Goal: Task Accomplishment & Management: Use online tool/utility

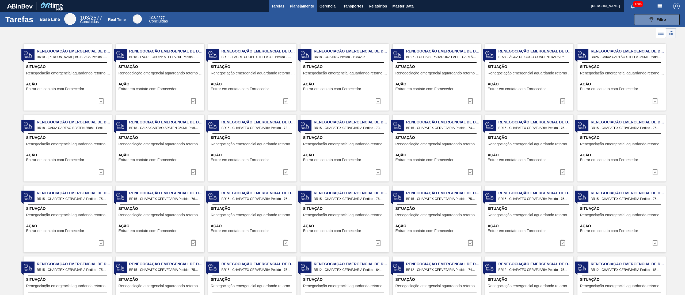
click at [302, 1] on button "Planejamento" at bounding box center [302, 6] width 30 height 12
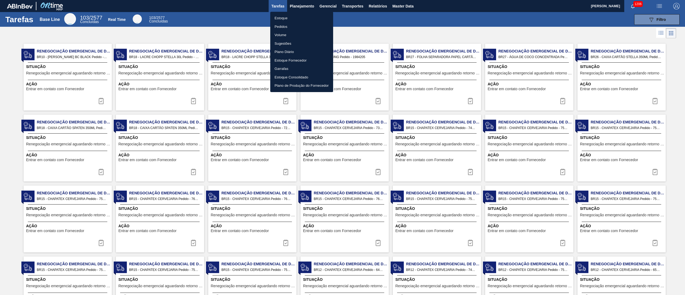
click at [288, 15] on li "Estoque" at bounding box center [301, 18] width 63 height 9
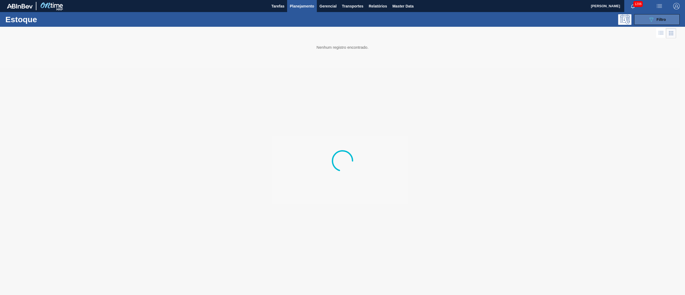
click at [641, 19] on button "089F7B8B-B2A5-4AFE-B5C0-19BA573D28AC Filtro" at bounding box center [656, 19] width 45 height 11
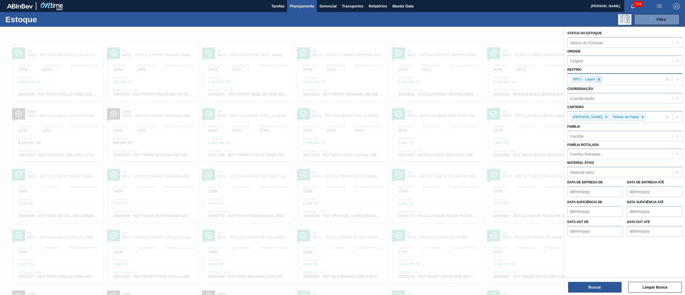
click at [601, 80] on div at bounding box center [599, 79] width 6 height 7
click at [605, 117] on icon at bounding box center [607, 116] width 4 height 4
click at [601, 114] on icon at bounding box center [603, 116] width 4 height 4
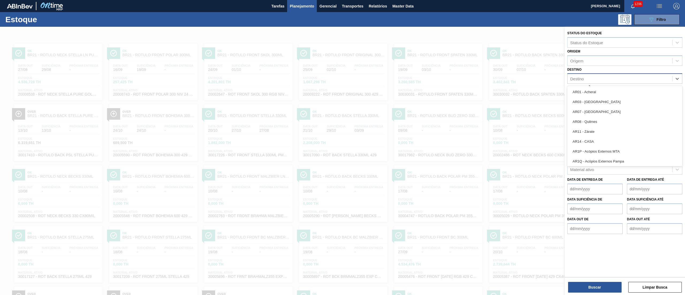
click at [583, 80] on div "Destino" at bounding box center [577, 79] width 14 height 5
type input "brv3"
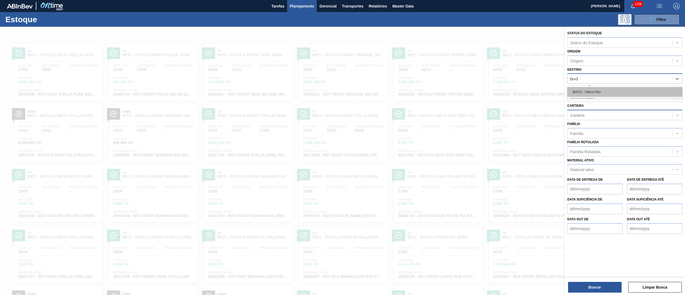
click at [575, 91] on div "BRV3 - Vidros Rio" at bounding box center [624, 92] width 115 height 10
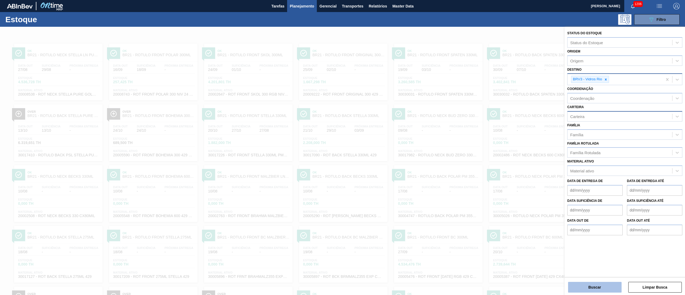
click at [603, 291] on button "Buscar" at bounding box center [595, 287] width 54 height 11
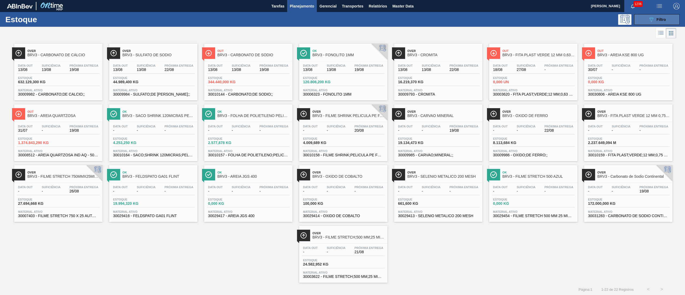
click at [664, 22] on div "089F7B8B-B2A5-4AFE-B5C0-19BA573D28AC Filtro" at bounding box center [657, 19] width 18 height 6
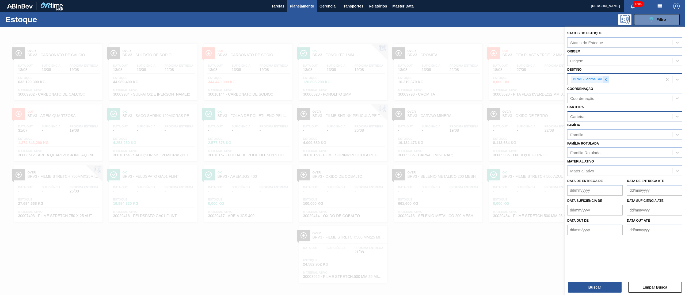
click at [605, 78] on icon at bounding box center [606, 80] width 4 height 4
type input "b"
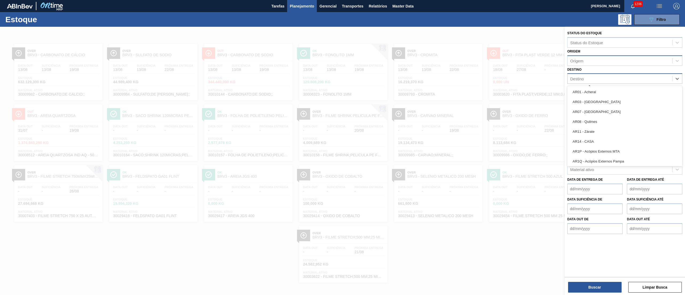
click at [594, 62] on div "Origem" at bounding box center [620, 61] width 105 height 8
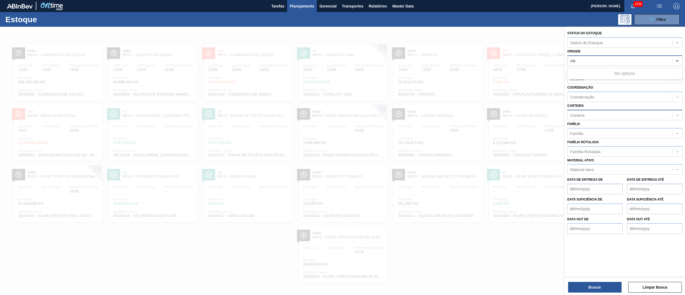
type input "ciap"
click at [625, 71] on div "281097 (SAP Legado: 308389) - CIAP INDUSTRIA E COMERCIO" at bounding box center [624, 74] width 115 height 10
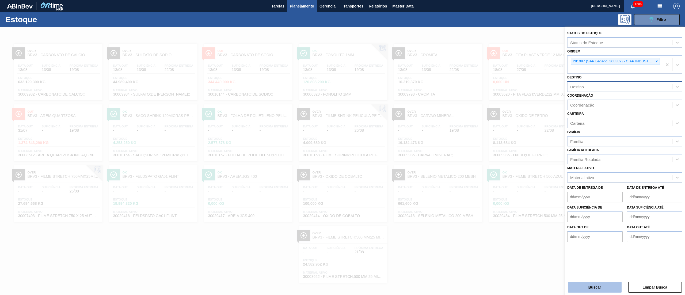
click at [596, 285] on button "Buscar" at bounding box center [595, 287] width 54 height 11
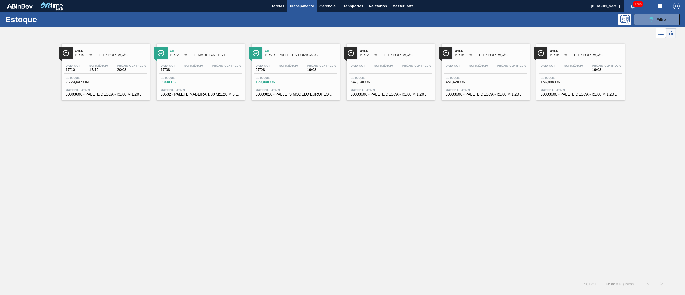
click at [312, 78] on div "Estoque 120,000 UN" at bounding box center [295, 81] width 83 height 10
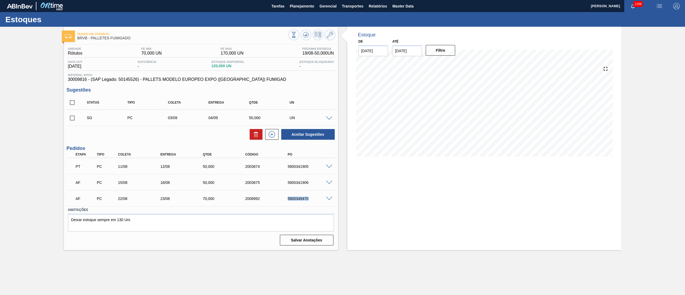
drag, startPoint x: 287, startPoint y: 198, endPoint x: 313, endPoint y: 198, distance: 25.7
click at [313, 198] on div "5800349470" at bounding box center [310, 198] width 48 height 4
copy div "5800349470"
click at [302, 5] on span "Planejamento" at bounding box center [302, 6] width 24 height 6
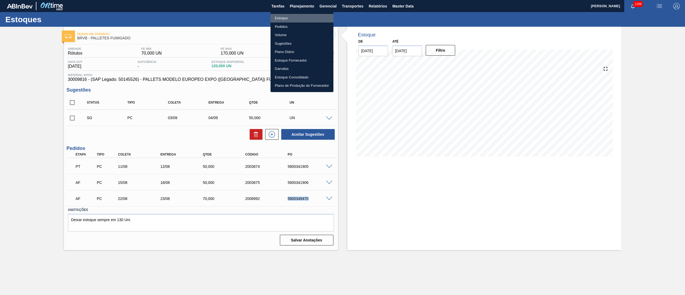
click at [280, 19] on li "Estoque" at bounding box center [302, 18] width 63 height 9
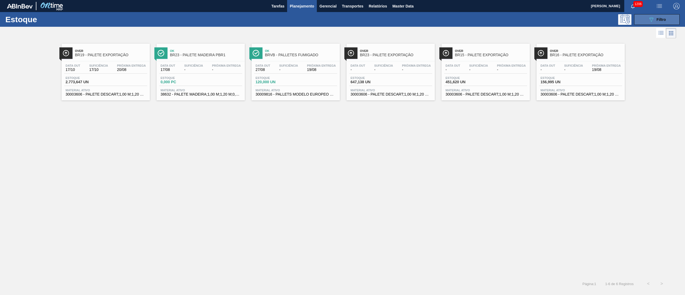
click at [654, 23] on button "089F7B8B-B2A5-4AFE-B5C0-19BA573D28AC Filtro" at bounding box center [656, 19] width 45 height 11
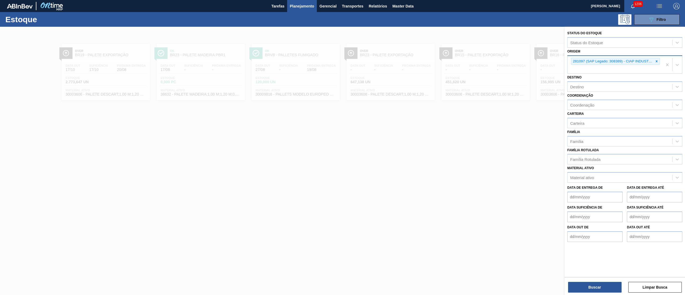
click at [660, 63] on div "281097 (SAP Legado: 308389) - CIAP INDUSTRIA E COMERCIO" at bounding box center [615, 61] width 89 height 7
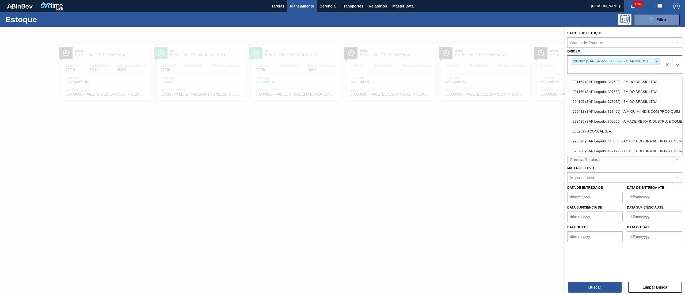
click at [657, 62] on icon at bounding box center [657, 61] width 2 height 2
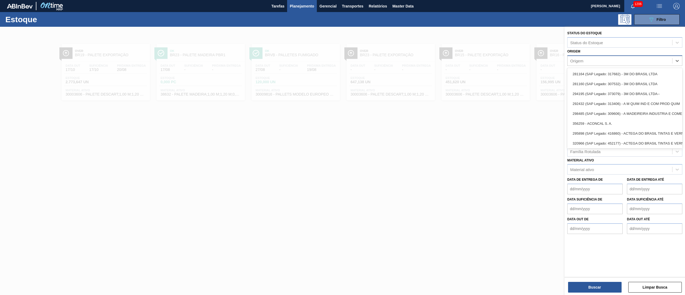
click at [592, 57] on div "Origem" at bounding box center [620, 61] width 105 height 8
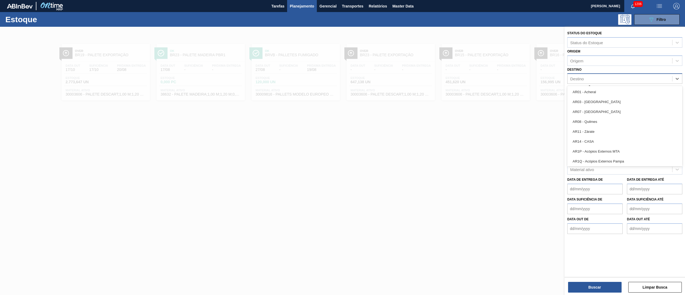
drag, startPoint x: 574, startPoint y: 81, endPoint x: 575, endPoint y: 78, distance: 3.1
click at [575, 81] on div "Destino" at bounding box center [620, 79] width 105 height 8
type input "brvb"
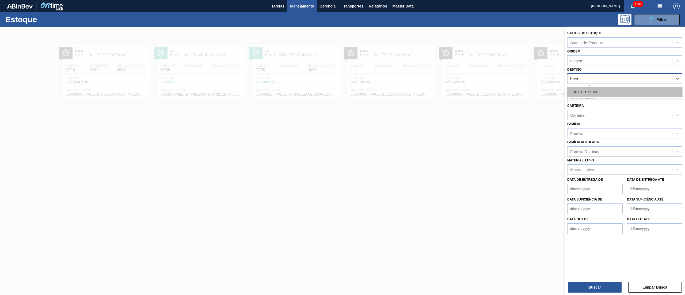
click at [580, 90] on div "BRVB - Rótulos" at bounding box center [624, 92] width 115 height 10
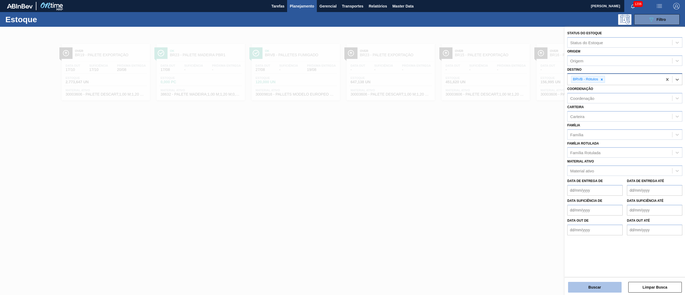
click at [593, 285] on button "Buscar" at bounding box center [595, 287] width 54 height 11
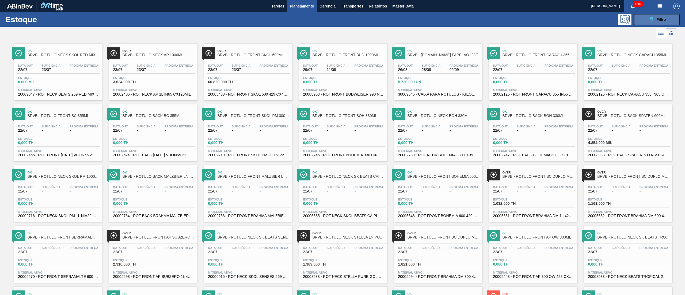
click at [637, 14] on button "089F7B8B-B2A5-4AFE-B5C0-19BA573D28AC Filtro" at bounding box center [656, 19] width 45 height 11
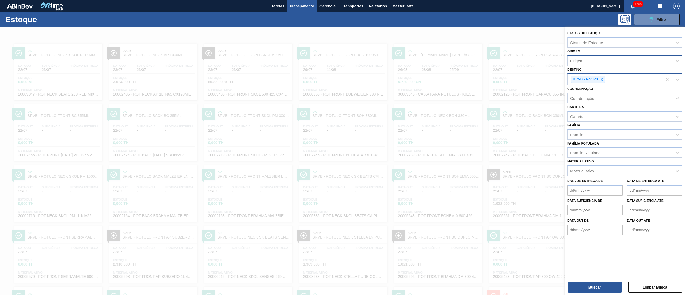
click at [588, 63] on div "Origem" at bounding box center [620, 61] width 105 height 8
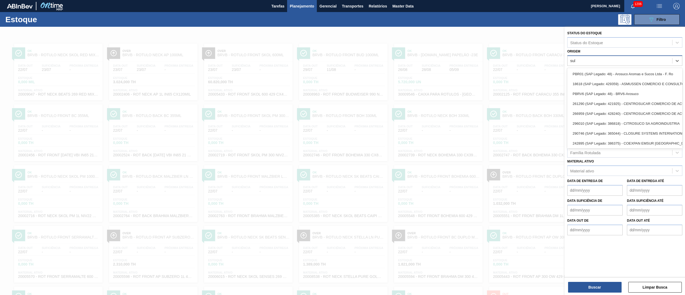
type input "sula"
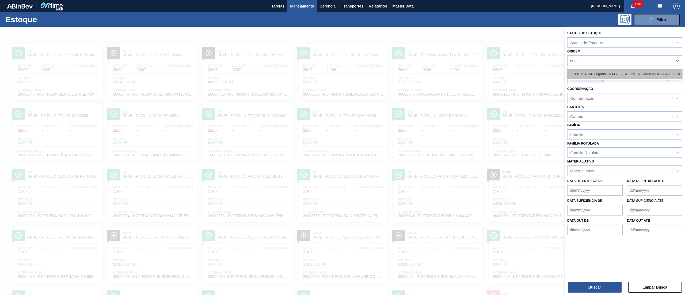
click at [589, 70] on div "311975 (SAP Legado: 314179) - SULAMERICANA INDUSTRIAL EIRELI EM-RECUPERACAO JUD…" at bounding box center [624, 74] width 115 height 10
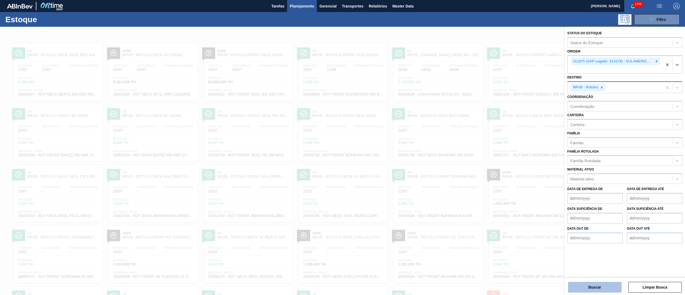
click at [596, 290] on button "Buscar" at bounding box center [595, 287] width 54 height 11
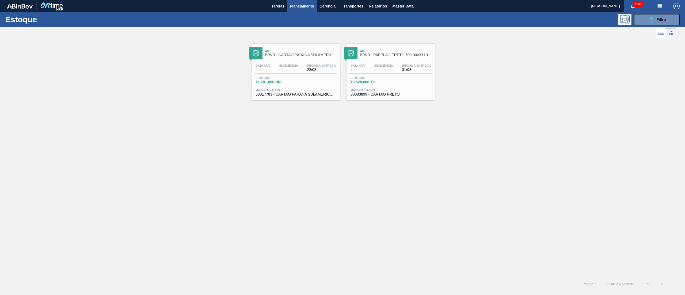
click at [305, 87] on div "Data out - Suficiência - Próxima Entrega 22/08 Estoque 11.281,000 UN Material a…" at bounding box center [296, 79] width 88 height 36
click at [380, 75] on div "Data out - Suficiência - Próxima Entrega 31/08 Estoque 19.528,000 TH Material a…" at bounding box center [391, 79] width 88 height 36
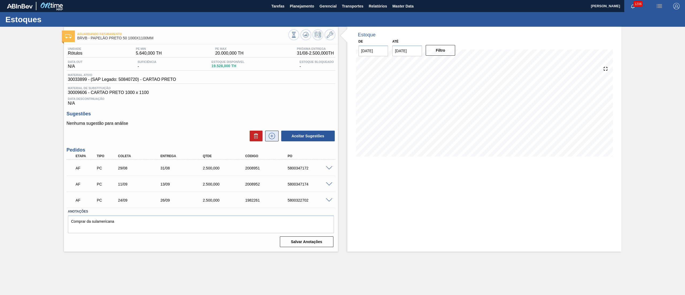
click at [269, 136] on icon at bounding box center [272, 136] width 9 height 6
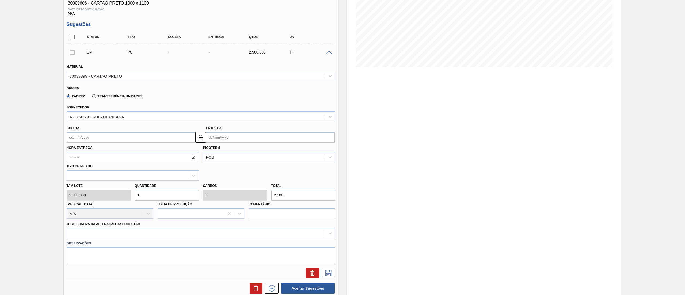
scroll to position [107, 0]
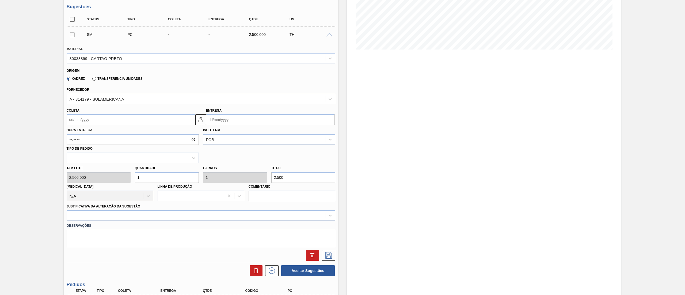
click at [248, 178] on div "Tam lote 2.500,000 Quantidade 1 Carros 1 Total 2.500 Doca N/A Linha de Produção…" at bounding box center [200, 182] width 273 height 38
type input "0,002"
type input "5"
type input "0,02"
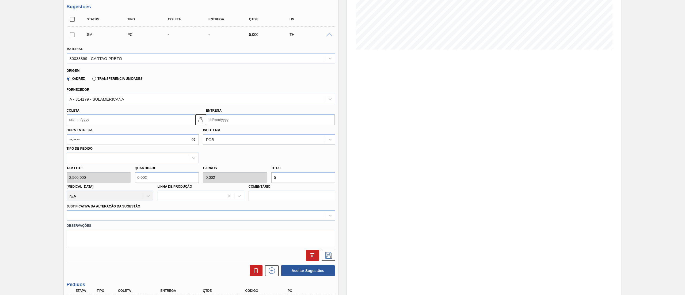
type input "0,02"
type input "50"
type input "0,2"
type input "500"
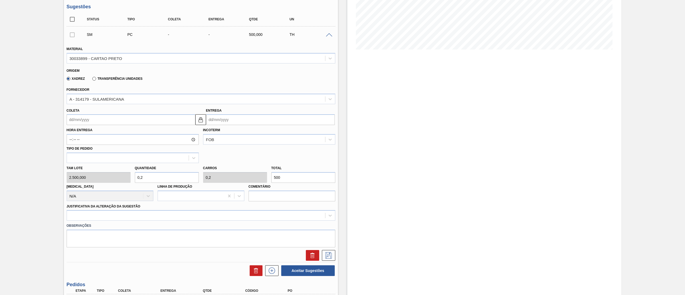
drag, startPoint x: 82, startPoint y: 121, endPoint x: 81, endPoint y: 127, distance: 6.2
click at [82, 121] on input "Coleta" at bounding box center [131, 119] width 129 height 11
click at [105, 177] on div "21" at bounding box center [107, 175] width 7 height 7
type input "21/08/2025"
type input "23/08/2025"
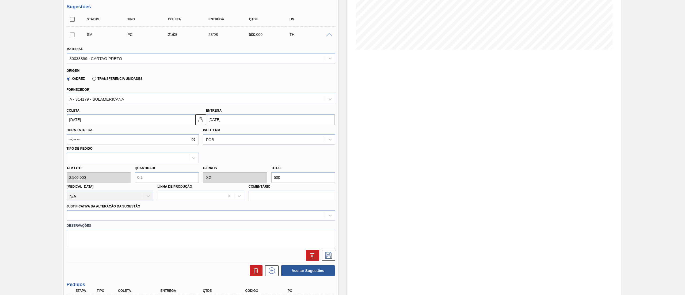
click at [78, 219] on div at bounding box center [201, 215] width 269 height 10
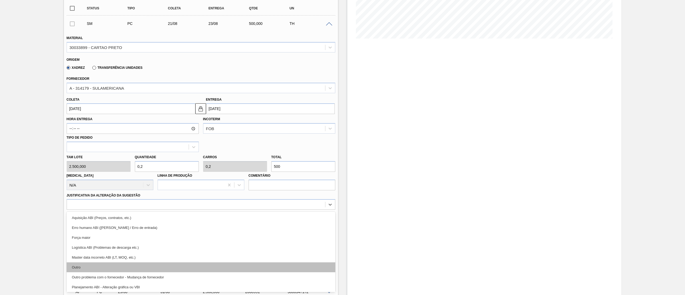
click at [82, 264] on div "Outro" at bounding box center [201, 267] width 269 height 10
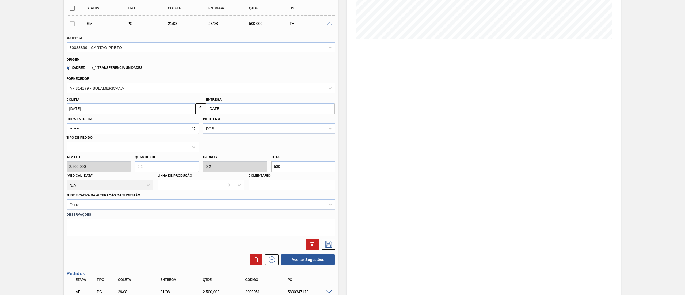
click at [84, 236] on textarea at bounding box center [201, 228] width 269 height 18
type textarea "Lote teste de cartão mais escuro."
click at [330, 245] on icon at bounding box center [328, 244] width 9 height 6
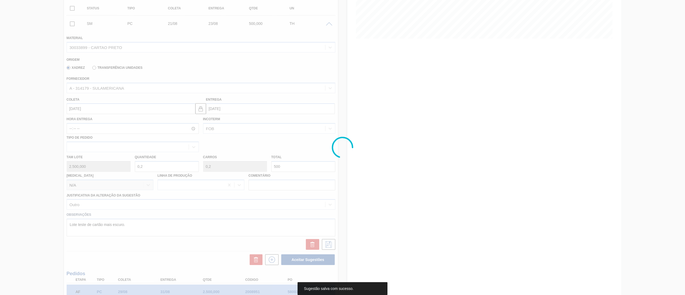
scroll to position [0, 0]
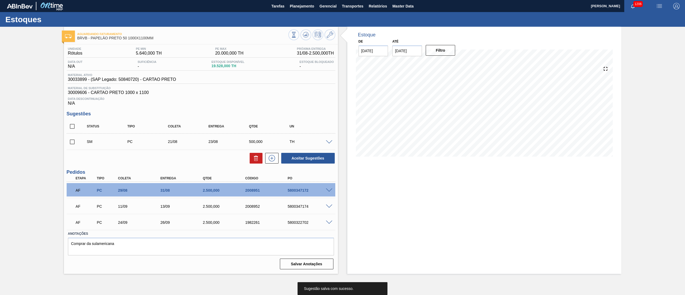
click at [74, 141] on input "checkbox" at bounding box center [72, 141] width 11 height 11
click at [307, 155] on button "Aceitar Sugestões" at bounding box center [308, 158] width 54 height 11
checkbox input "false"
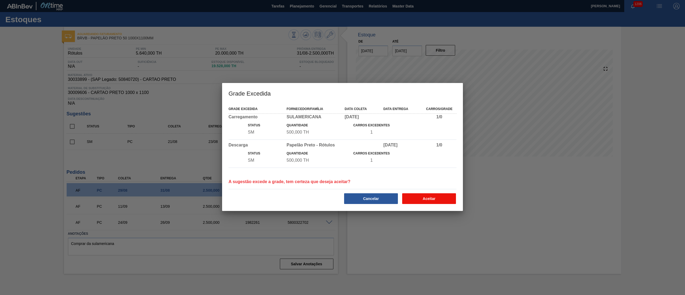
click at [422, 199] on button "Aceitar" at bounding box center [429, 198] width 54 height 11
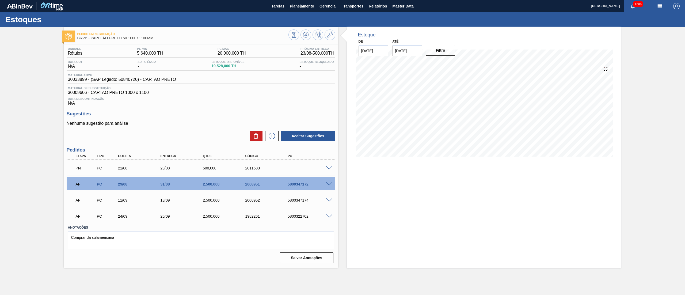
click at [328, 169] on span at bounding box center [329, 168] width 6 height 4
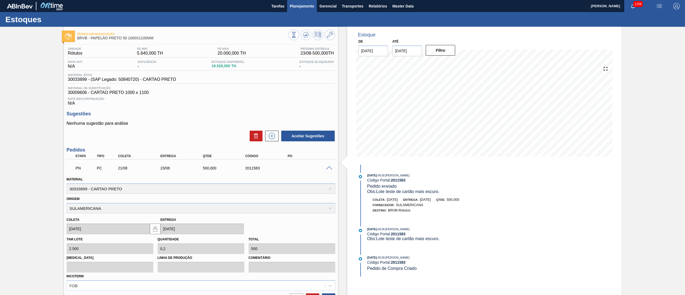
click at [304, 9] on span "Planejamento" at bounding box center [302, 6] width 24 height 6
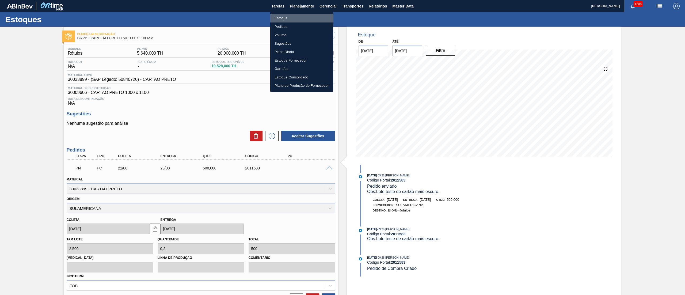
click at [292, 20] on li "Estoque" at bounding box center [301, 18] width 63 height 9
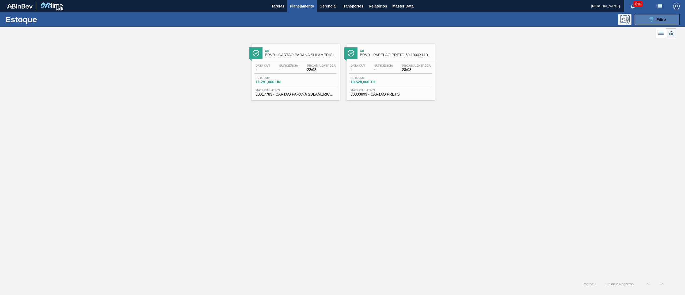
click at [643, 22] on button "089F7B8B-B2A5-4AFE-B5C0-19BA573D28AC Filtro" at bounding box center [656, 19] width 45 height 11
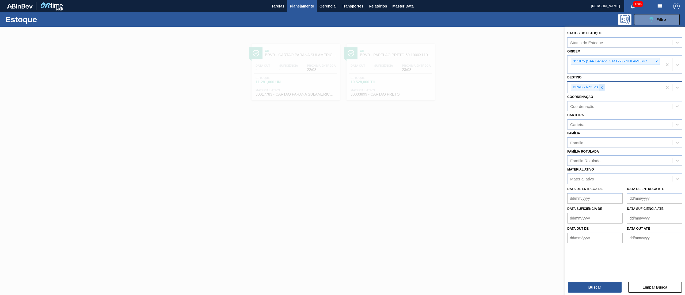
click at [601, 90] on div at bounding box center [602, 87] width 6 height 7
drag, startPoint x: 659, startPoint y: 65, endPoint x: 657, endPoint y: 60, distance: 6.0
click at [659, 64] on div "311975 (SAP Legado: 314179) - SULAMERICANA INDUSTRIAL EIRELI EM-RECUPERACAO JUD…" at bounding box center [615, 65] width 95 height 18
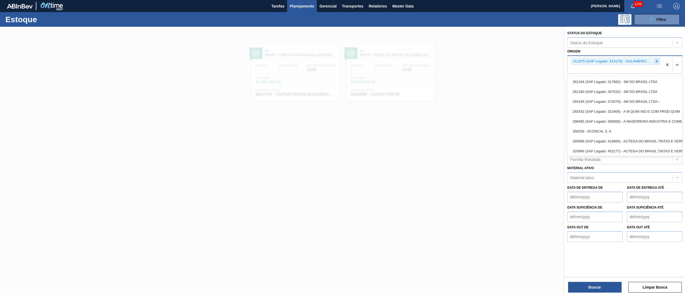
click at [657, 60] on icon at bounding box center [657, 61] width 4 height 4
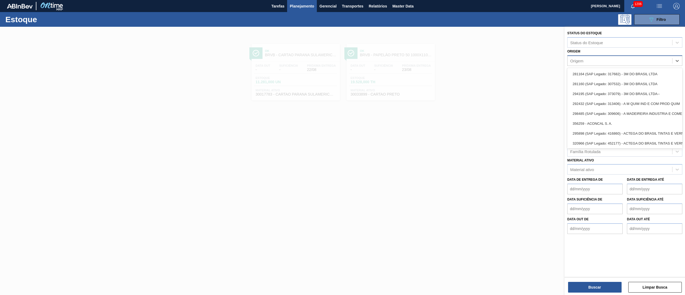
drag, startPoint x: 582, startPoint y: 49, endPoint x: 581, endPoint y: 59, distance: 10.7
click at [581, 49] on div "Origem option 311975 (SAP Legado: 314179) - SULAMERICANA INDUSTRIAL EIRELI EM-R…" at bounding box center [624, 57] width 115 height 18
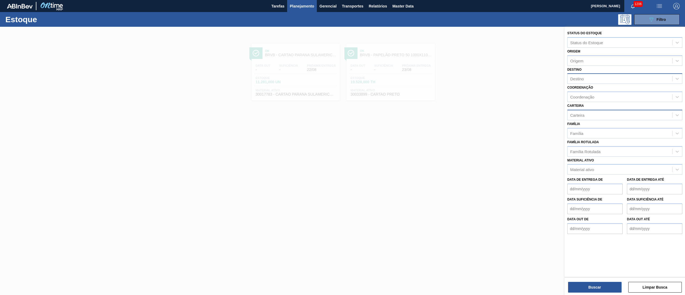
click at [585, 115] on div "Carteira" at bounding box center [620, 115] width 105 height 8
type input "rótulo de"
click at [573, 135] on div "Rótulo de Papel" at bounding box center [624, 138] width 115 height 10
type input "rótulo pa"
click at [575, 130] on div "[PERSON_NAME]" at bounding box center [624, 130] width 115 height 10
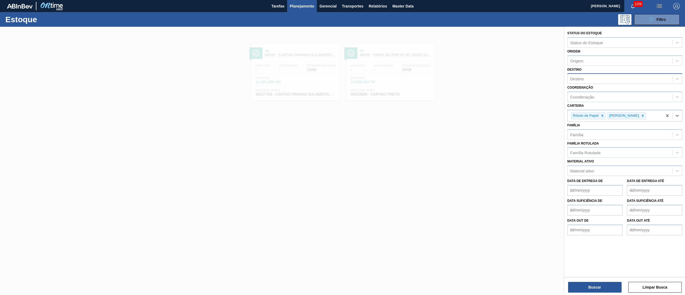
click at [585, 79] on div "Destino" at bounding box center [620, 79] width 105 height 8
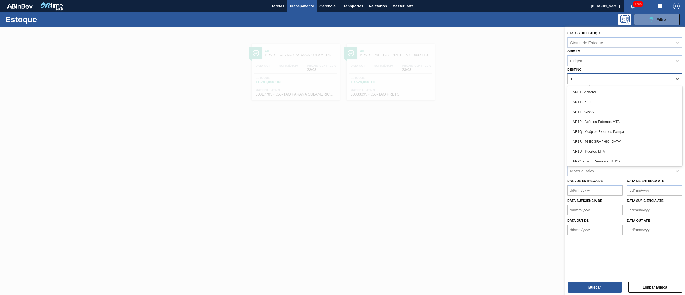
type input "11"
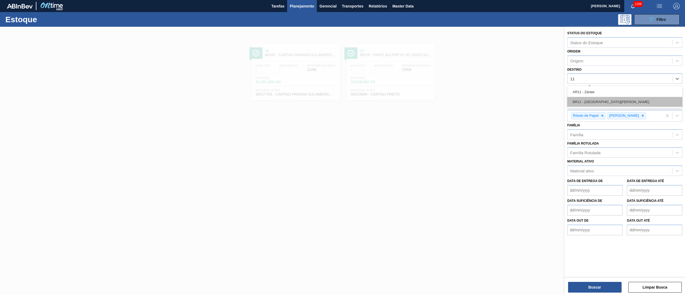
click at [583, 97] on div "BR11 - São Luís" at bounding box center [624, 102] width 115 height 10
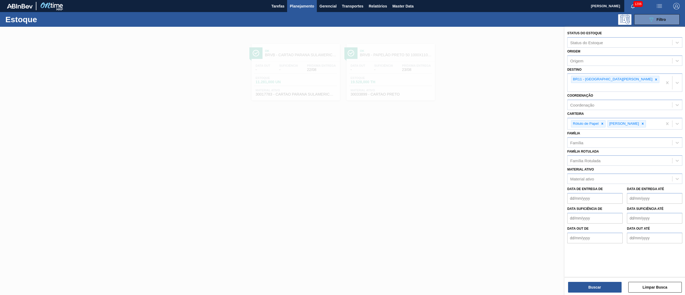
click at [598, 281] on div "Buscar Limpar Busca" at bounding box center [625, 284] width 120 height 15
click at [598, 283] on button "Buscar" at bounding box center [595, 287] width 54 height 11
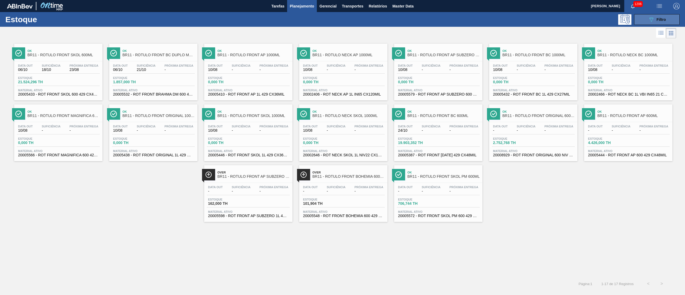
click at [653, 17] on icon "089F7B8B-B2A5-4AFE-B5C0-19BA573D28AC" at bounding box center [651, 19] width 6 height 6
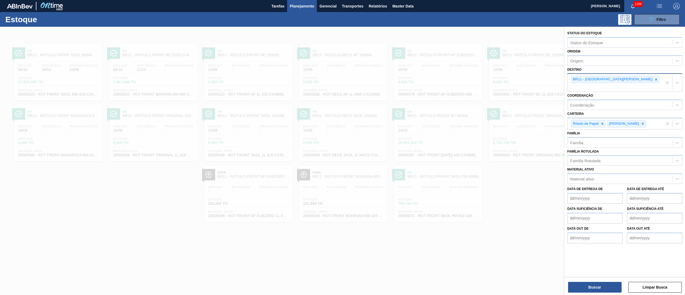
click at [653, 78] on div at bounding box center [656, 79] width 6 height 7
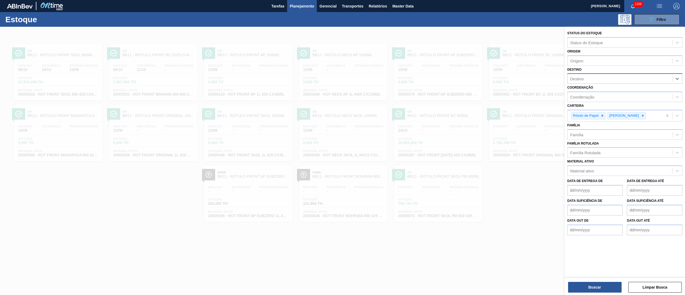
type input "13"
click at [591, 86] on div "BR13 - Piraí" at bounding box center [624, 92] width 115 height 12
click at [591, 91] on div "BR13 - Piraí" at bounding box center [624, 92] width 115 height 10
click at [579, 280] on div "Buscar Limpar Busca" at bounding box center [625, 284] width 120 height 15
click at [584, 288] on button "Buscar" at bounding box center [595, 287] width 54 height 11
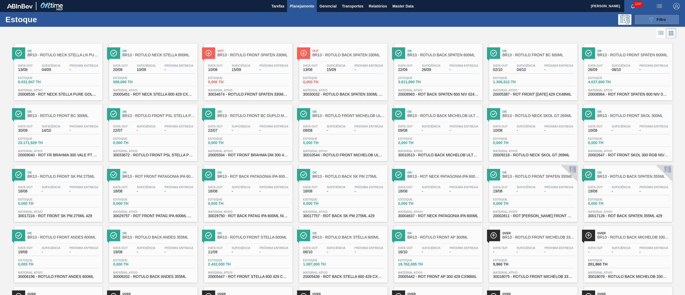
click at [640, 14] on button "089F7B8B-B2A5-4AFE-B5C0-19BA573D28AC Filtro" at bounding box center [656, 19] width 45 height 11
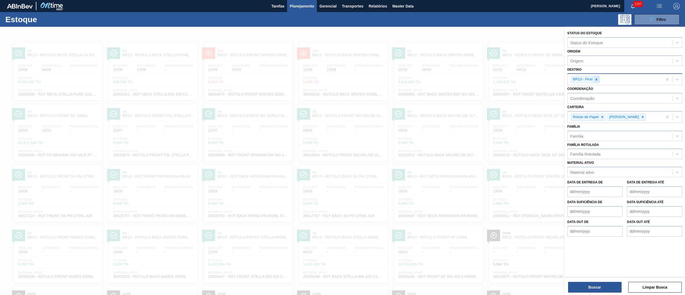
click at [596, 81] on div at bounding box center [597, 79] width 6 height 7
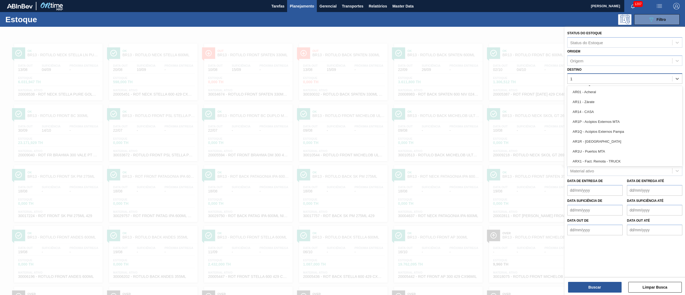
type input "18"
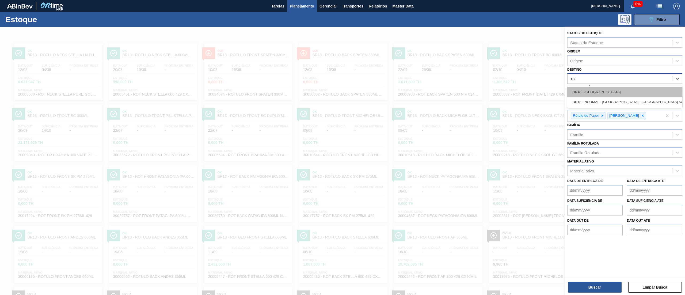
click at [582, 93] on div "BR18 - Pernambuco" at bounding box center [624, 92] width 115 height 10
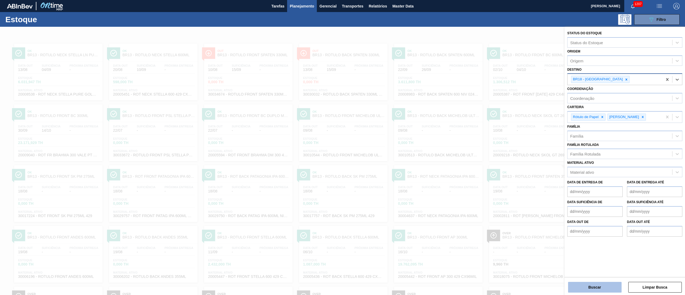
click at [605, 287] on button "Buscar" at bounding box center [595, 287] width 54 height 11
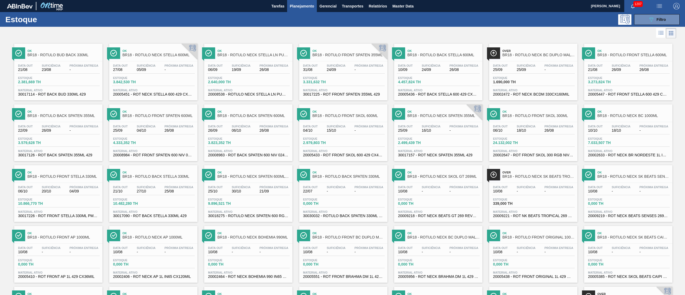
click at [169, 71] on span "-" at bounding box center [179, 70] width 29 height 4
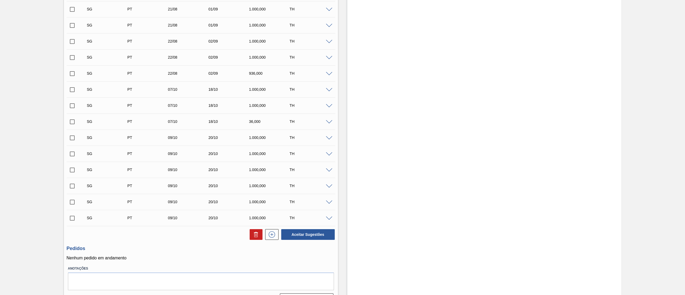
scroll to position [187, 0]
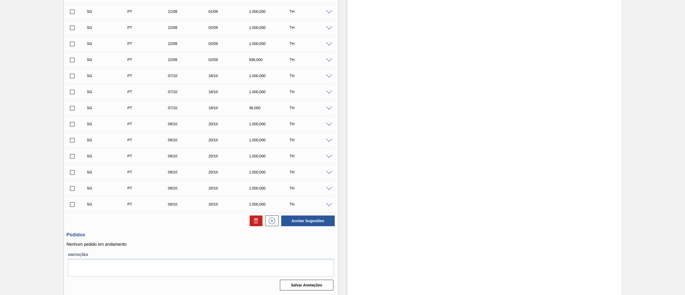
click at [330, 206] on span at bounding box center [329, 205] width 6 height 4
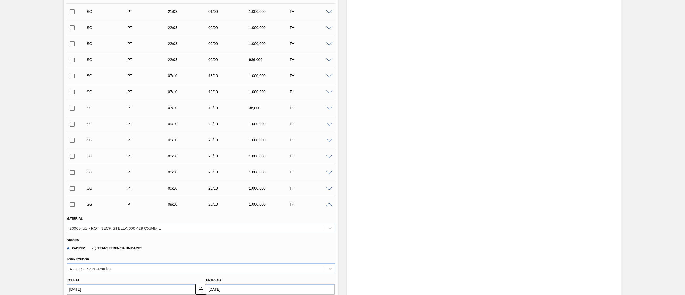
scroll to position [0, 0]
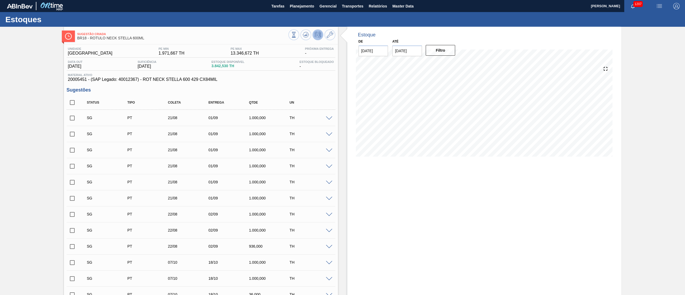
click at [72, 104] on input "checkbox" at bounding box center [72, 102] width 11 height 11
checkbox input "true"
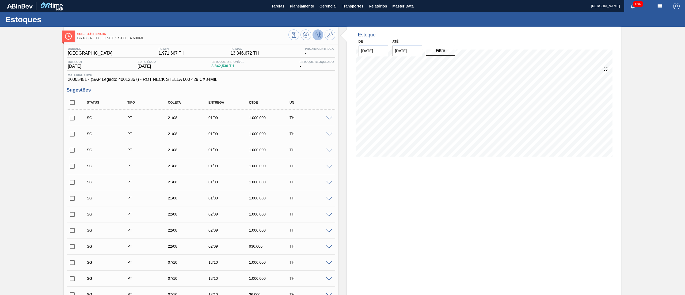
checkbox input "true"
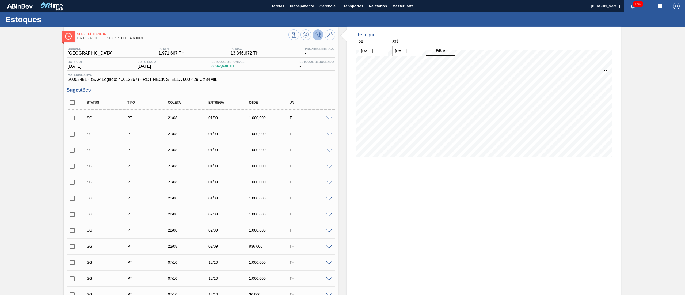
checkbox input "true"
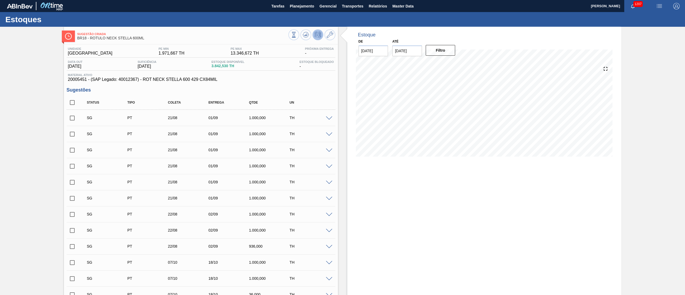
checkbox input "true"
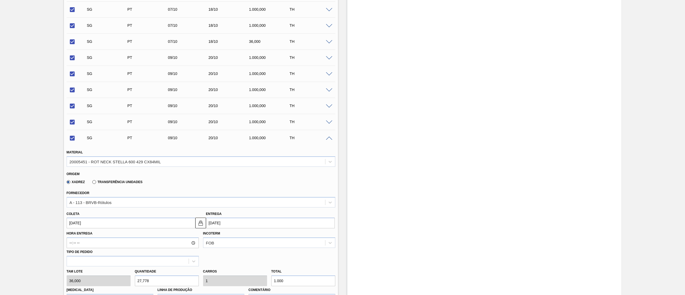
scroll to position [375, 0]
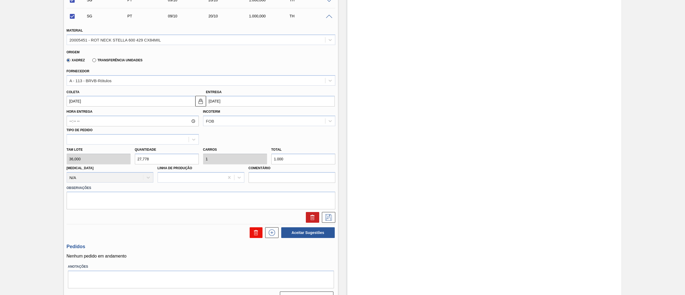
click at [252, 230] on button at bounding box center [256, 232] width 13 height 11
checkbox input "false"
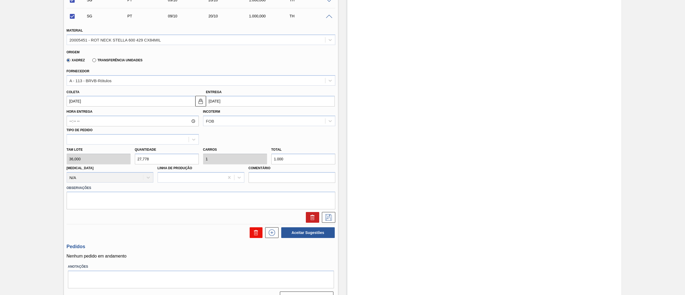
checkbox input "false"
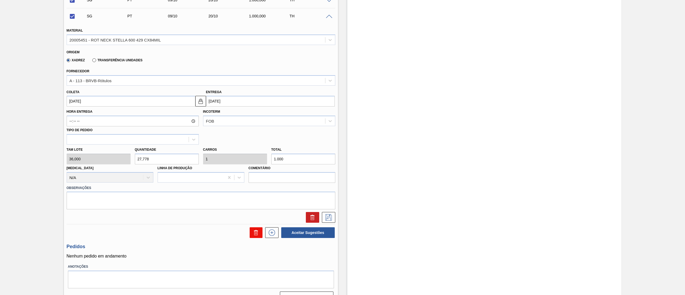
checkbox input "false"
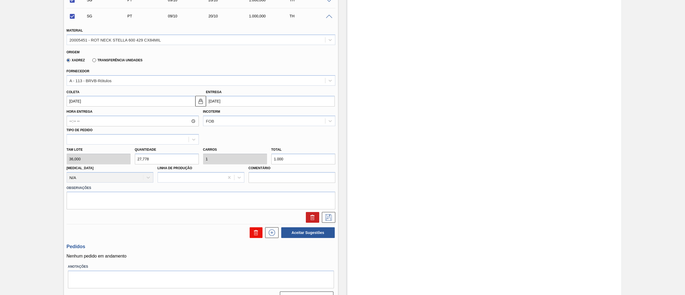
checkbox input "false"
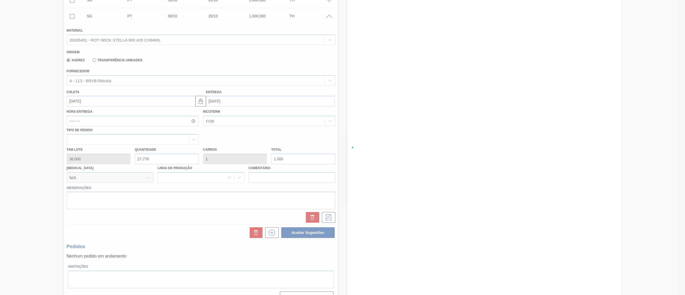
scroll to position [0, 0]
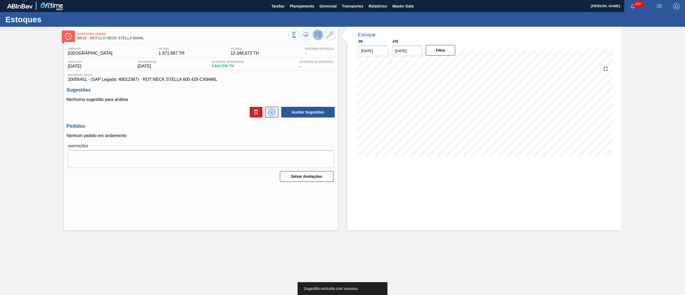
click at [272, 108] on button at bounding box center [271, 112] width 13 height 11
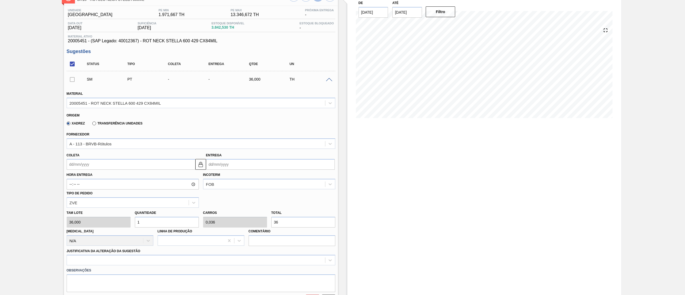
scroll to position [54, 0]
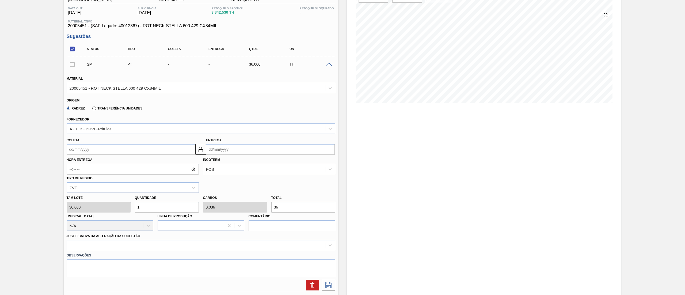
click at [72, 153] on input "Coleta" at bounding box center [131, 149] width 129 height 11
click at [117, 207] on div "22" at bounding box center [116, 205] width 7 height 7
type input "[DATE]"
click at [94, 249] on div at bounding box center [201, 245] width 269 height 10
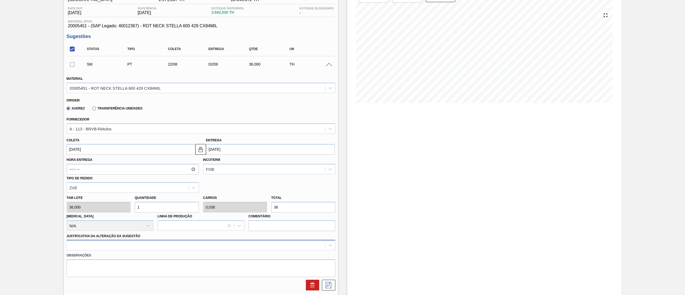
scroll to position [94, 0]
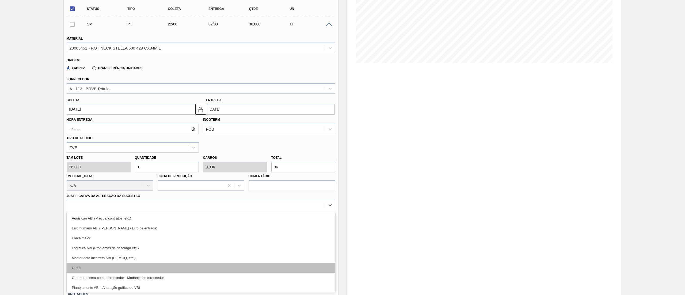
click at [100, 266] on div "Outro" at bounding box center [201, 268] width 269 height 10
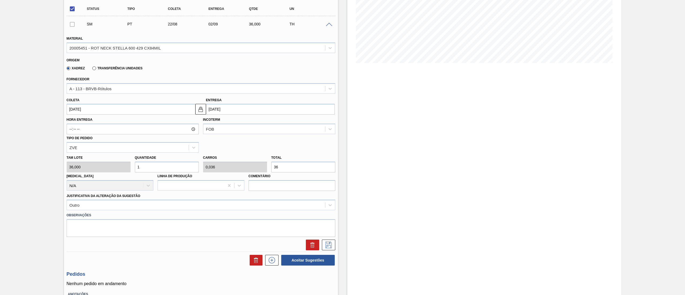
drag, startPoint x: 293, startPoint y: 162, endPoint x: 177, endPoint y: 176, distance: 116.9
click at [177, 176] on div "Tam lote 36,000 Quantidade 1 Carros 0,036 Total 36 Doca N/A Linha de Produção C…" at bounding box center [200, 172] width 273 height 38
type input "0,028"
type input "0,001"
type input "1"
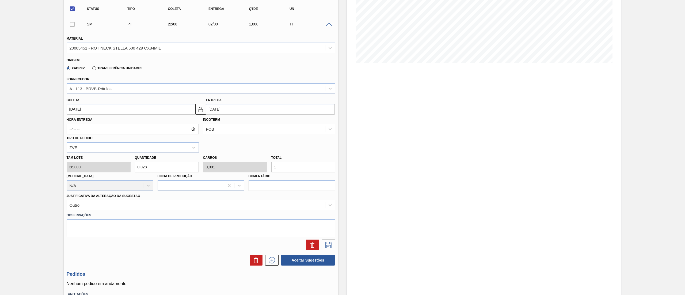
type input "0,389"
type input "0,014"
type input "14"
type input "4"
type input "0,144"
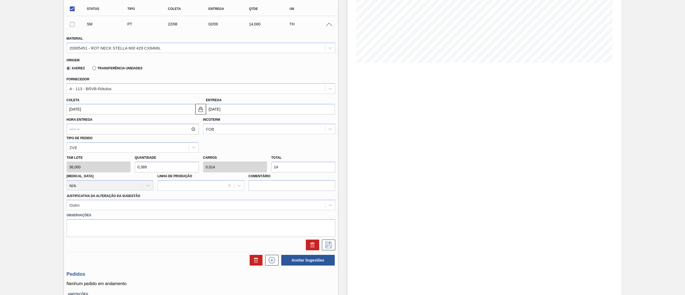
type input "144"
type input "40"
type input "1,44"
type input "1.440"
click at [328, 247] on icon at bounding box center [328, 245] width 9 height 6
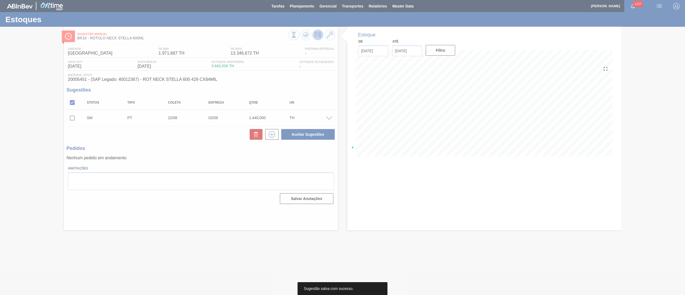
scroll to position [0, 0]
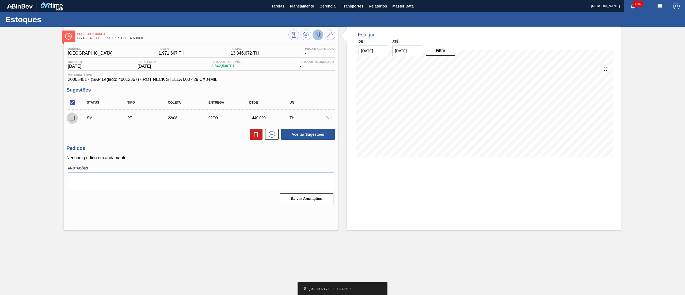
click at [76, 120] on input "checkbox" at bounding box center [72, 117] width 11 height 11
checkbox input "true"
click at [298, 136] on button "Aceitar Sugestões" at bounding box center [308, 134] width 54 height 11
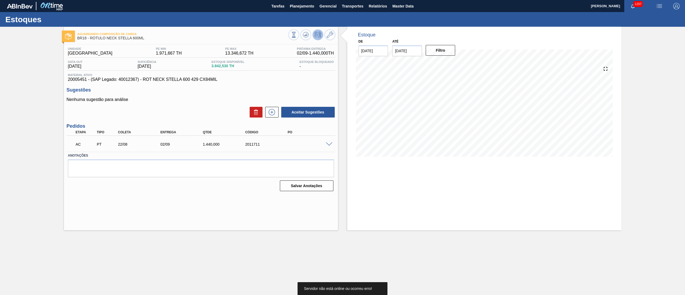
click at [331, 143] on span at bounding box center [329, 144] width 6 height 4
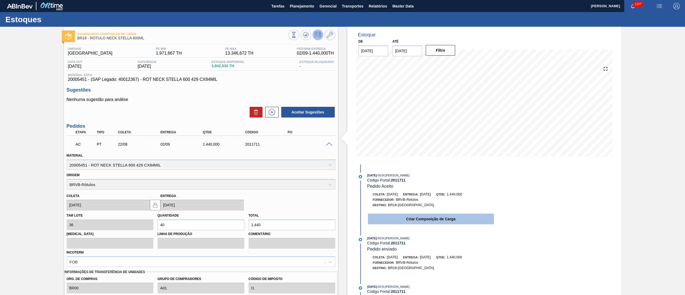
click at [403, 220] on button "Criar Composição de Carga" at bounding box center [431, 219] width 126 height 11
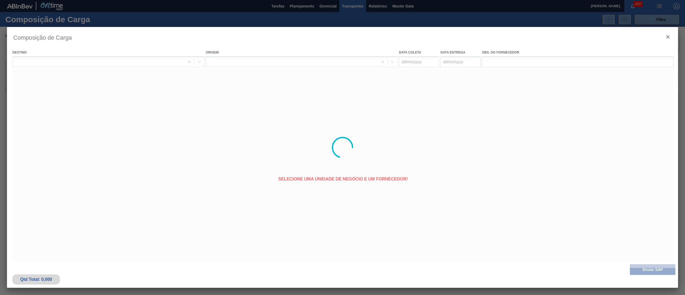
type coleta "[DATE]"
type entrega "[DATE]"
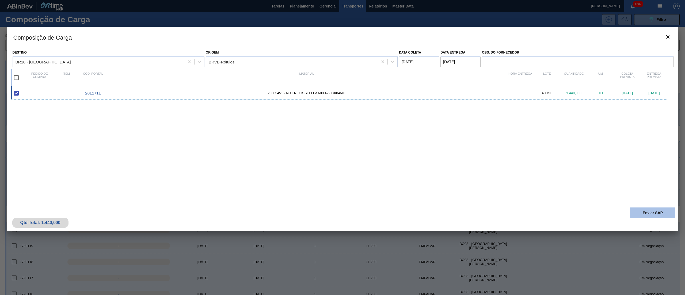
click at [649, 212] on button "Enviar SAP" at bounding box center [652, 212] width 45 height 11
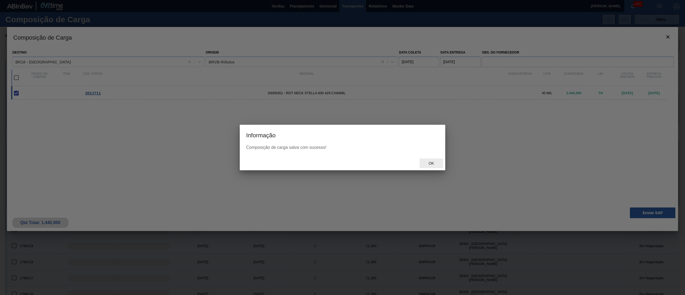
click at [428, 163] on span "Ok" at bounding box center [431, 163] width 14 height 4
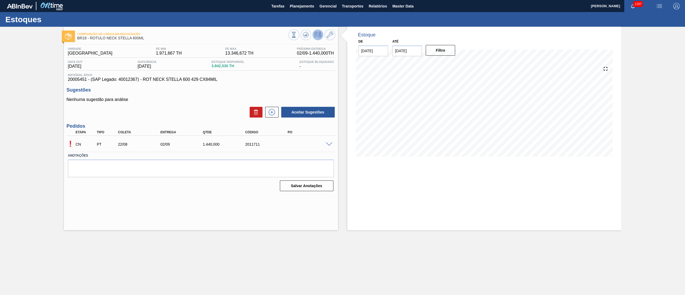
click at [329, 141] on div "! CN PT 22/08 02/09 1.440,000 2011711" at bounding box center [201, 143] width 269 height 13
click at [327, 143] on span at bounding box center [329, 144] width 6 height 4
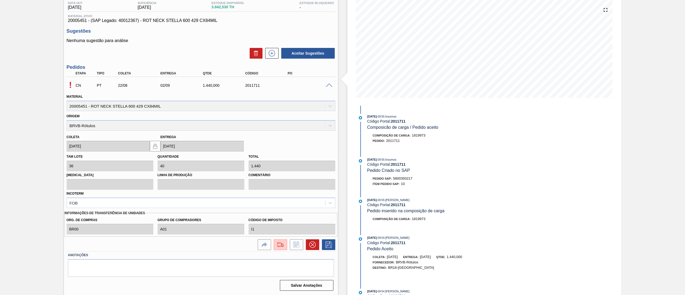
scroll to position [59, 0]
click at [282, 242] on img at bounding box center [280, 244] width 9 height 6
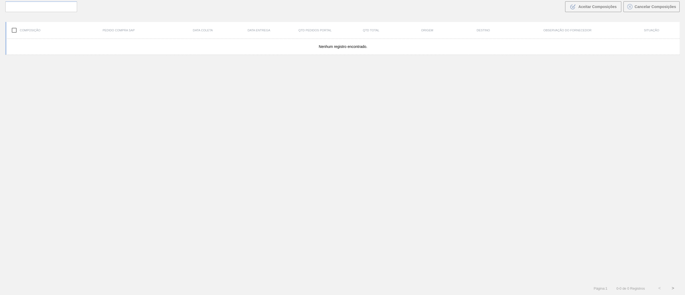
scroll to position [39, 0]
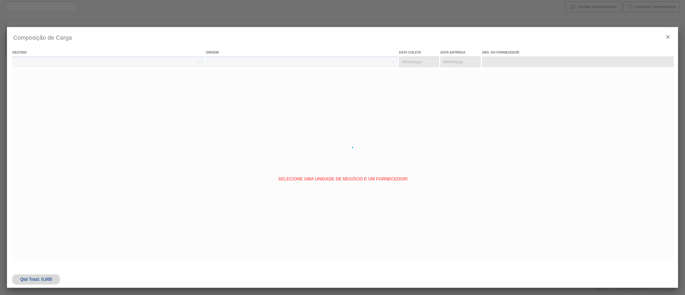
type coleta "[DATE]"
type entrega "[DATE]"
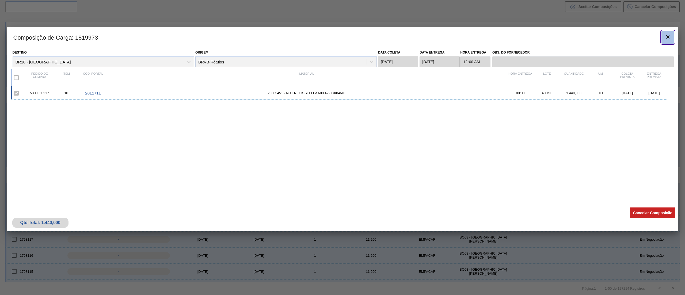
click at [666, 34] on icon "botão de ícone" at bounding box center [668, 37] width 6 height 6
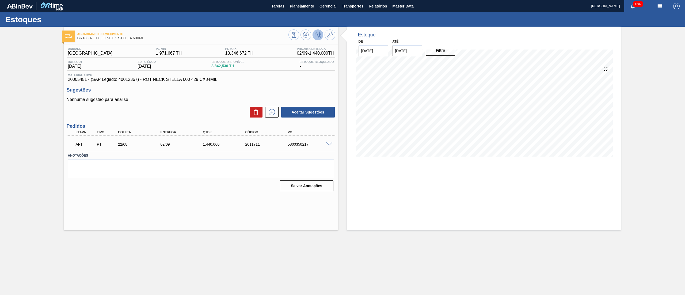
click at [304, 142] on div "5800350217" at bounding box center [310, 144] width 48 height 4
copy div "5800350217"
click at [294, 6] on span "Planejamento" at bounding box center [302, 6] width 24 height 6
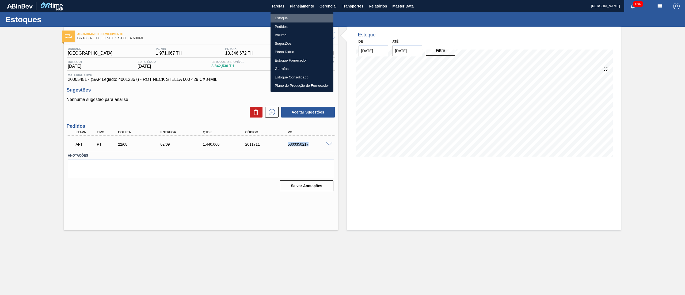
click at [287, 18] on li "Estoque" at bounding box center [302, 18] width 63 height 9
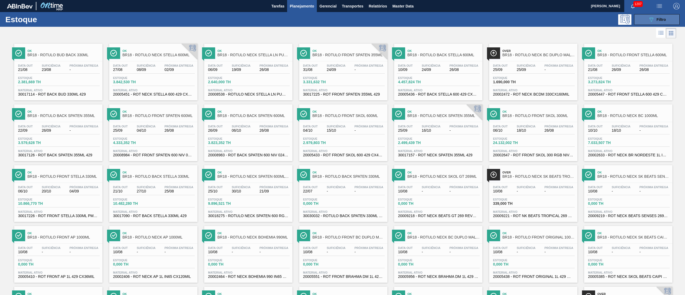
click at [643, 23] on button "089F7B8B-B2A5-4AFE-B5C0-19BA573D28AC Filtro" at bounding box center [656, 19] width 45 height 11
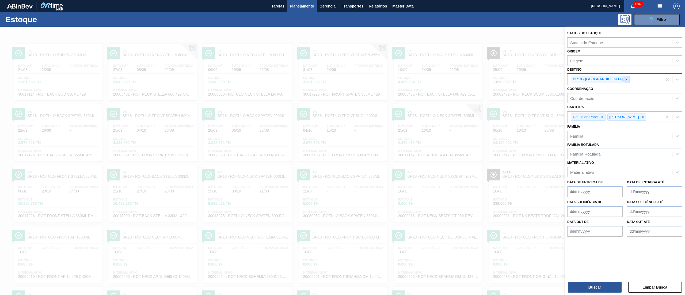
click at [624, 81] on div at bounding box center [627, 79] width 6 height 7
type input "21"
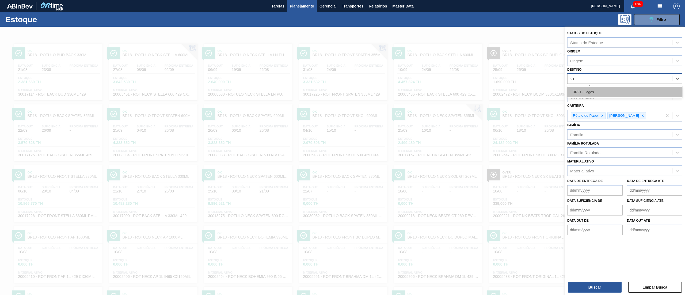
click at [589, 89] on div "BR21 - Lages" at bounding box center [624, 92] width 115 height 10
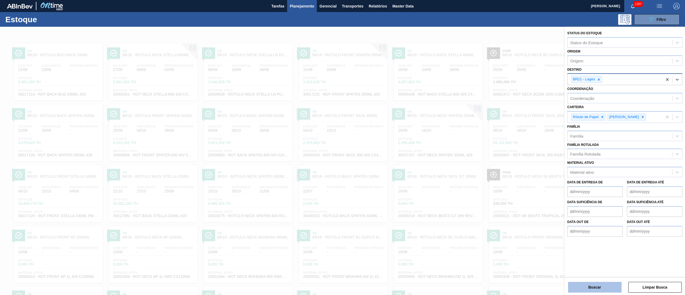
click at [578, 287] on button "Buscar" at bounding box center [595, 287] width 54 height 11
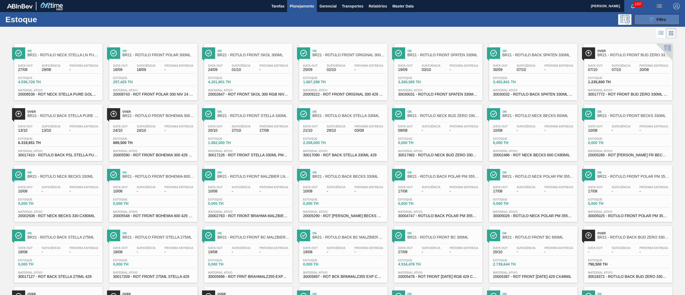
click at [659, 20] on span "Filtro" at bounding box center [661, 19] width 9 height 4
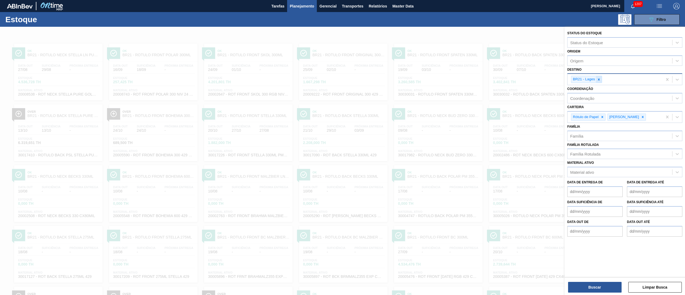
click at [598, 78] on icon at bounding box center [599, 80] width 4 height 4
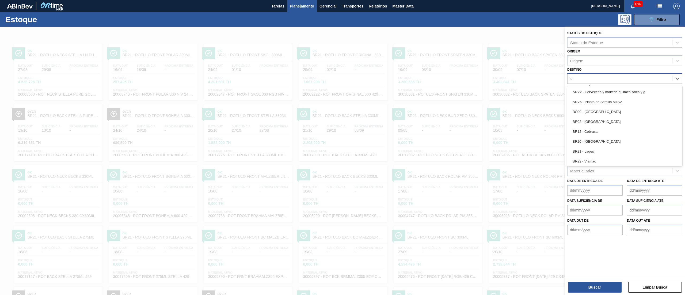
type input "23"
drag, startPoint x: 599, startPoint y: 94, endPoint x: 601, endPoint y: 100, distance: 6.4
click at [599, 93] on div "BR23 - Jaguariúna" at bounding box center [624, 92] width 115 height 10
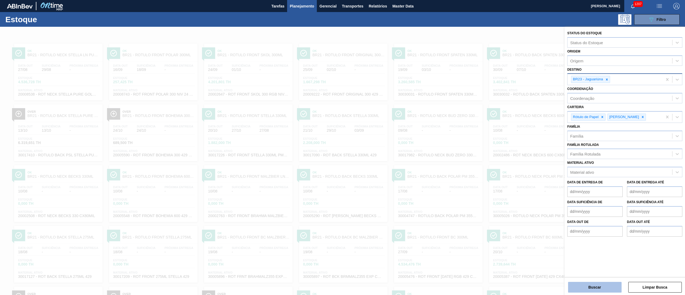
click at [583, 283] on button "Buscar" at bounding box center [595, 287] width 54 height 11
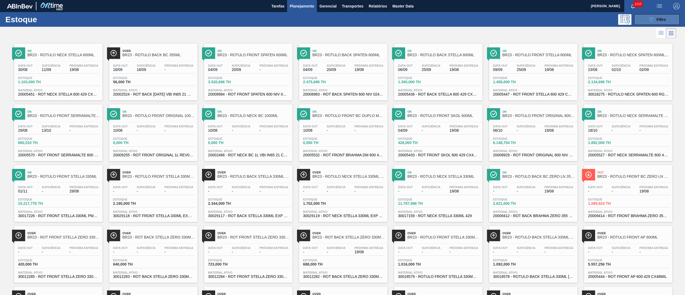
click at [638, 20] on button "089F7B8B-B2A5-4AFE-B5C0-19BA573D28AC Filtro" at bounding box center [656, 19] width 45 height 11
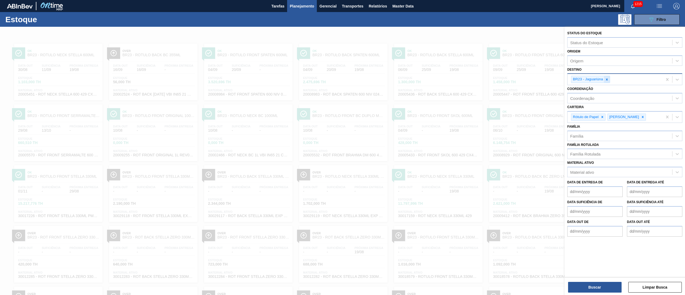
click at [606, 80] on icon at bounding box center [607, 79] width 2 height 2
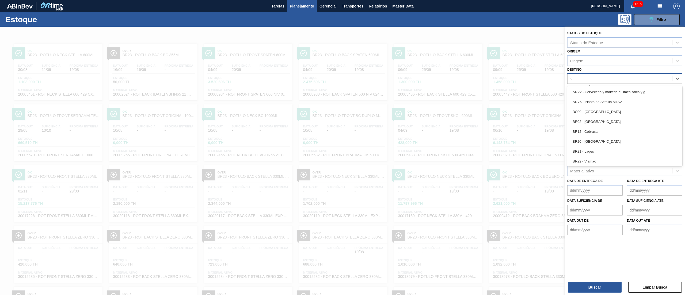
type input "24"
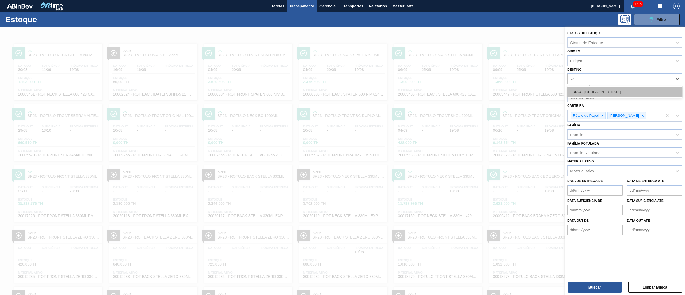
click at [606, 92] on div "BR24 - Ponta Grossa" at bounding box center [624, 92] width 115 height 10
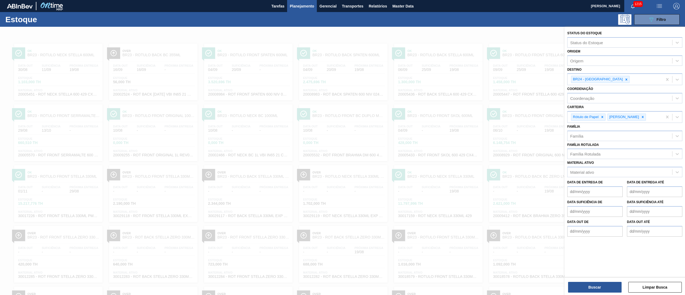
drag, startPoint x: 599, startPoint y: 285, endPoint x: 142, endPoint y: 98, distance: 493.9
click at [565, 103] on div "Status do Estoque Status do Estoque Origem Origem Destino BR24 - Ponta Grossa C…" at bounding box center [625, 174] width 120 height 295
click at [116, 34] on div at bounding box center [342, 174] width 685 height 295
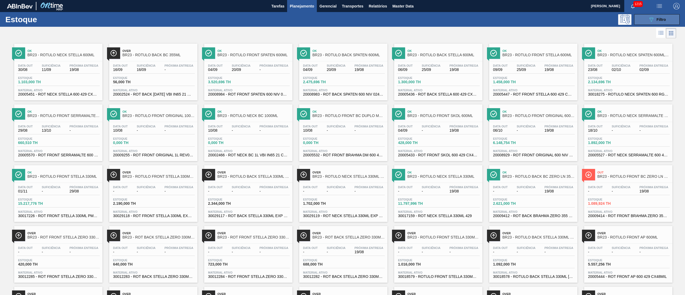
click at [659, 15] on button "089F7B8B-B2A5-4AFE-B5C0-19BA573D28AC Filtro" at bounding box center [656, 19] width 45 height 11
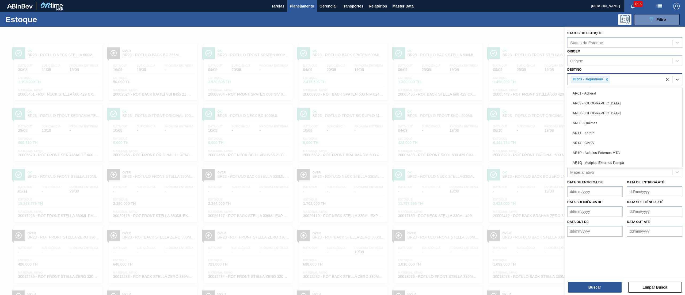
click at [608, 82] on div "BR23 - Jaguariúna" at bounding box center [590, 79] width 39 height 7
click at [608, 80] on icon at bounding box center [607, 80] width 4 height 4
type input "24"
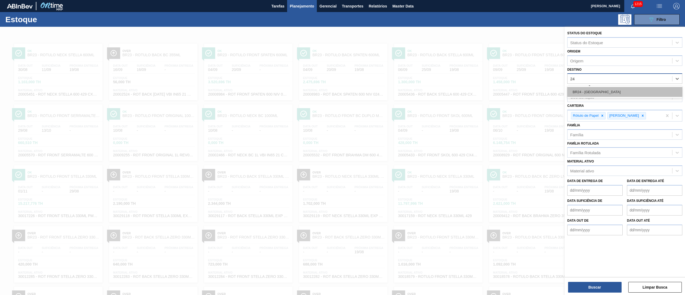
click at [601, 88] on div "BR24 - Ponta Grossa" at bounding box center [624, 92] width 115 height 10
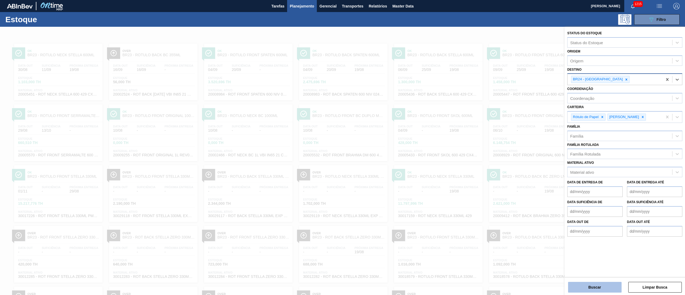
click at [586, 284] on button "Buscar" at bounding box center [595, 287] width 54 height 11
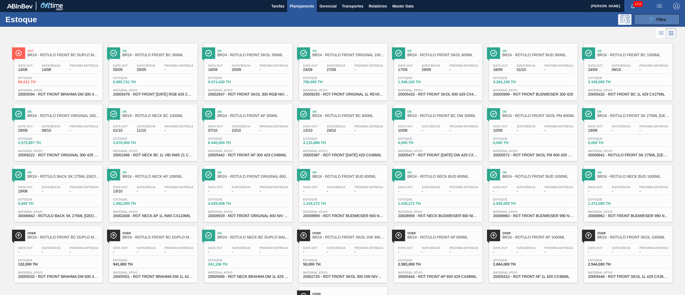
click at [638, 16] on button "089F7B8B-B2A5-4AFE-B5C0-19BA573D28AC Filtro" at bounding box center [656, 19] width 45 height 11
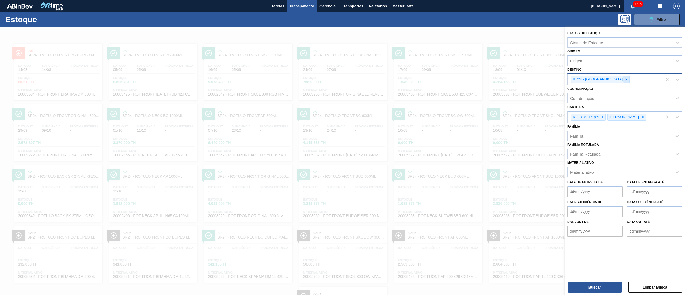
click at [625, 79] on icon at bounding box center [627, 80] width 4 height 4
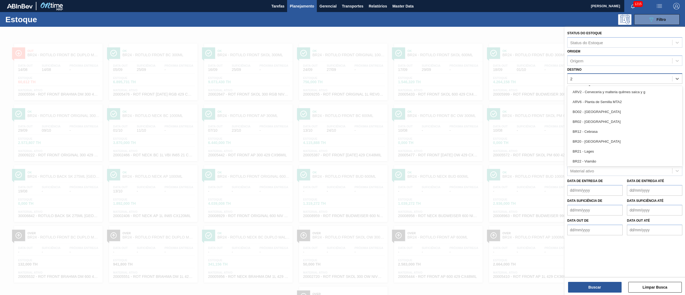
type input "26"
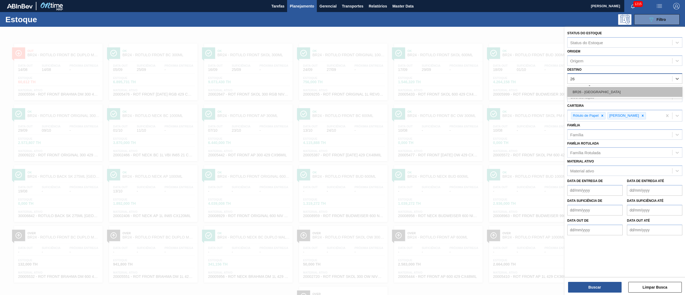
click at [611, 94] on div "BR26 - Uberlândia" at bounding box center [624, 92] width 115 height 10
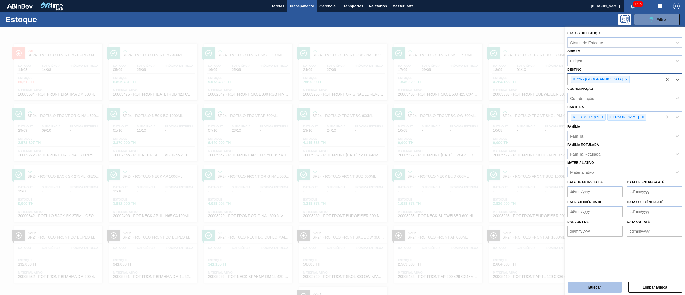
drag, startPoint x: 598, startPoint y: 276, endPoint x: 599, endPoint y: 283, distance: 7.2
click at [599, 276] on div "Status do Estoque Status do Estoque Origem Origem Destino option BR26 - Uberlân…" at bounding box center [625, 151] width 120 height 249
click at [600, 286] on button "Buscar" at bounding box center [595, 287] width 54 height 11
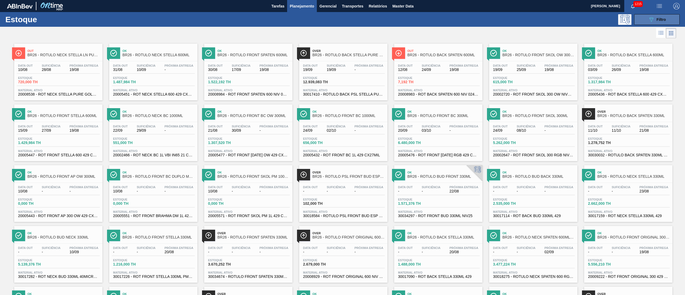
click at [650, 21] on icon "089F7B8B-B2A5-4AFE-B5C0-19BA573D28AC" at bounding box center [651, 19] width 6 height 6
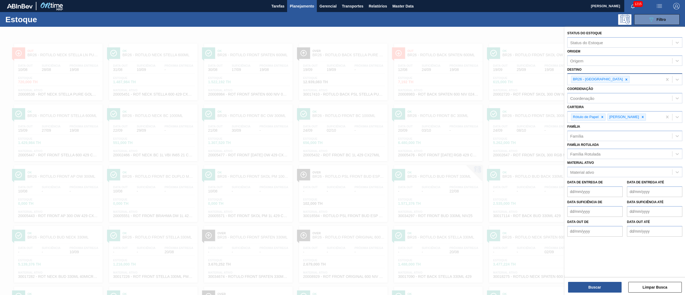
click at [624, 80] on div at bounding box center [627, 79] width 6 height 7
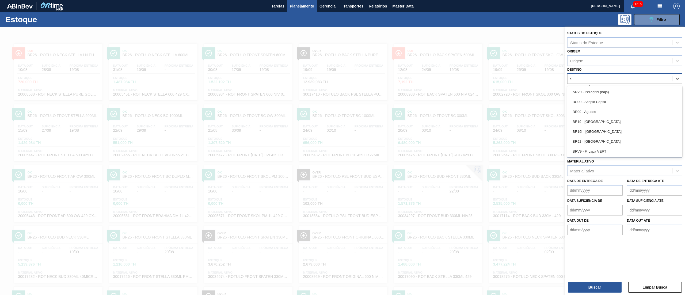
type input "92"
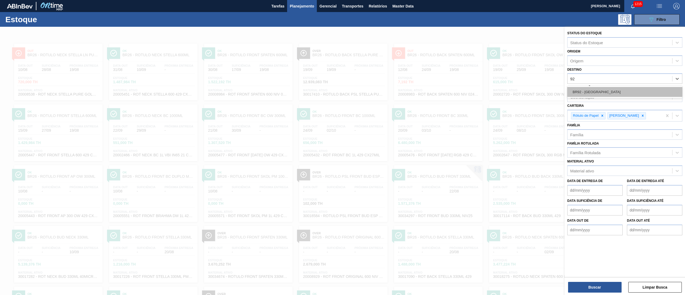
click at [590, 89] on div "BR92 - Belém" at bounding box center [624, 92] width 115 height 10
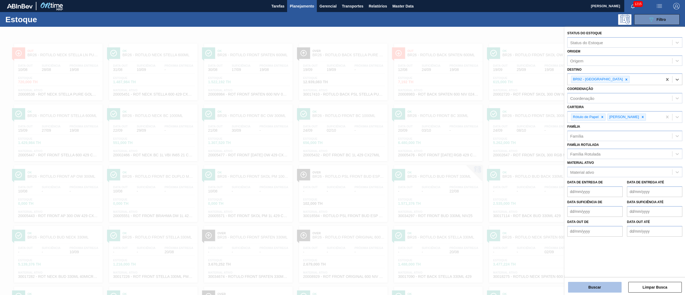
click at [580, 289] on button "Buscar" at bounding box center [595, 287] width 54 height 11
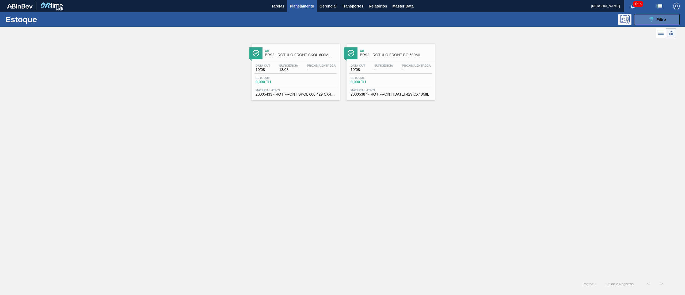
click at [640, 21] on button "089F7B8B-B2A5-4AFE-B5C0-19BA573D28AC Filtro" at bounding box center [656, 19] width 45 height 11
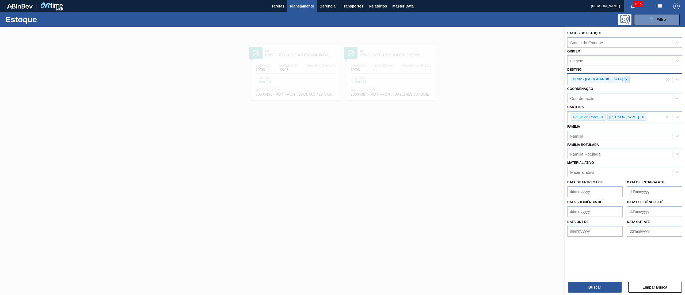
click at [624, 77] on div at bounding box center [627, 79] width 6 height 7
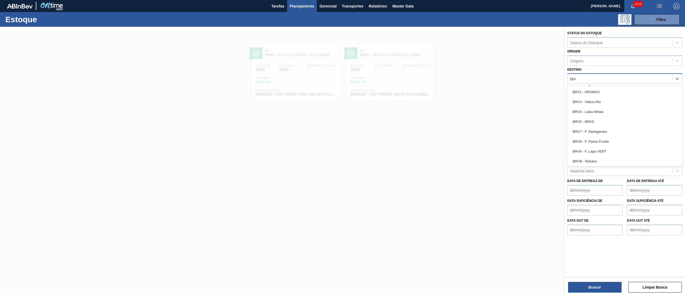
type input "brvb"
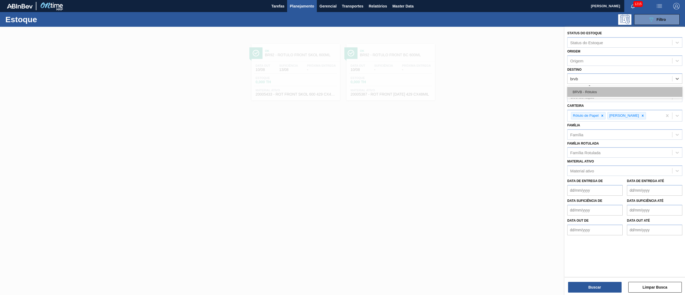
click at [602, 92] on div "BRVB - Rótulos" at bounding box center [624, 92] width 115 height 10
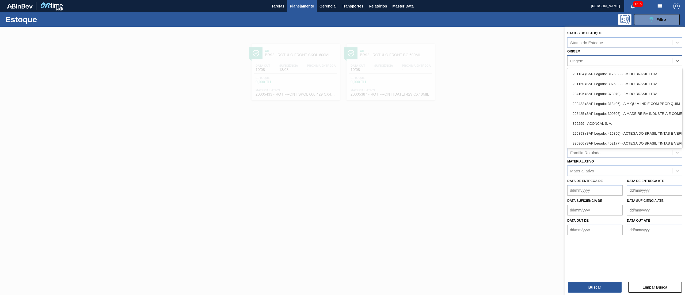
click at [586, 61] on div "Origem" at bounding box center [620, 61] width 105 height 8
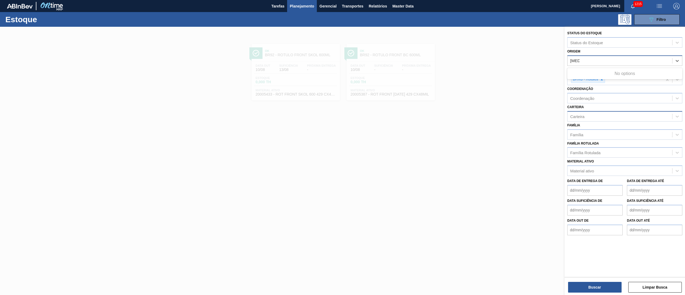
type input "sula"
click at [594, 70] on div "311975 (SAP Legado: 314179) - SULAMERICANA INDUSTRIAL EIRELI EM-RECUPERACAO JUD…" at bounding box center [624, 74] width 115 height 10
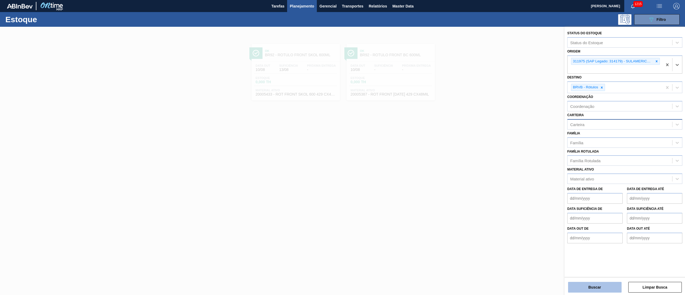
click at [578, 291] on button "Buscar" at bounding box center [595, 287] width 54 height 11
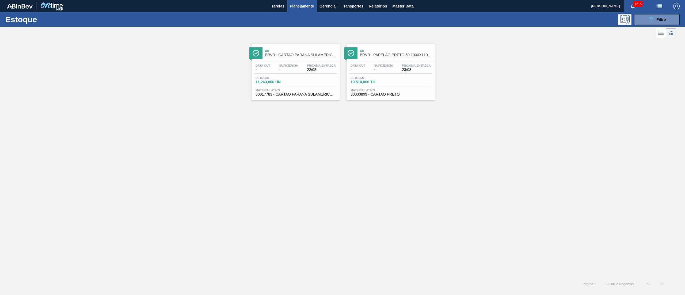
click at [397, 81] on div "Estoque 19.510,000 TH" at bounding box center [390, 81] width 83 height 10
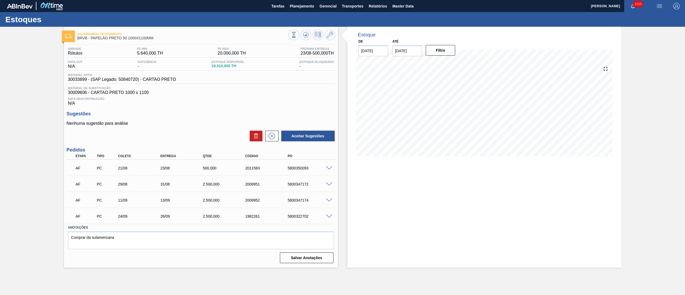
click at [299, 166] on div "AF PC 21/08 23/08 500,000 2011583 5800350093" at bounding box center [199, 167] width 255 height 11
copy div "5800350093"
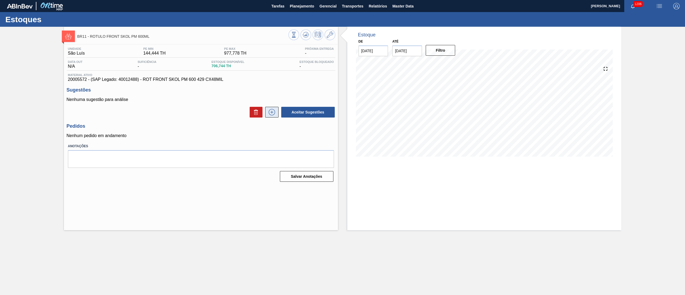
click at [272, 115] on icon at bounding box center [272, 112] width 6 height 6
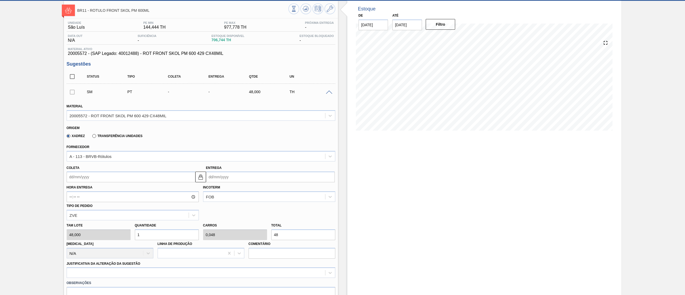
scroll to position [107, 0]
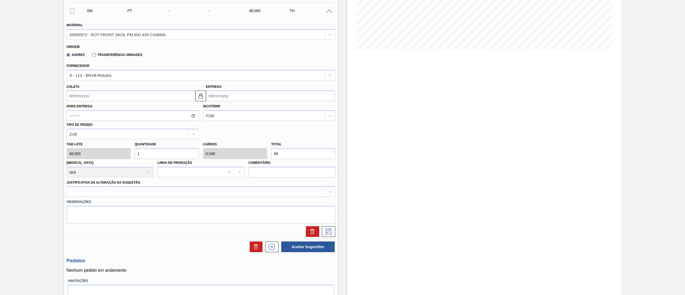
drag, startPoint x: 296, startPoint y: 150, endPoint x: 179, endPoint y: 150, distance: 116.7
click at [179, 150] on div "[PERSON_NAME] 48,000 Quantidade 1 Carros 0,048 Total 48 [MEDICAL_DATA] N/A Linh…" at bounding box center [200, 158] width 273 height 38
type input "0,042"
type input "0,002"
type input "2"
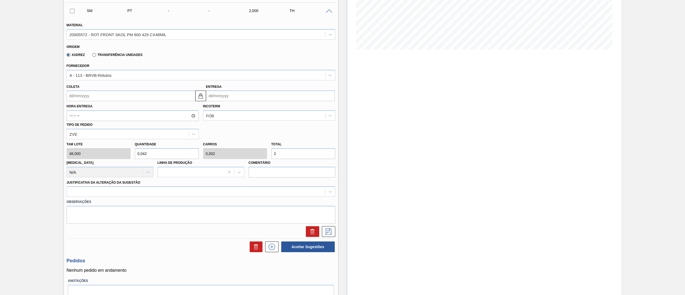
type input "0,521"
type input "0,025"
type input "25"
type input "5,208"
type input "0,25"
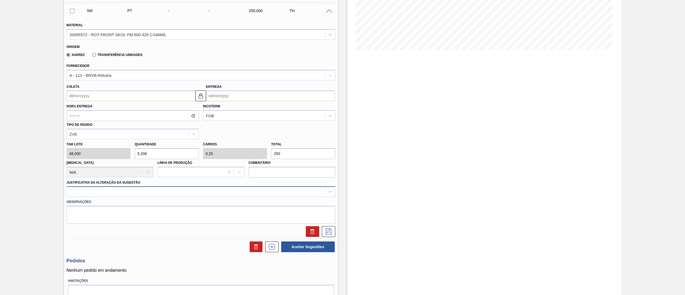
type input "250"
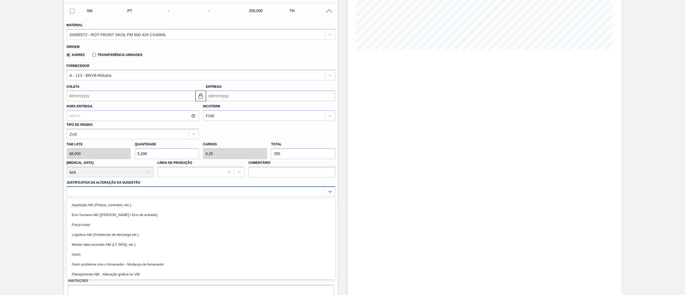
click at [109, 196] on div at bounding box center [201, 191] width 269 height 10
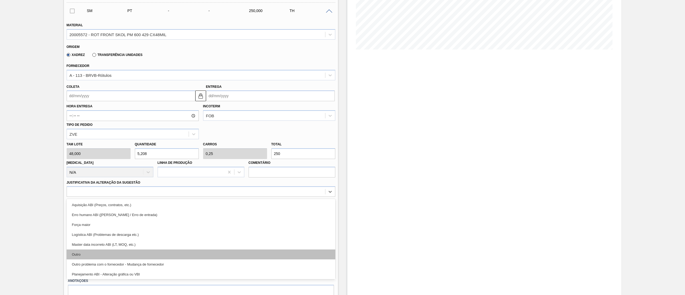
click at [96, 257] on div "Outro" at bounding box center [201, 254] width 269 height 10
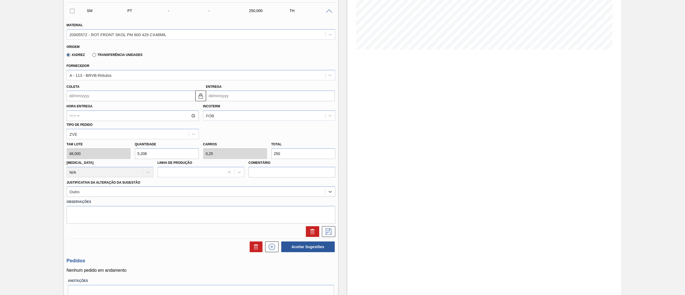
click at [83, 95] on input "Coleta" at bounding box center [131, 95] width 129 height 11
click at [108, 151] on div "21" at bounding box center [107, 151] width 7 height 7
type input "[DATE]"
click at [320, 245] on button "Aceitar Sugestões" at bounding box center [308, 246] width 54 height 11
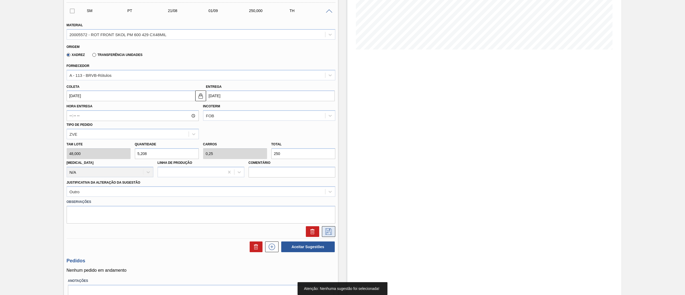
click at [330, 233] on icon at bounding box center [328, 231] width 9 height 6
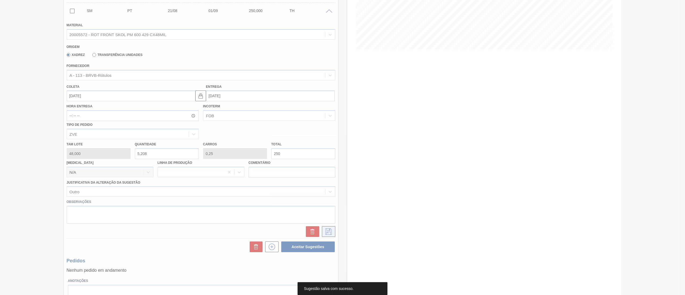
scroll to position [0, 0]
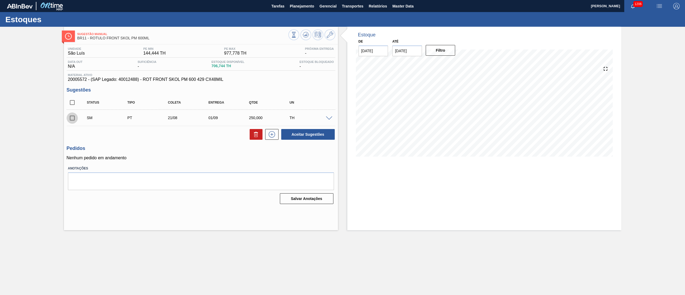
click at [68, 120] on input "checkbox" at bounding box center [72, 117] width 11 height 11
click at [313, 136] on button "Aceitar Sugestões" at bounding box center [308, 134] width 54 height 11
checkbox input "false"
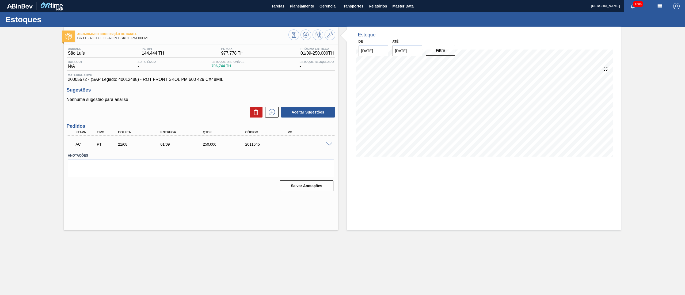
click at [329, 143] on span at bounding box center [329, 144] width 6 height 4
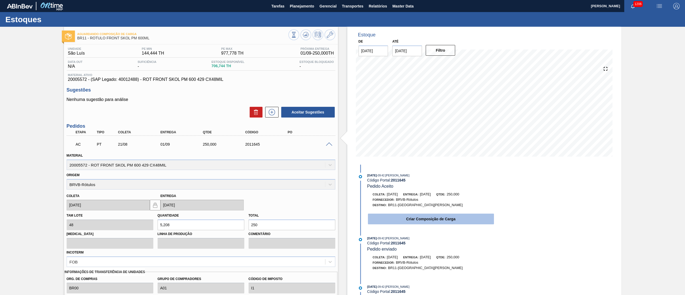
click at [421, 223] on button "Criar Composição de Carga" at bounding box center [431, 219] width 126 height 11
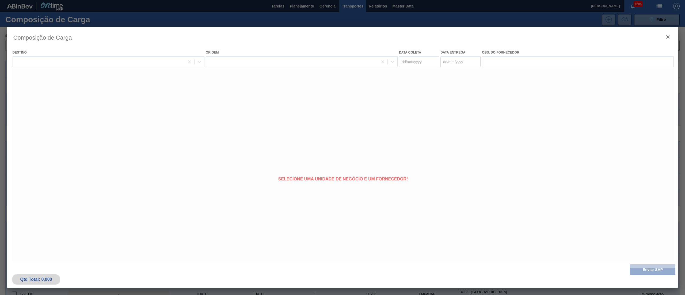
type coleta "[DATE]"
type entrega "[DATE]"
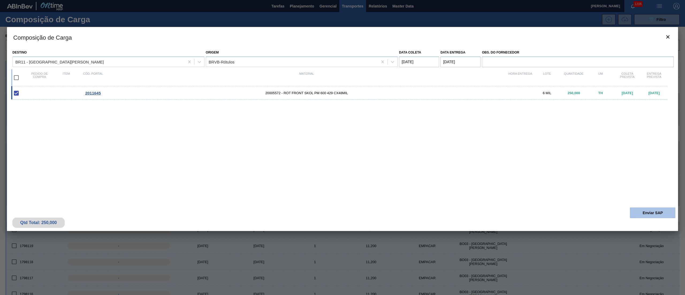
click at [652, 211] on button "Enviar SAP" at bounding box center [652, 212] width 45 height 11
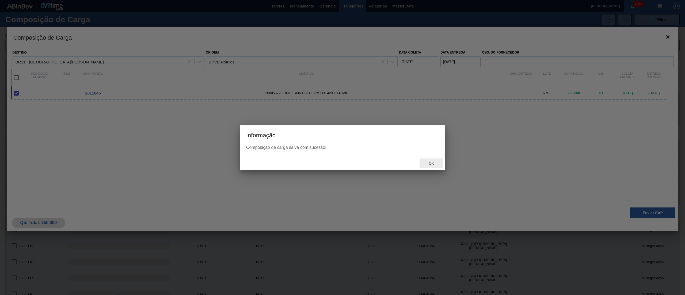
click at [434, 160] on div "Ok" at bounding box center [432, 163] width 24 height 10
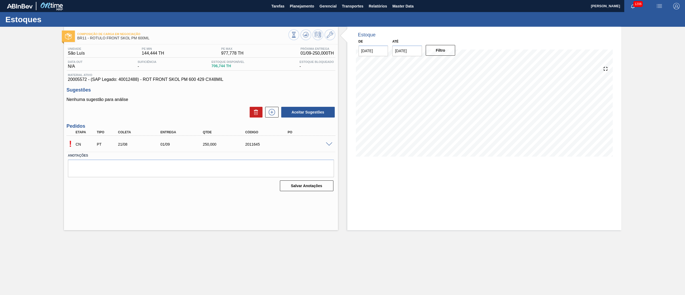
click at [307, 28] on div "Composição de Carga em Negociação BR11 - RÓTULO FRONT SKOL PM 600ML" at bounding box center [201, 34] width 274 height 15
click at [306, 31] on button at bounding box center [306, 34] width 11 height 11
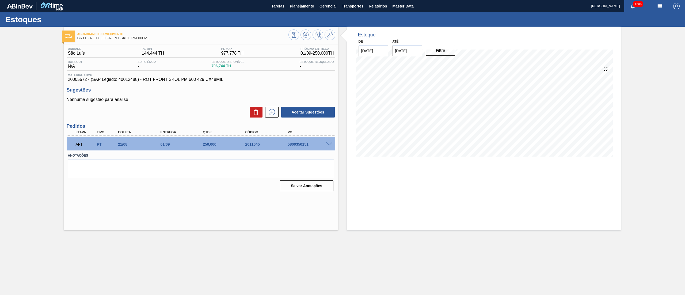
click at [300, 145] on div "5800350151" at bounding box center [310, 144] width 48 height 4
copy div "5800350151"
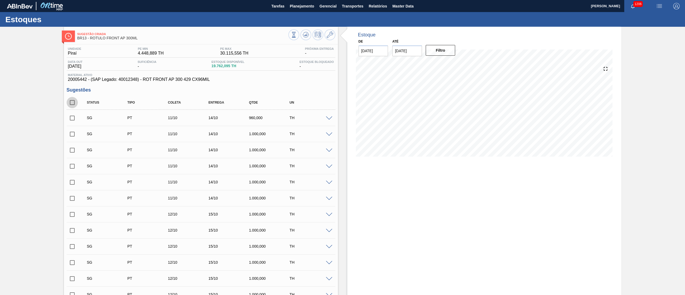
drag, startPoint x: 72, startPoint y: 99, endPoint x: 77, endPoint y: 100, distance: 4.8
click at [62, 89] on div "Sugestão Criada BR13 - RÓTULO FRONT AP 300ML Unidade Piraí PE MIN 4.448,889 TH …" at bounding box center [342, 254] width 685 height 455
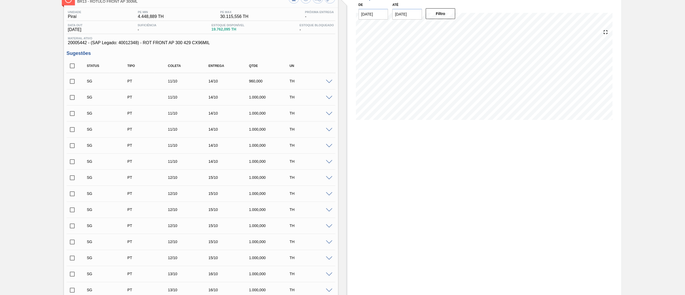
scroll to position [54, 0]
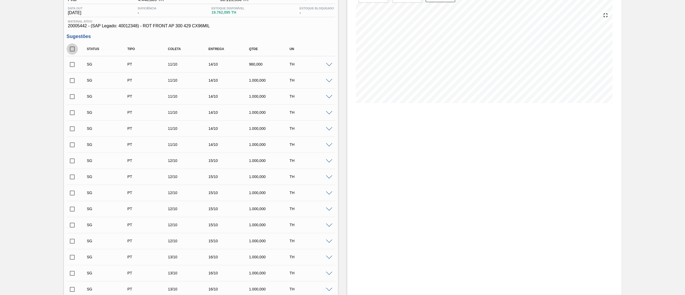
click at [71, 49] on input "checkbox" at bounding box center [72, 48] width 11 height 11
checkbox input "true"
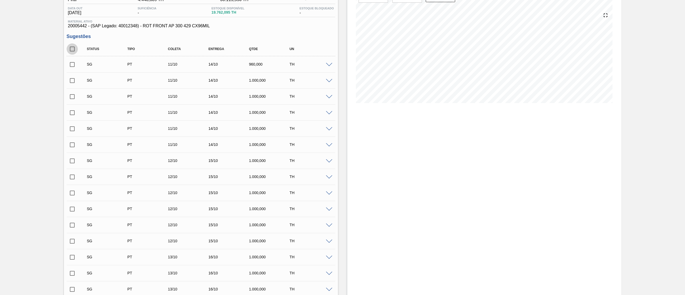
checkbox input "true"
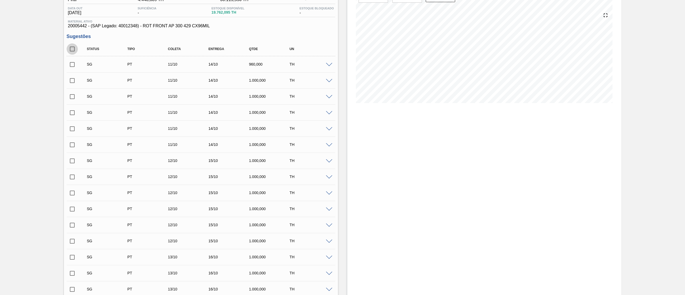
checkbox input "true"
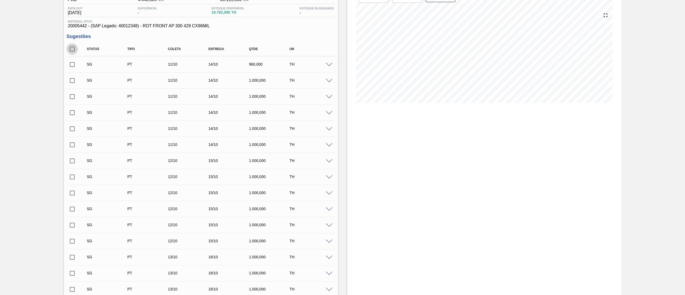
checkbox input "true"
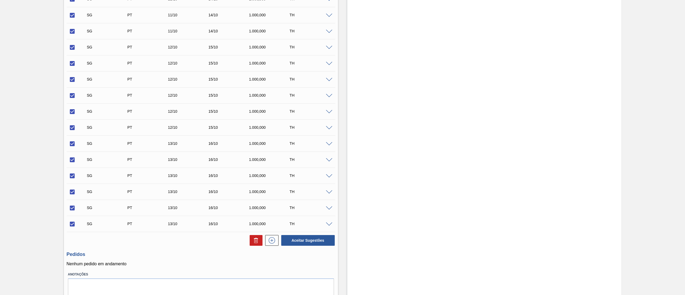
scroll to position [187, 0]
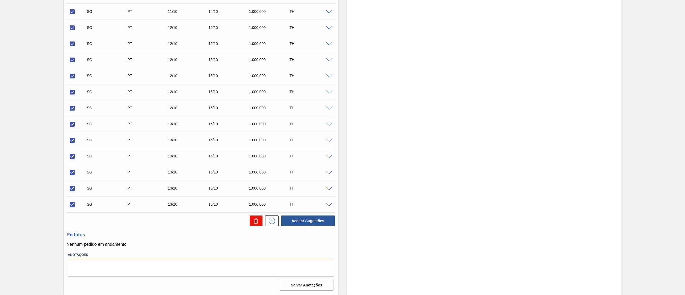
click at [251, 222] on button at bounding box center [256, 220] width 13 height 11
checkbox input "false"
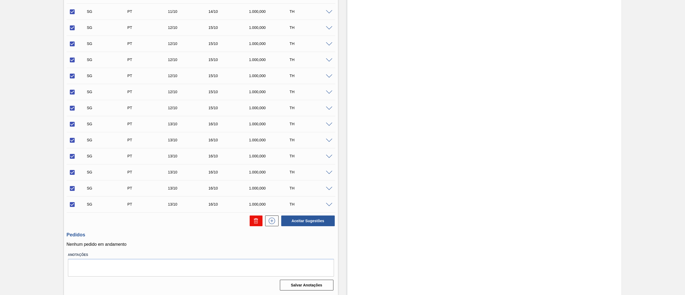
checkbox input "false"
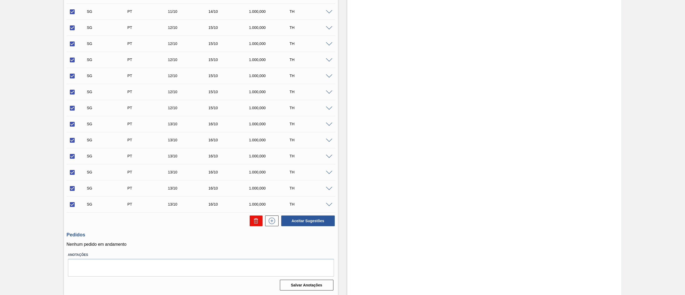
checkbox input "false"
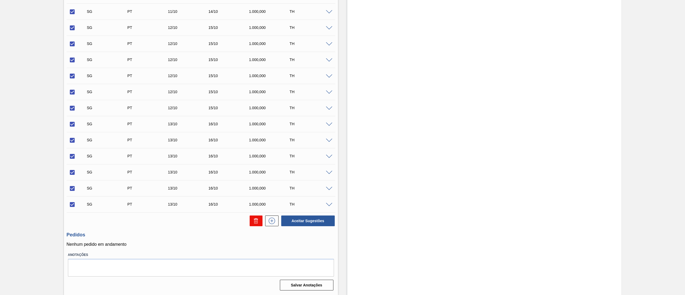
checkbox input "false"
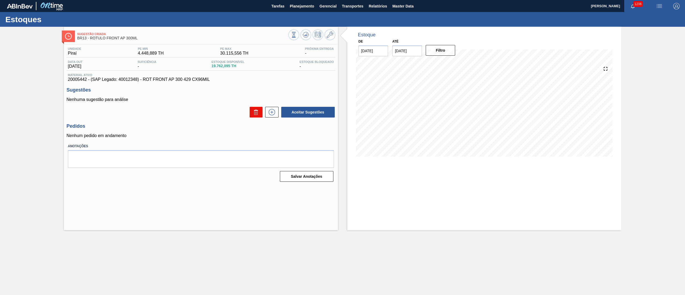
scroll to position [0, 0]
click at [271, 115] on icon at bounding box center [272, 112] width 9 height 6
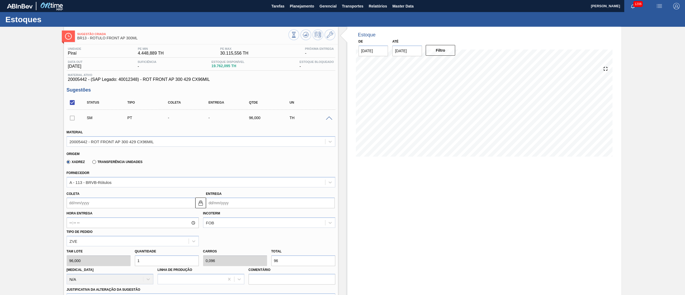
drag, startPoint x: 291, startPoint y: 257, endPoint x: 248, endPoint y: 238, distance: 47.4
click at [246, 247] on div "Tam lote 96,000 Quantidade 1 Carros 0,096 Total 96 Doca N/A Linha de Produção C…" at bounding box center [200, 265] width 273 height 38
type input "0,031"
type input "0,003"
type input "3"
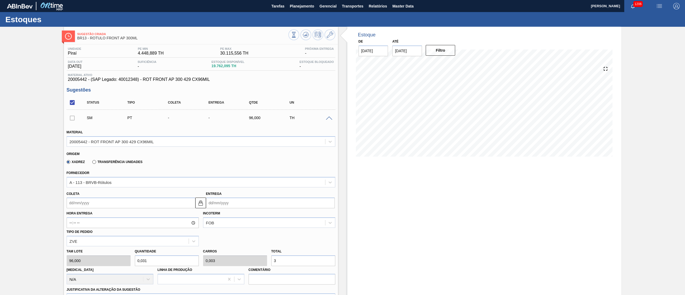
type input "0,333"
type input "0,032"
type input "32"
type input "3,375"
type input "0,324"
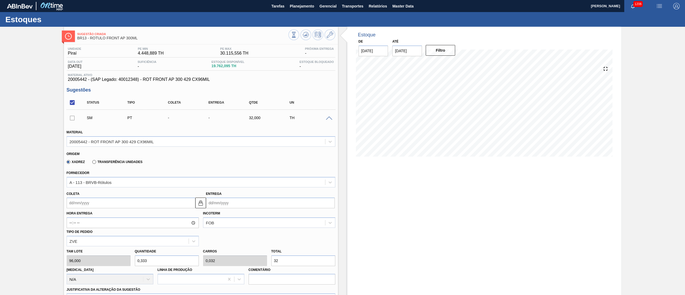
type input "324"
type input "33,75"
type input "3,24"
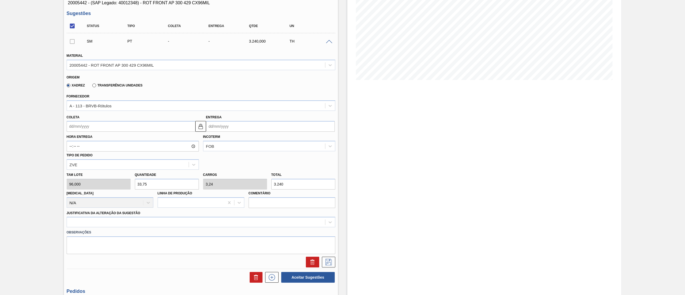
scroll to position [133, 0]
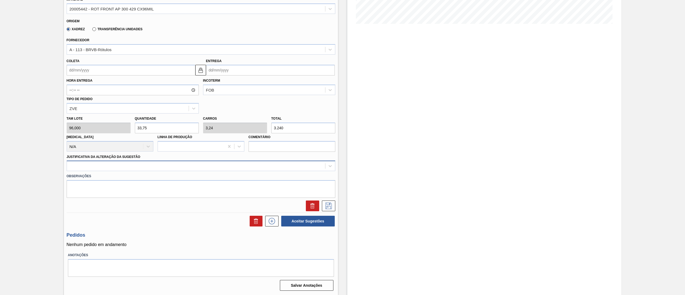
type input "3.240"
click at [115, 162] on div at bounding box center [201, 166] width 269 height 10
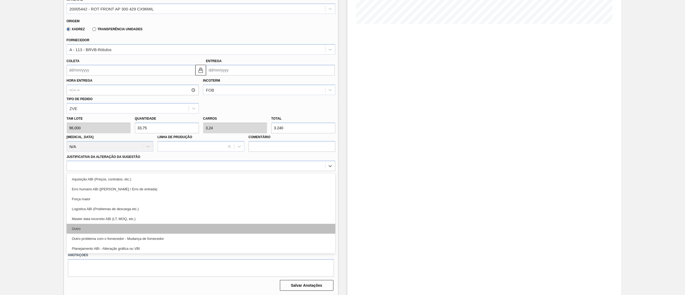
click at [77, 230] on div "Outro" at bounding box center [201, 229] width 269 height 10
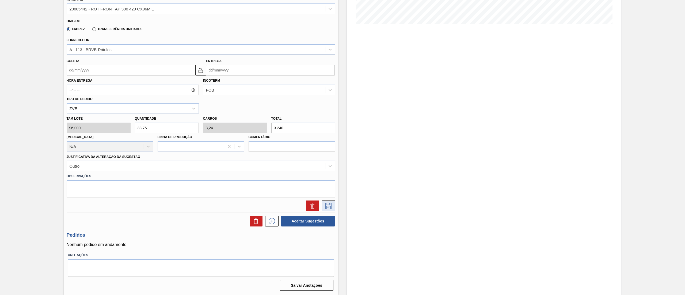
click at [327, 206] on icon at bounding box center [328, 206] width 9 height 6
click at [102, 69] on input "Coleta" at bounding box center [131, 70] width 129 height 11
click at [118, 126] on div "22" at bounding box center [116, 126] width 7 height 7
type input "[DATE]"
type input "25/08/2025"
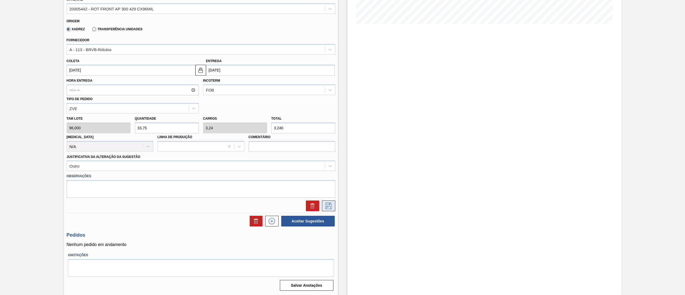
click at [328, 202] on button at bounding box center [328, 205] width 13 height 11
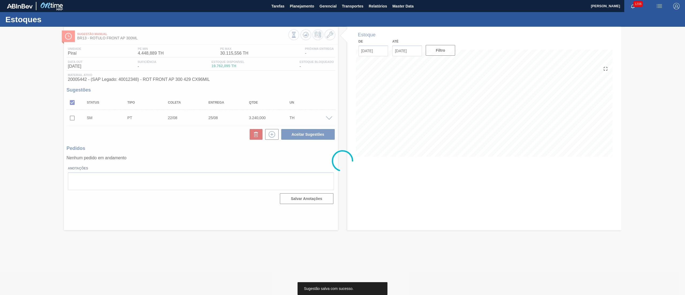
scroll to position [0, 0]
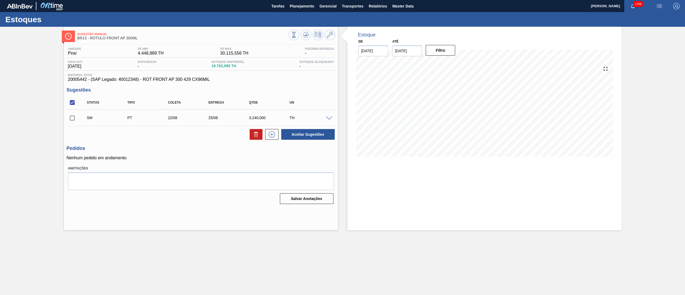
drag, startPoint x: 68, startPoint y: 119, endPoint x: 105, endPoint y: 126, distance: 38.4
click at [68, 119] on input "checkbox" at bounding box center [72, 117] width 11 height 11
checkbox input "true"
click at [299, 139] on button "Aceitar Sugestões" at bounding box center [308, 134] width 54 height 11
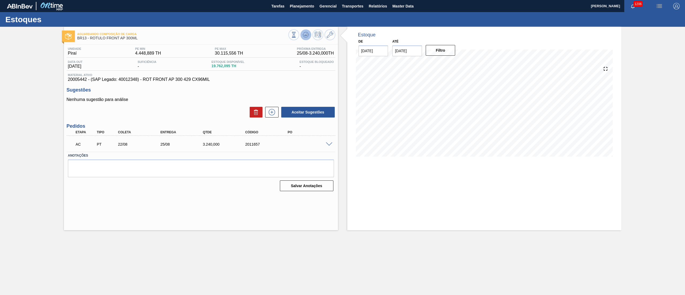
click at [303, 33] on icon at bounding box center [305, 33] width 5 height 3
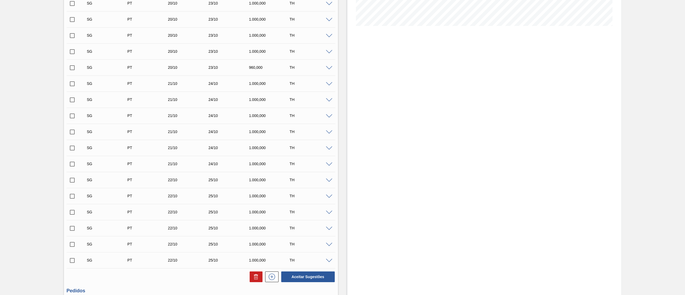
scroll to position [196, 0]
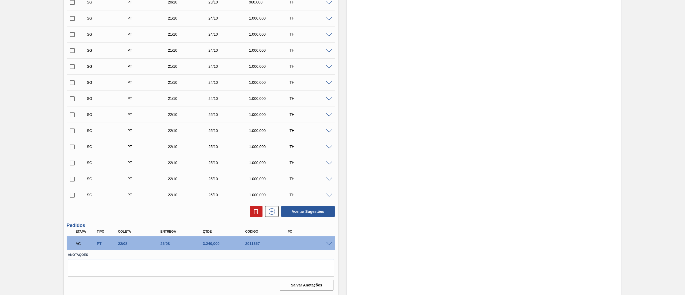
click at [329, 245] on span at bounding box center [329, 244] width 6 height 4
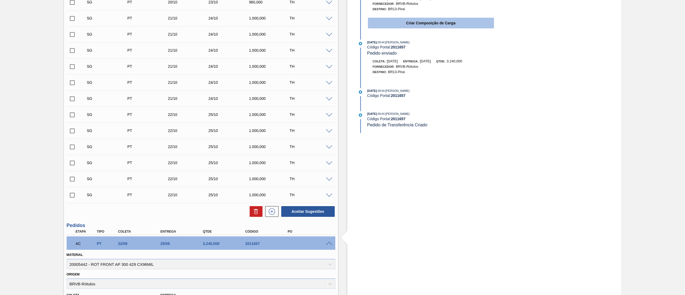
click at [390, 21] on button "Criar Composição de Carga" at bounding box center [431, 23] width 126 height 11
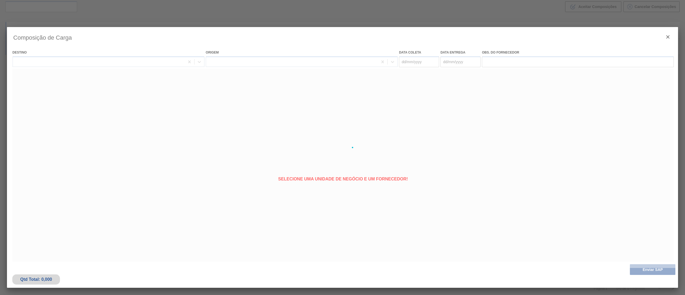
scroll to position [39, 0]
type coleta "[DATE]"
type entrega "25/08/2025"
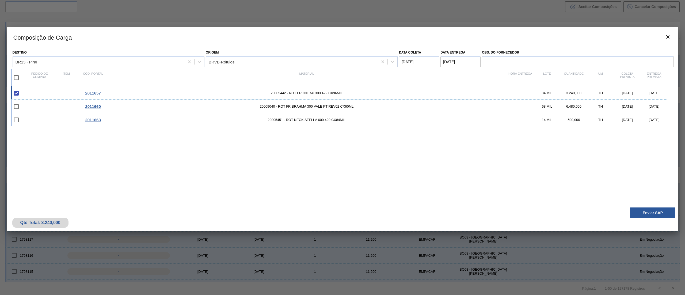
click at [16, 79] on input "checkbox" at bounding box center [16, 77] width 11 height 11
checkbox input "true"
click at [651, 214] on button "Enviar SAP" at bounding box center [652, 212] width 45 height 11
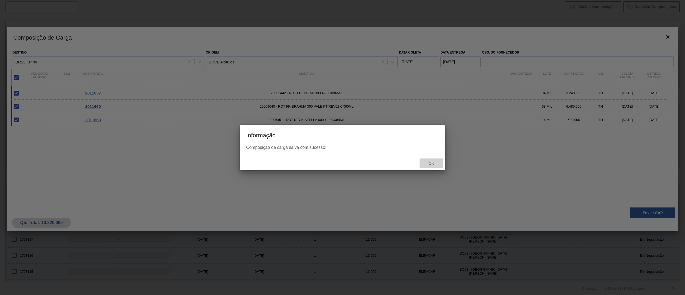
click at [435, 161] on span "Ok" at bounding box center [431, 163] width 14 height 4
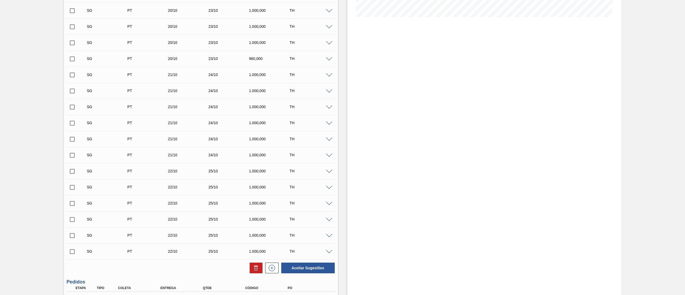
scroll to position [196, 0]
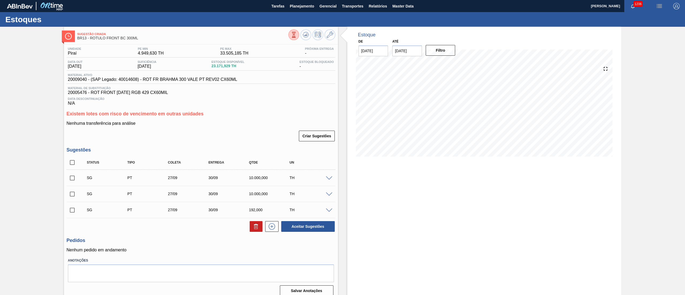
drag, startPoint x: 79, startPoint y: 161, endPoint x: 74, endPoint y: 168, distance: 8.2
click at [78, 162] on span at bounding box center [82, 162] width 8 height 11
click at [72, 162] on input "checkbox" at bounding box center [72, 162] width 11 height 11
checkbox input "true"
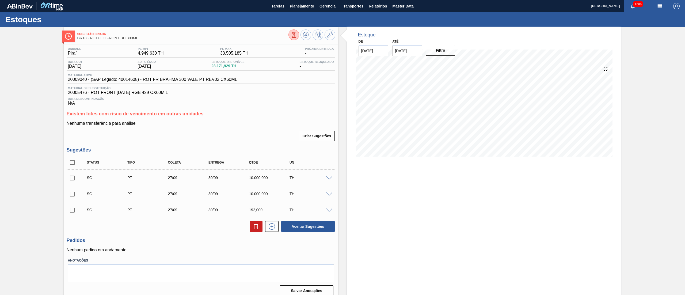
checkbox input "true"
click at [257, 226] on icon at bounding box center [256, 226] width 6 height 6
checkbox input "false"
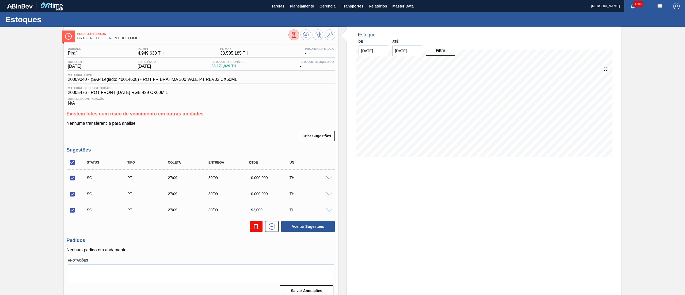
checkbox input "false"
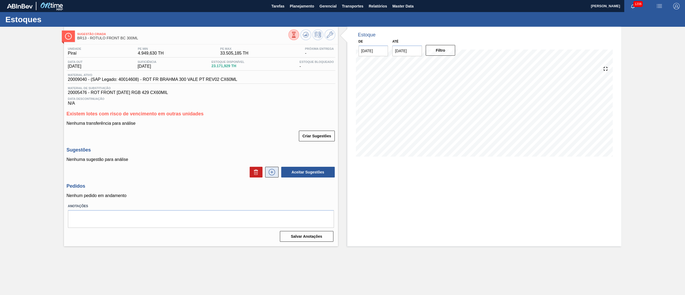
click at [269, 172] on icon at bounding box center [272, 172] width 6 height 6
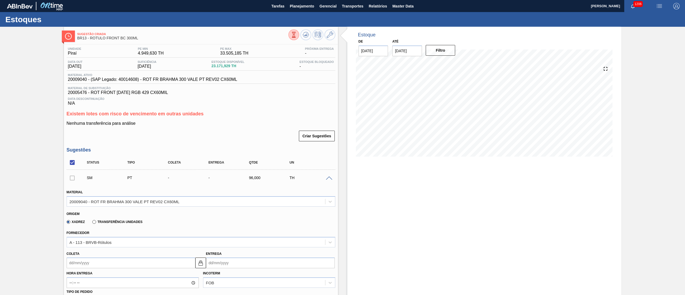
scroll to position [54, 0]
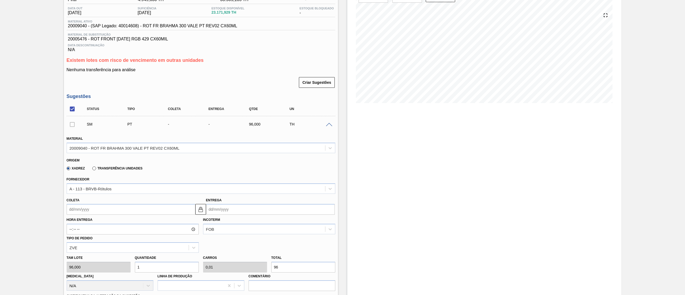
click at [226, 263] on div "Tam lote 96,000 Quantidade 1 Carros 0,01 Total 96 Doca N/A Linha de Produção Co…" at bounding box center [200, 272] width 273 height 38
type input "0,063"
type input "0,001"
type input "6"
type input "0,667"
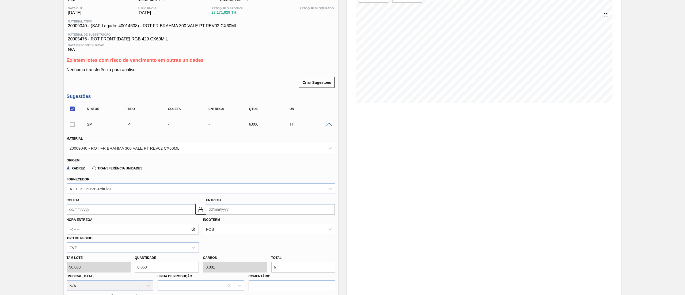
type input "0,006"
type input "64"
type input "6,75"
type input "0,065"
type input "648"
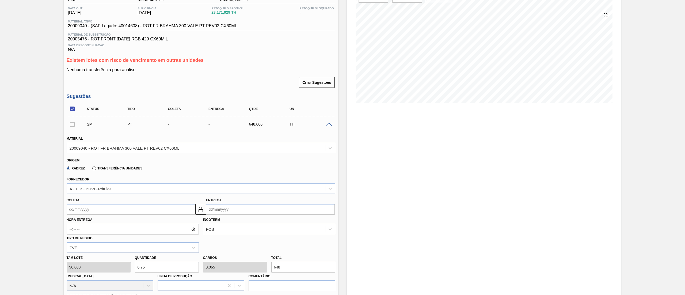
type input "67,5"
type input "0,648"
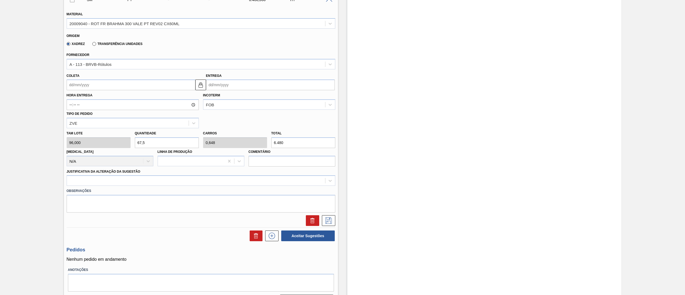
scroll to position [193, 0]
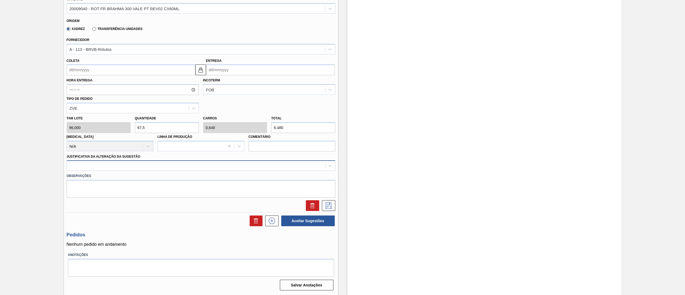
type input "6.480"
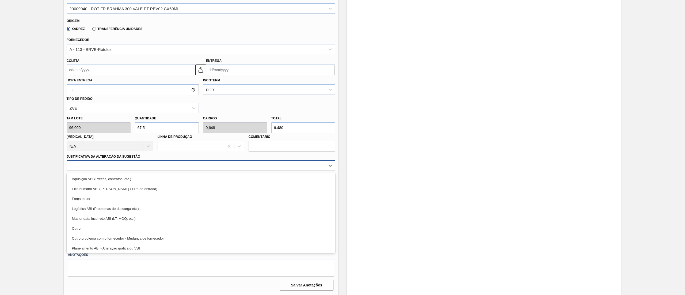
click at [98, 171] on div at bounding box center [201, 165] width 269 height 10
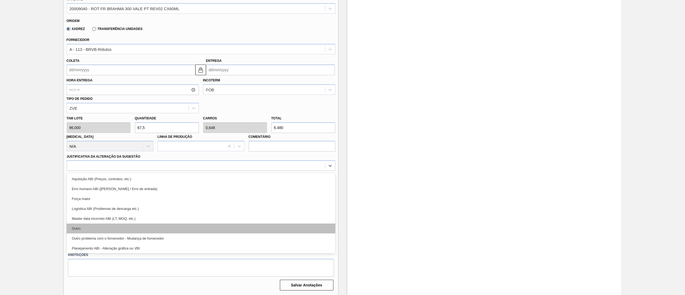
click at [103, 227] on div "Outro" at bounding box center [201, 228] width 269 height 10
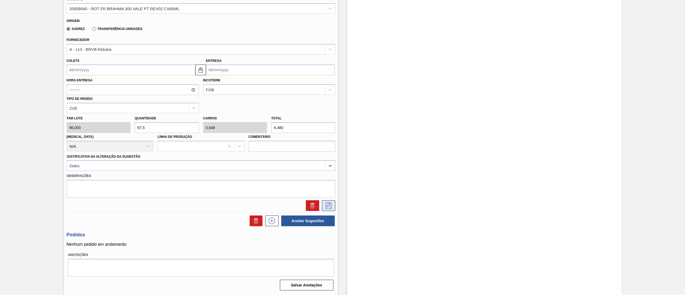
click at [327, 203] on icon at bounding box center [328, 205] width 6 height 6
click at [104, 73] on input "Coleta" at bounding box center [131, 69] width 129 height 11
click at [112, 124] on div "17 18 19 20 21 22 23" at bounding box center [99, 126] width 61 height 9
click at [113, 124] on div "22" at bounding box center [116, 125] width 7 height 7
type input "22/08/2025"
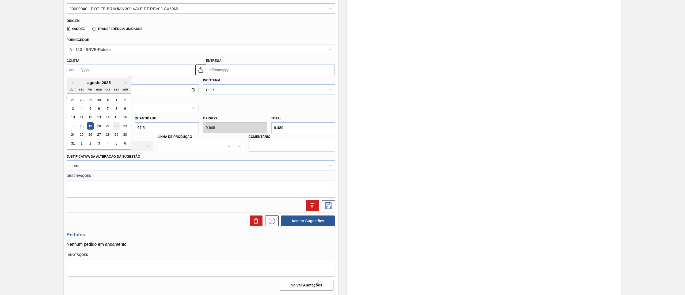
type input "25/08/2025"
click at [326, 201] on button at bounding box center [328, 205] width 13 height 11
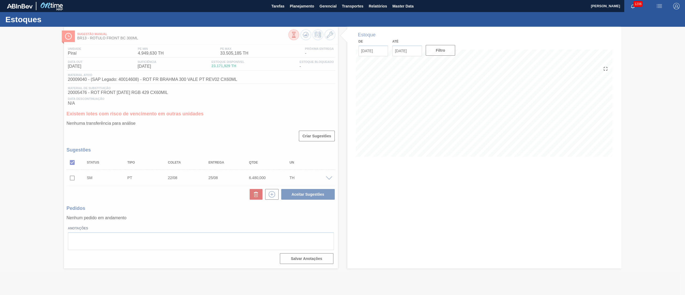
scroll to position [0, 0]
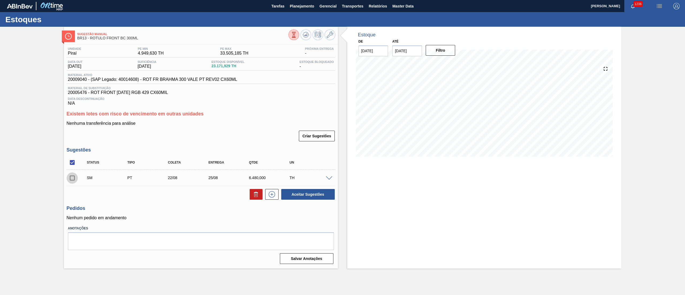
click at [75, 177] on input "checkbox" at bounding box center [72, 177] width 11 height 11
checkbox input "true"
click at [302, 199] on button "Aceitar Sugestões" at bounding box center [308, 194] width 54 height 11
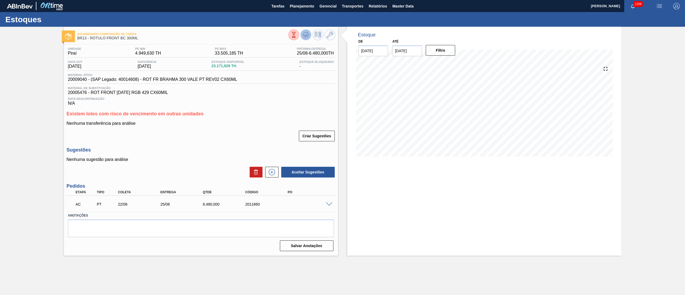
click at [297, 36] on icon at bounding box center [294, 35] width 6 height 6
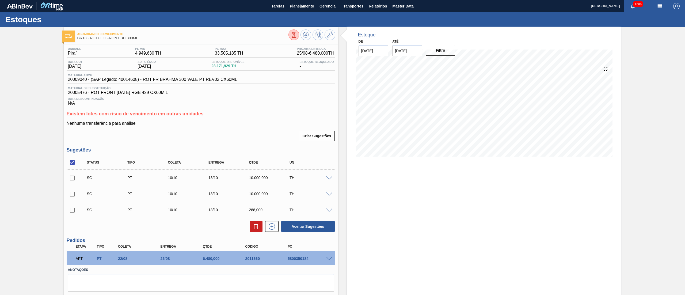
click at [302, 259] on div "5800350184" at bounding box center [310, 258] width 48 height 4
copy div "5800350184"
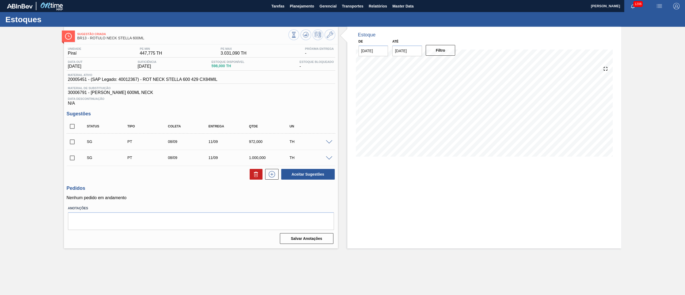
click at [69, 128] on input "checkbox" at bounding box center [72, 126] width 11 height 11
checkbox input "true"
click at [257, 176] on icon at bounding box center [256, 174] width 6 height 6
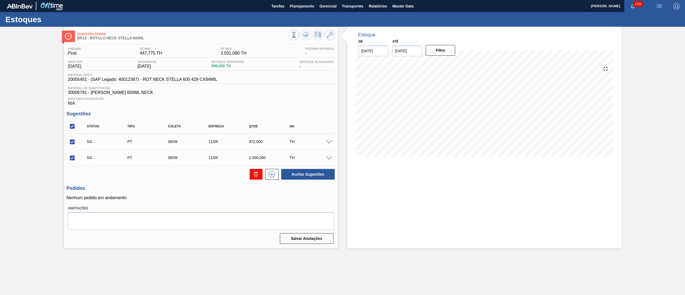
checkbox input "false"
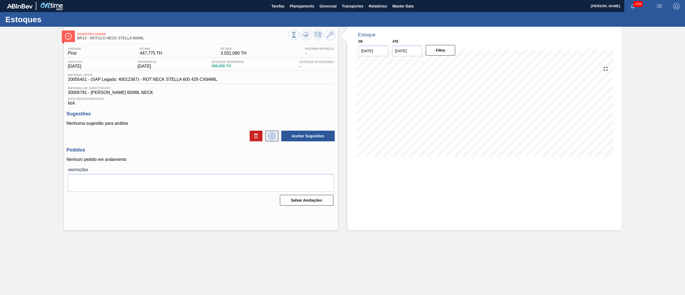
click at [272, 141] on button at bounding box center [271, 136] width 13 height 11
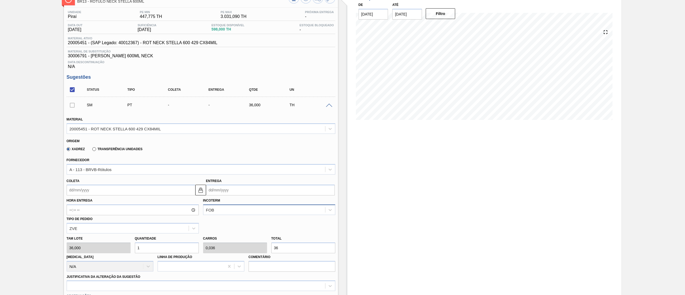
scroll to position [54, 0]
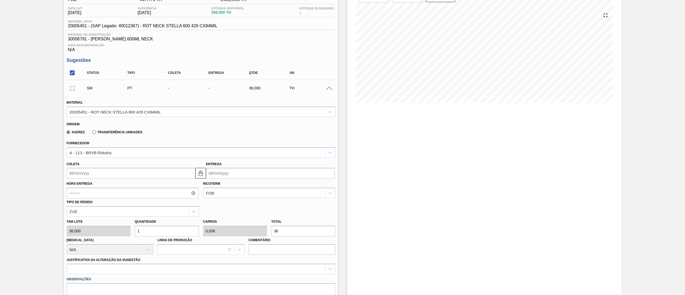
drag, startPoint x: 298, startPoint y: 240, endPoint x: 293, endPoint y: 231, distance: 10.9
click at [294, 234] on div "[PERSON_NAME] 36,000 Quantidade 1 Carros 0,036 Total 36 [MEDICAL_DATA] N/A Linh…" at bounding box center [200, 236] width 273 height 38
click at [260, 235] on div "[PERSON_NAME] 36,000 Quantidade 1 Carros 0,036 Total 36 [MEDICAL_DATA] N/A Linh…" at bounding box center [200, 236] width 273 height 38
type input "0,139"
type input "0,005"
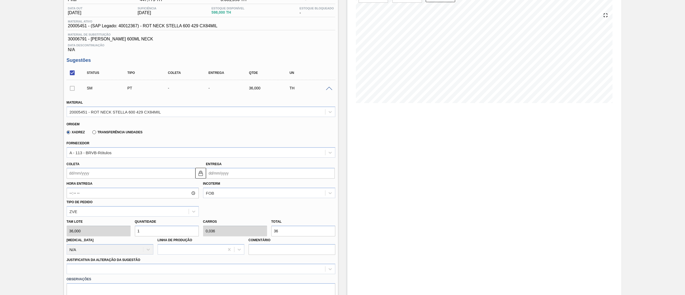
type input "5"
type input "1,389"
type input "0,05"
type input "50"
type input "13,889"
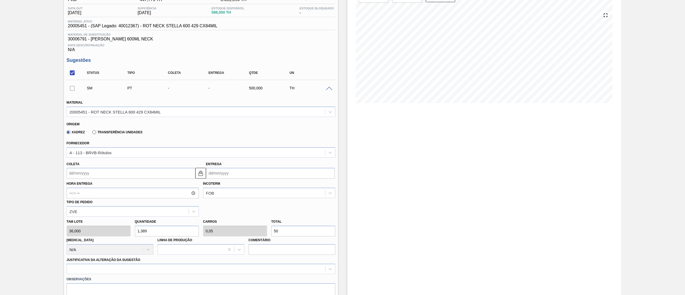
type input "0,5"
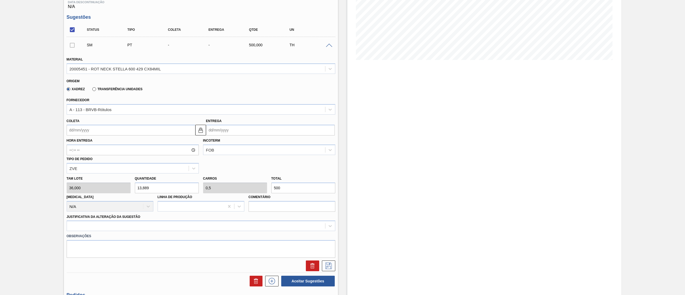
scroll to position [157, 0]
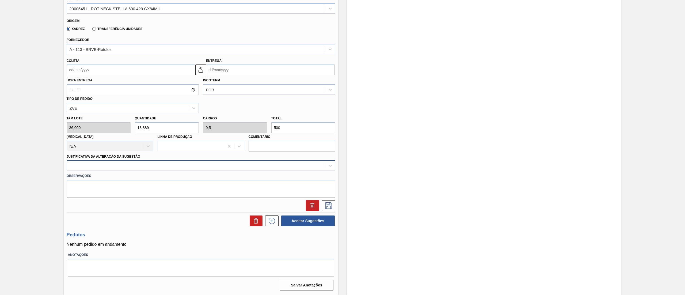
type input "500"
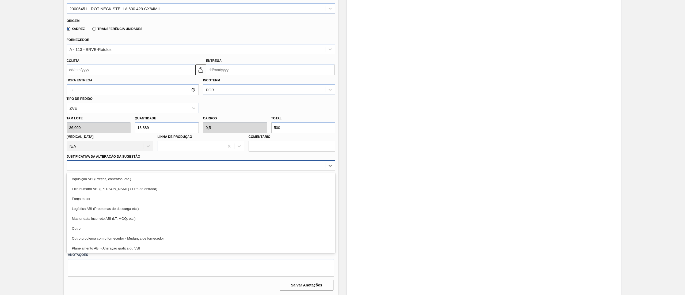
drag, startPoint x: 81, startPoint y: 161, endPoint x: 79, endPoint y: 167, distance: 6.7
click at [81, 162] on div at bounding box center [201, 165] width 269 height 10
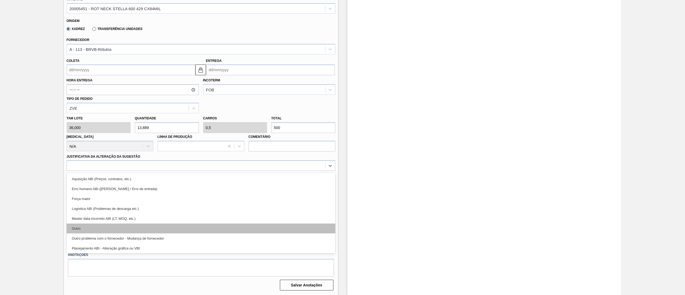
click at [89, 227] on div "Outro" at bounding box center [201, 228] width 269 height 10
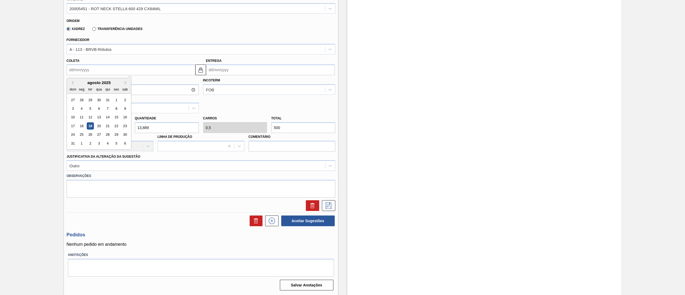
click at [76, 67] on input "Coleta" at bounding box center [131, 69] width 129 height 11
click at [113, 124] on div "22" at bounding box center [116, 125] width 7 height 7
type input "[DATE]"
type input "25/08/2025"
click at [330, 207] on icon at bounding box center [328, 205] width 6 height 6
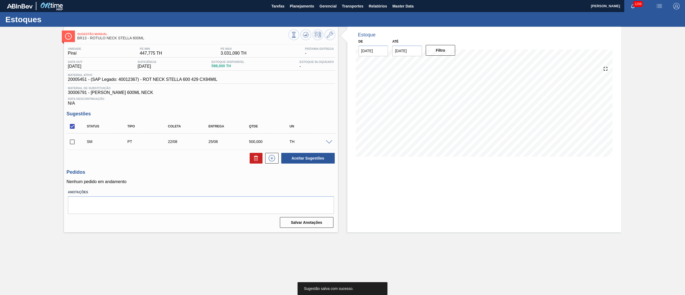
scroll to position [0, 0]
click at [77, 137] on div "SM PT 22/08 25/08 500,000 TH" at bounding box center [201, 141] width 269 height 13
click at [71, 139] on input "checkbox" at bounding box center [72, 141] width 11 height 11
checkbox input "true"
click at [317, 159] on button "Aceitar Sugestões" at bounding box center [308, 158] width 54 height 11
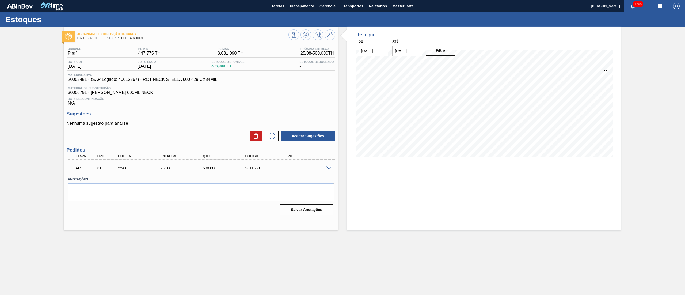
click at [328, 169] on span at bounding box center [329, 168] width 6 height 4
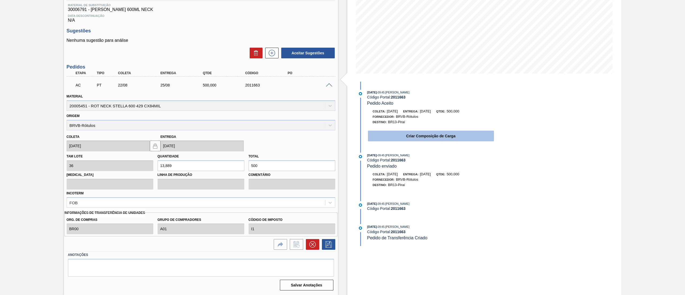
click at [378, 134] on button "Criar Composição de Carga" at bounding box center [431, 136] width 126 height 11
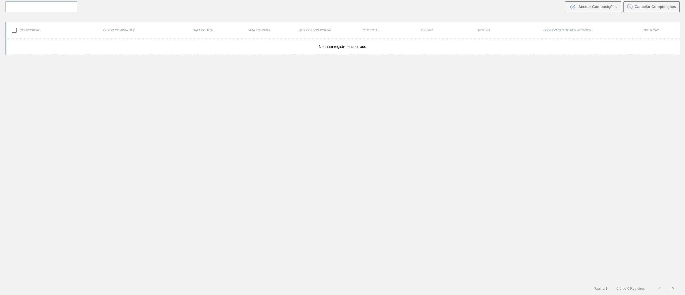
scroll to position [39, 0]
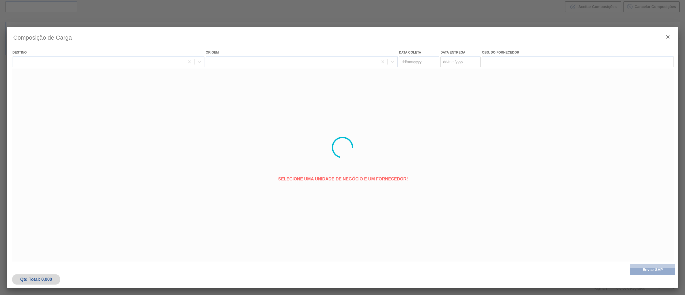
type coleta "[DATE]"
type entrega "25/08/2025"
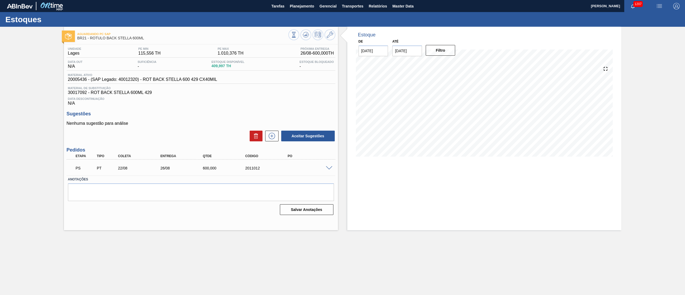
click at [329, 169] on span at bounding box center [329, 168] width 6 height 4
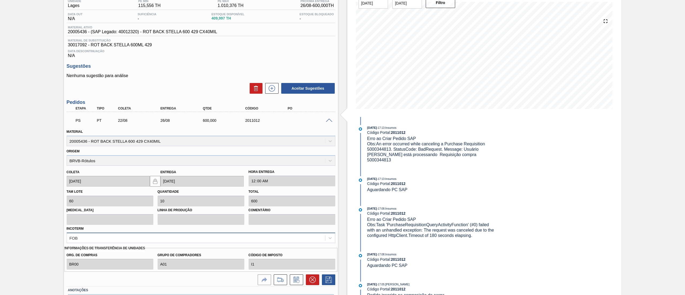
scroll to position [83, 0]
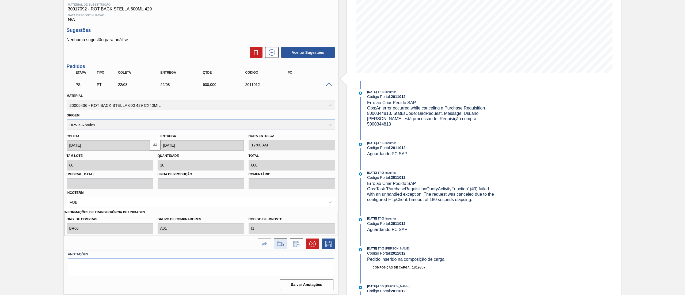
click at [280, 247] on icon at bounding box center [280, 244] width 9 height 6
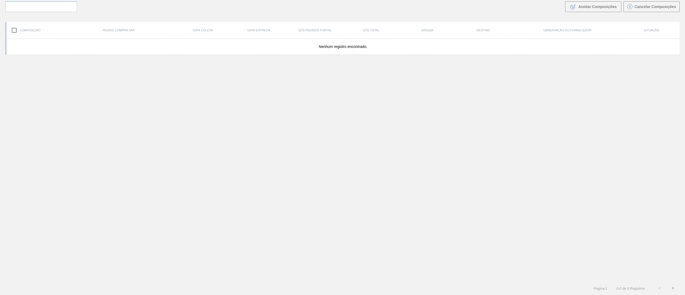
scroll to position [39, 0]
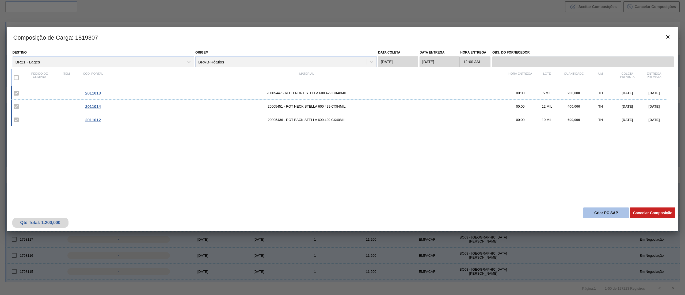
click at [583, 211] on div "Qtd Total: 1.200,000 Cancelar Composição Criar PC SAP" at bounding box center [342, 218] width 671 height 26
click at [584, 212] on button "Criar PC SAP" at bounding box center [605, 212] width 45 height 11
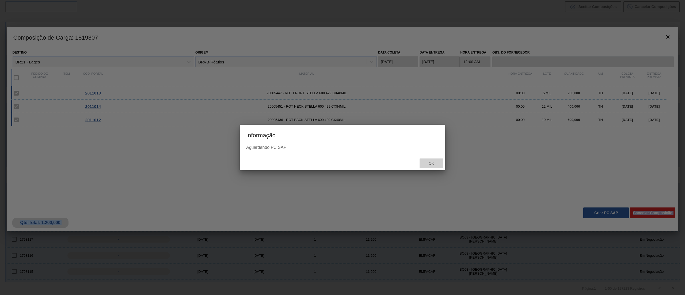
click at [437, 164] on span "Ok" at bounding box center [431, 163] width 14 height 4
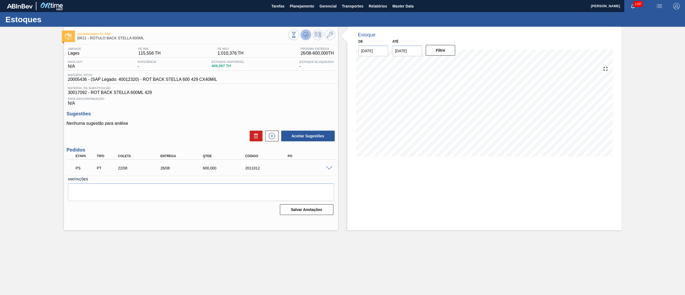
click at [309, 31] on button at bounding box center [306, 34] width 11 height 11
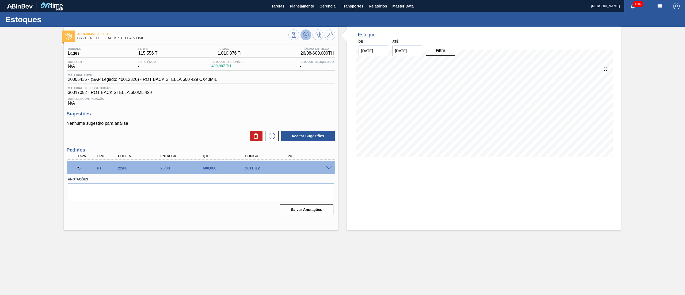
click at [309, 35] on icon at bounding box center [308, 35] width 1 height 1
drag, startPoint x: 327, startPoint y: 165, endPoint x: 330, endPoint y: 171, distance: 6.7
click at [329, 167] on div "PS PT 22/08 26/08 600,000 2011012" at bounding box center [201, 167] width 269 height 13
click at [330, 171] on div "PS PT 22/08 26/08 600,000 2011012" at bounding box center [201, 167] width 269 height 13
click at [330, 169] on span at bounding box center [329, 168] width 6 height 4
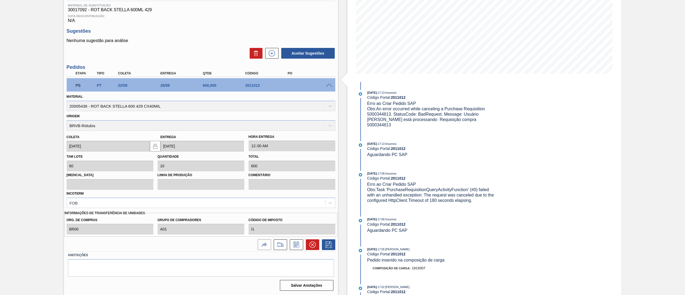
scroll to position [83, 0]
click at [312, 247] on icon at bounding box center [312, 244] width 6 height 6
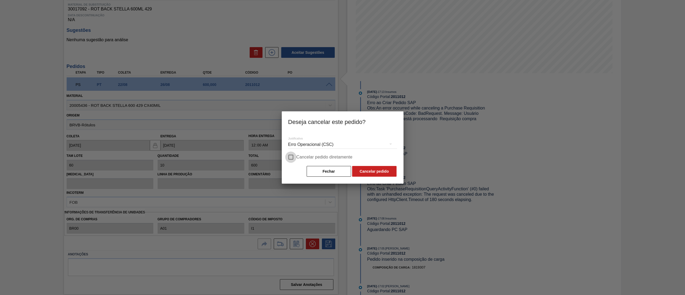
click at [290, 156] on input "Cancelar pedido diretamente" at bounding box center [290, 156] width 11 height 11
checkbox input "true"
click at [377, 171] on button "Cancelar pedido" at bounding box center [374, 171] width 44 height 11
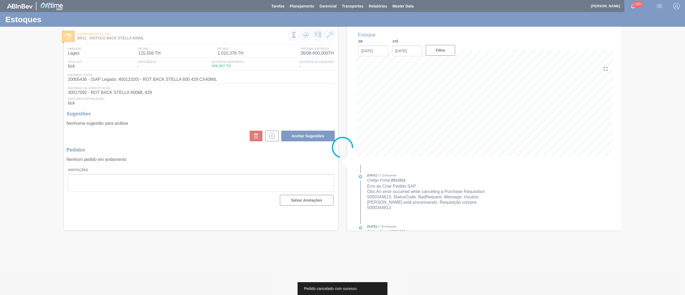
scroll to position [0, 0]
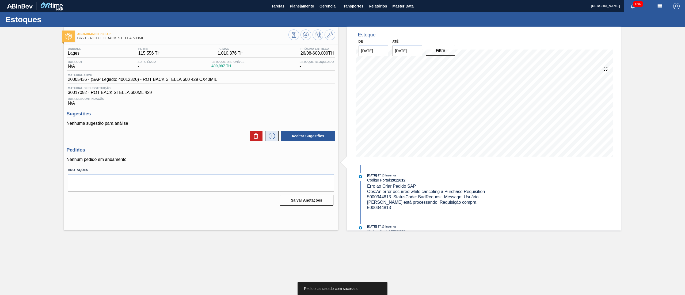
click at [273, 135] on icon at bounding box center [272, 136] width 9 height 6
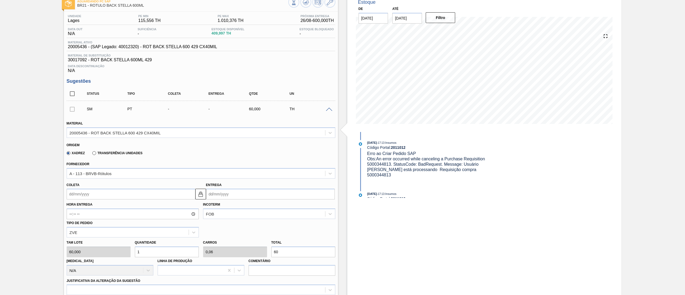
scroll to position [107, 0]
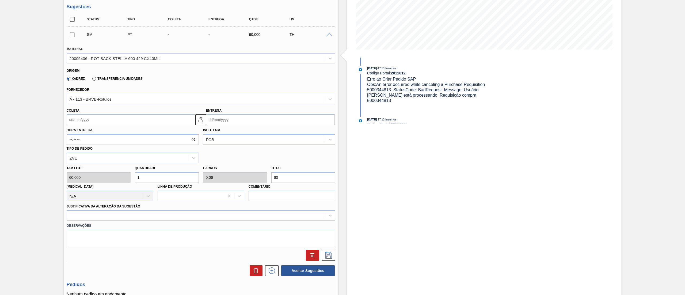
click at [288, 175] on input "60" at bounding box center [303, 177] width 64 height 11
type input "10"
type input "0,6"
type input "600"
drag, startPoint x: 97, startPoint y: 125, endPoint x: 98, endPoint y: 128, distance: 3.0
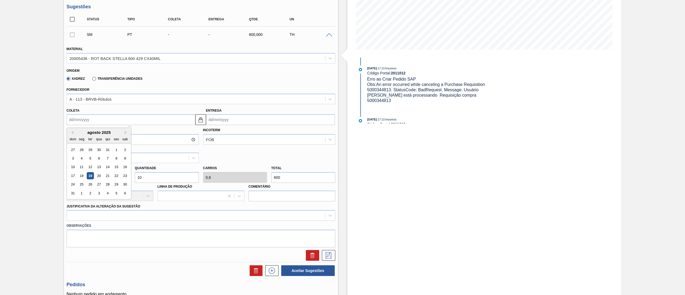
click at [97, 125] on input "Coleta" at bounding box center [131, 119] width 129 height 11
click at [115, 177] on div "22" at bounding box center [116, 175] width 7 height 7
type input "[DATE]"
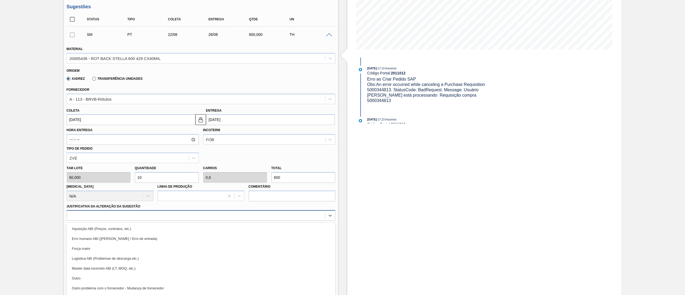
click at [112, 219] on div "option Aquisição ABI (Preços, contratos, etc.) focused, 1 of 18. 18 results ava…" at bounding box center [201, 215] width 269 height 10
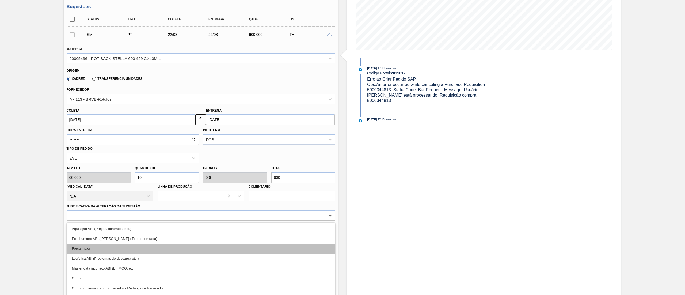
scroll to position [118, 0]
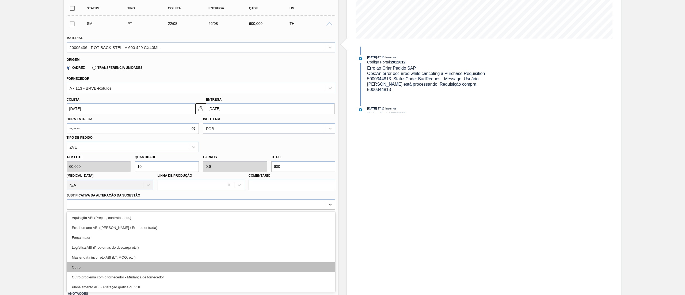
click at [98, 266] on div "Outro" at bounding box center [201, 267] width 269 height 10
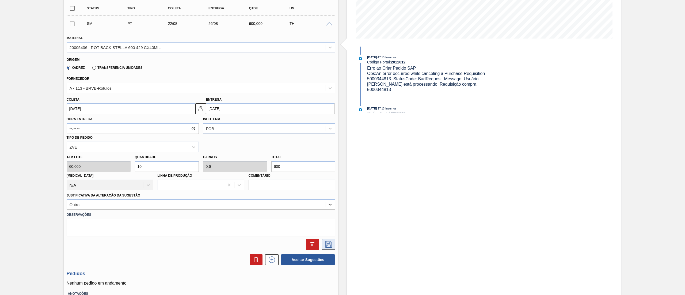
click at [328, 244] on icon at bounding box center [328, 244] width 6 height 6
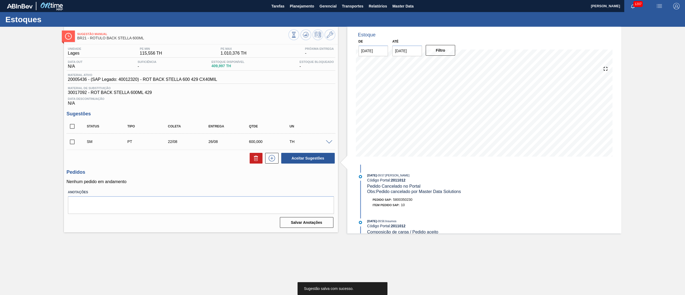
scroll to position [0, 0]
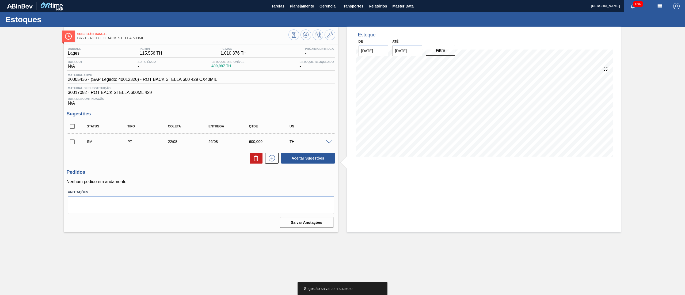
click at [72, 141] on input "checkbox" at bounding box center [72, 141] width 11 height 11
click at [288, 161] on button "Aceitar Sugestões" at bounding box center [308, 158] width 54 height 11
checkbox input "false"
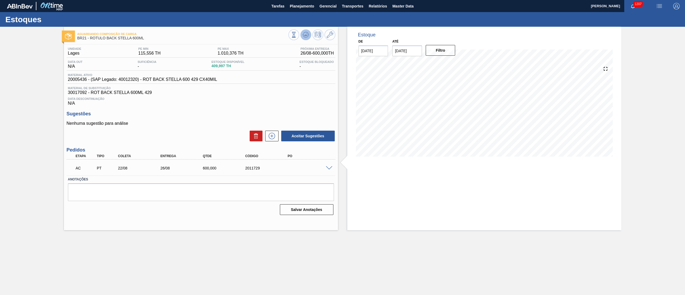
click at [297, 35] on icon at bounding box center [294, 35] width 6 height 6
click at [293, 169] on div "5800350242" at bounding box center [310, 168] width 48 height 4
copy div "5800350242"
click at [271, 135] on icon at bounding box center [272, 136] width 9 height 6
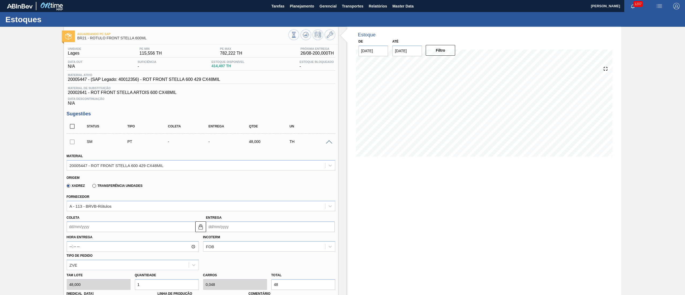
click at [128, 230] on input "Coleta" at bounding box center [131, 226] width 129 height 11
click at [117, 196] on div "22" at bounding box center [116, 193] width 7 height 7
type input "[DATE]"
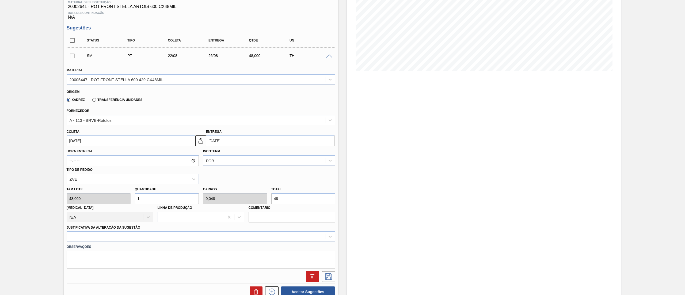
scroll to position [166, 0]
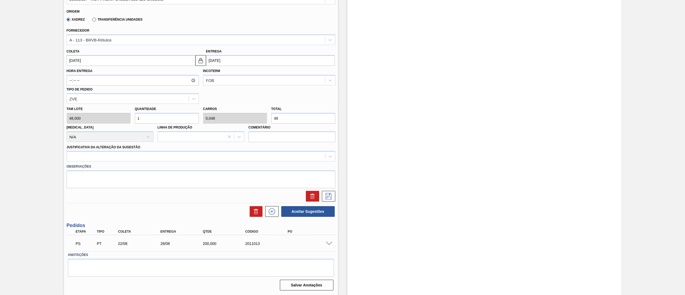
click at [231, 122] on div "Tam lote 48,000 Quantidade 1 Carros 0,048 Total 48 Doca N/A Linha de Produção C…" at bounding box center [200, 123] width 273 height 38
type input "0,042"
type input "0,002"
type input "2"
type input "0,417"
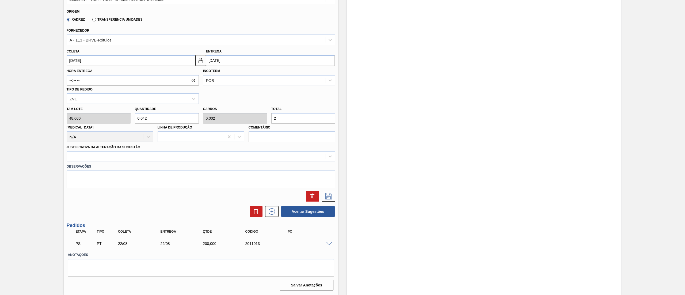
type input "0,02"
type input "20"
type input "4,167"
type input "0,2"
type input "200"
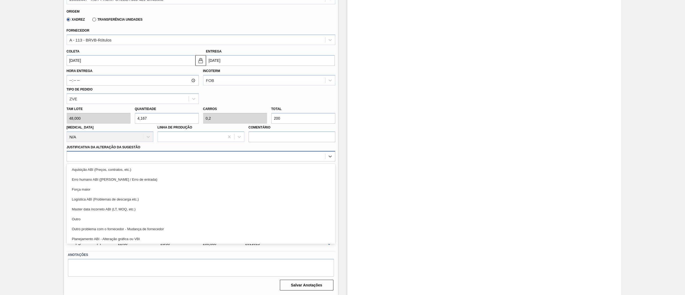
click at [108, 160] on div at bounding box center [196, 157] width 258 height 8
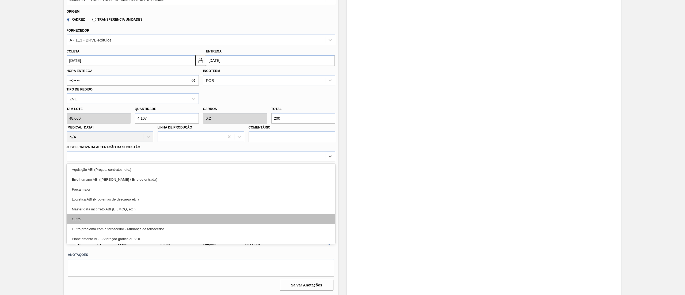
click at [92, 221] on div "Outro" at bounding box center [201, 219] width 269 height 10
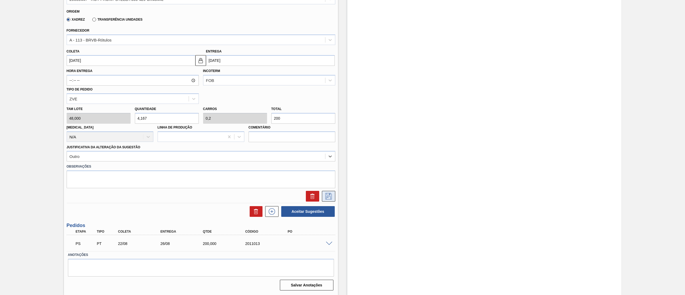
click at [329, 196] on icon at bounding box center [328, 196] width 9 height 6
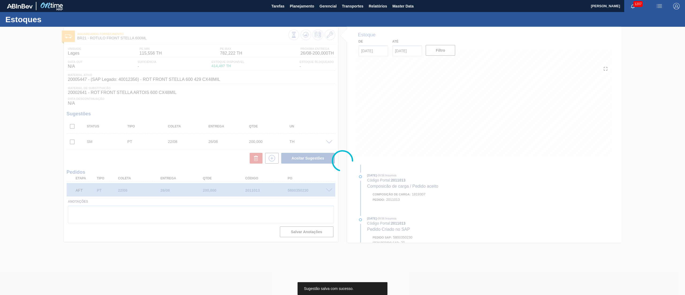
scroll to position [0, 0]
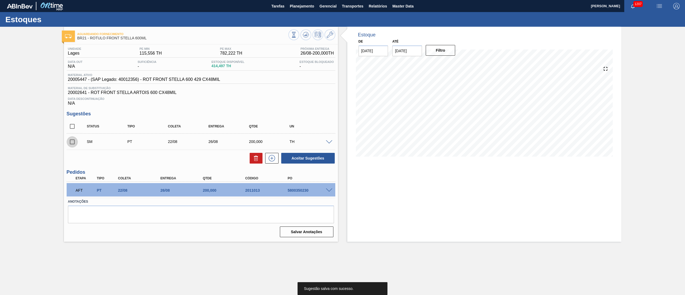
drag, startPoint x: 74, startPoint y: 145, endPoint x: 84, endPoint y: 143, distance: 10.1
click at [73, 145] on input "checkbox" at bounding box center [72, 141] width 11 height 11
click at [297, 160] on button "Aceitar Sugestões" at bounding box center [308, 158] width 54 height 11
checkbox input "false"
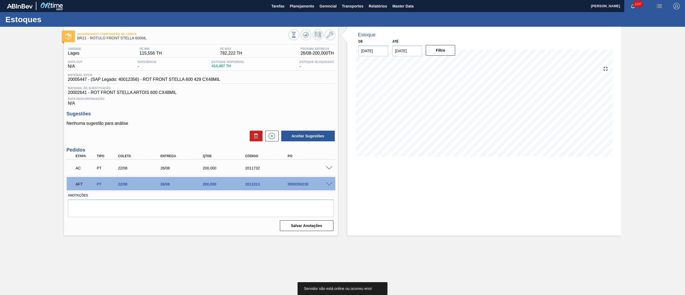
click at [329, 186] on span at bounding box center [329, 184] width 6 height 4
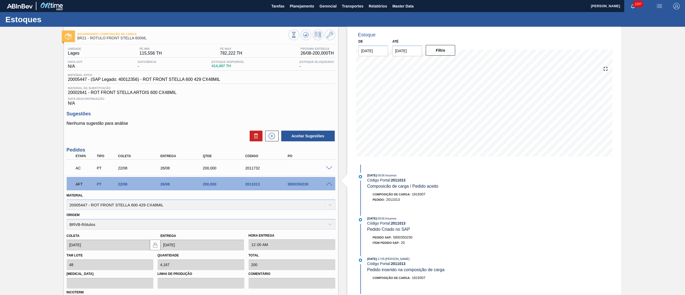
scroll to position [100, 0]
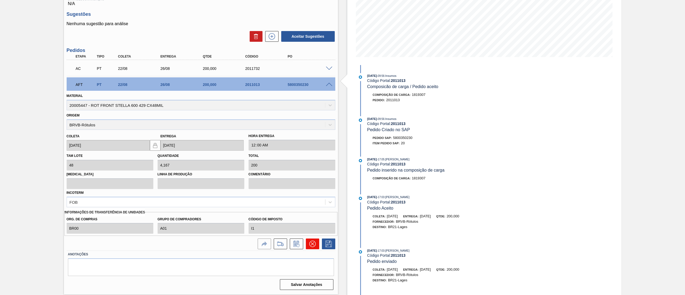
click at [311, 240] on button at bounding box center [312, 243] width 13 height 11
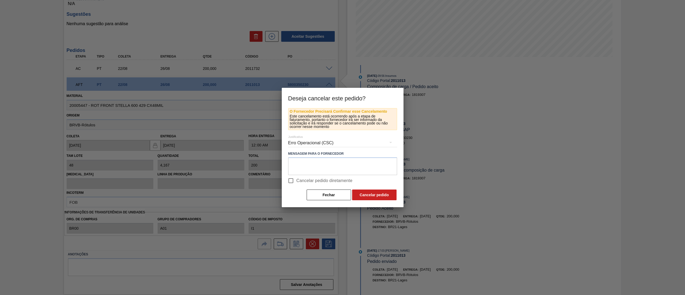
click at [291, 185] on input "Cancelar pedido diretamente" at bounding box center [290, 180] width 11 height 11
checkbox input "true"
click at [367, 194] on button "Cancelar pedido" at bounding box center [374, 194] width 44 height 11
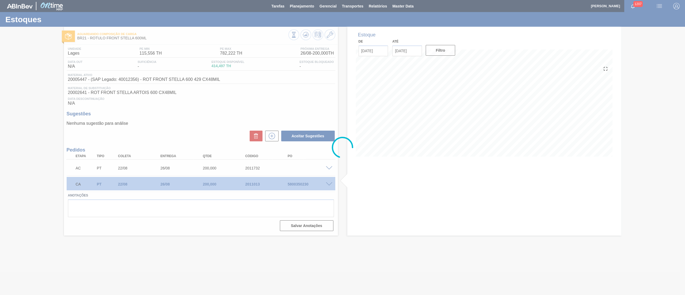
scroll to position [0, 0]
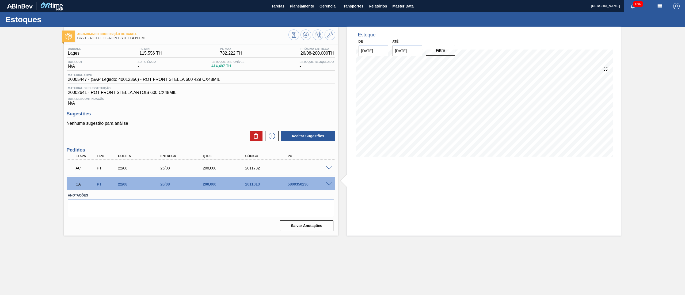
click at [332, 167] on span at bounding box center [329, 168] width 6 height 4
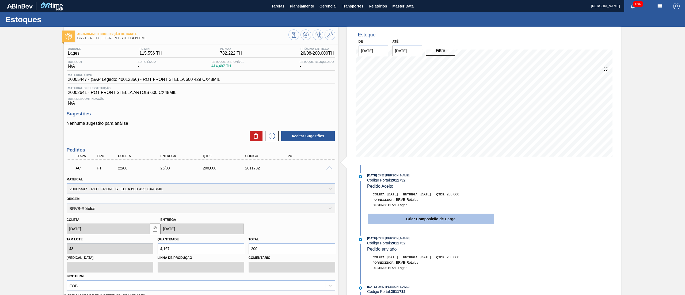
click at [405, 223] on button "Criar Composição de Carga" at bounding box center [431, 219] width 126 height 11
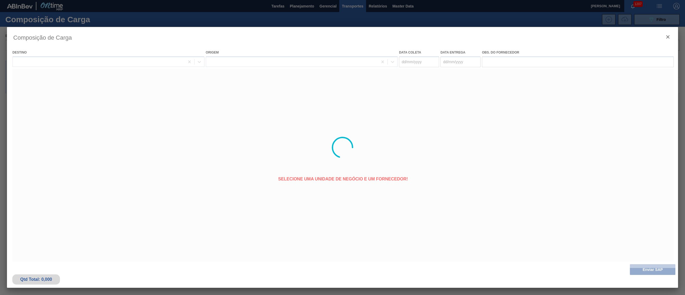
type coleta "[DATE]"
type entrega "26/08/2025"
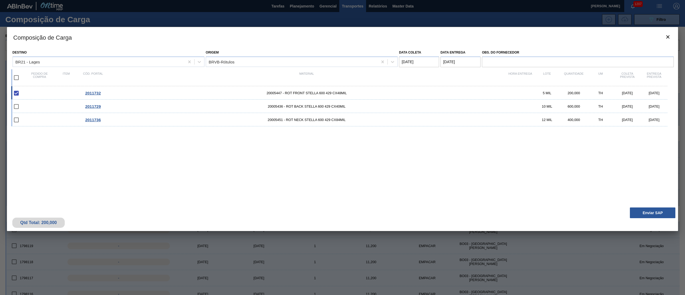
click at [15, 78] on input "checkbox" at bounding box center [16, 77] width 11 height 11
checkbox input "true"
click at [655, 210] on button "Enviar SAP" at bounding box center [652, 212] width 45 height 11
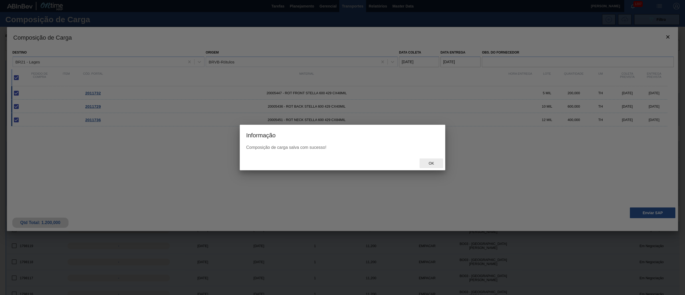
click at [430, 161] on span "Ok" at bounding box center [431, 163] width 14 height 4
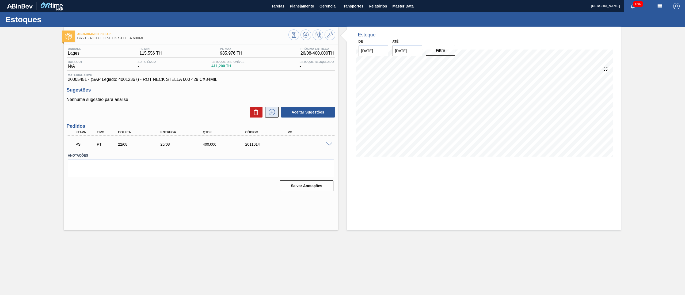
click at [268, 111] on icon at bounding box center [272, 112] width 9 height 6
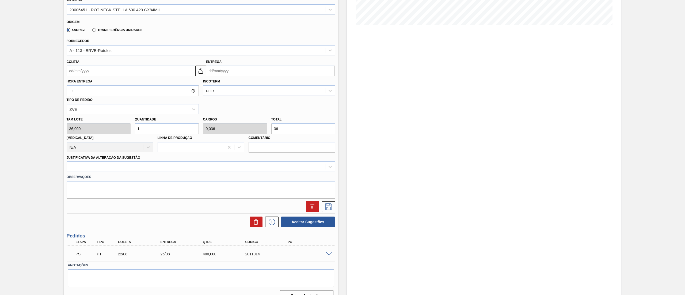
scroll to position [142, 0]
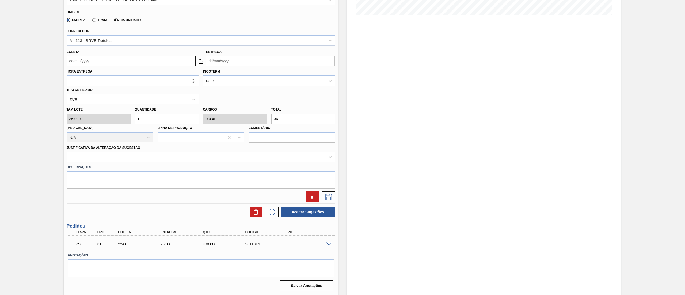
click at [222, 114] on div "Tam lote 36,000 Quantidade 1 Carros 0,036 Total 36 [MEDICAL_DATA] N/A Linha de …" at bounding box center [200, 123] width 273 height 38
type input "0,111"
type input "0,004"
type input "4"
type input "1,111"
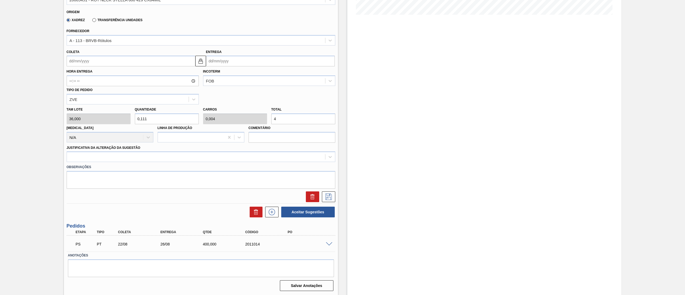
type input "0,04"
type input "40"
type input "11,111"
type input "0,4"
type input "400"
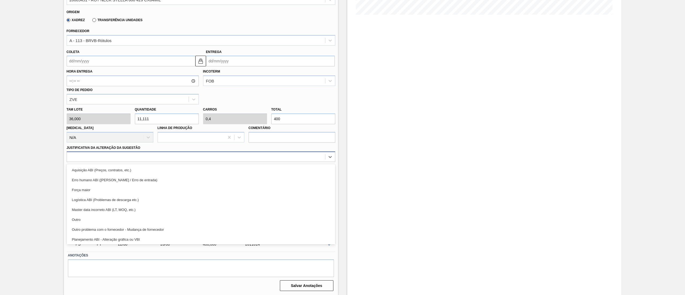
click at [103, 155] on div at bounding box center [196, 157] width 258 height 8
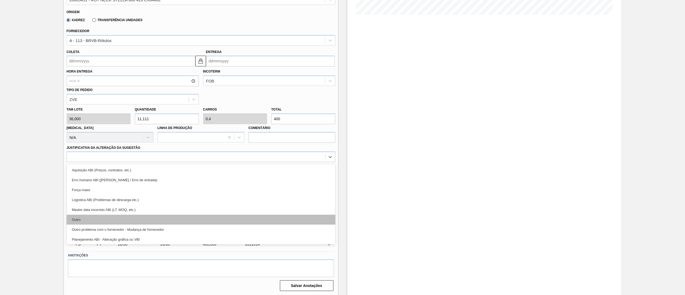
click at [102, 219] on div "Outro" at bounding box center [201, 220] width 269 height 10
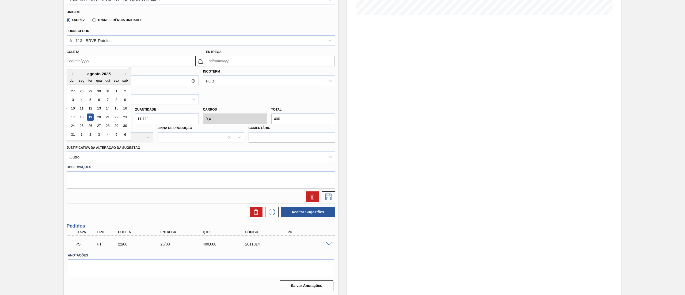
click at [79, 60] on input "Coleta" at bounding box center [131, 61] width 129 height 11
click at [116, 119] on div "22" at bounding box center [116, 116] width 7 height 7
type input "22/08/2025"
type input "26/08/2025"
click at [329, 198] on icon at bounding box center [328, 196] width 9 height 6
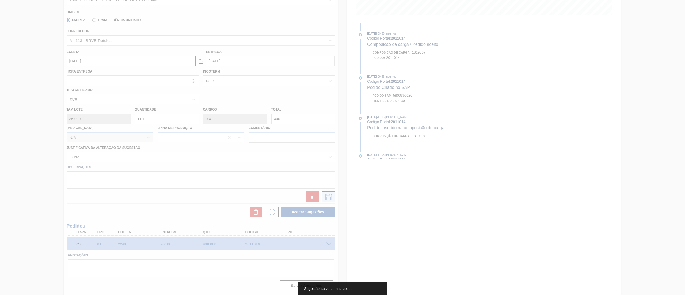
scroll to position [0, 0]
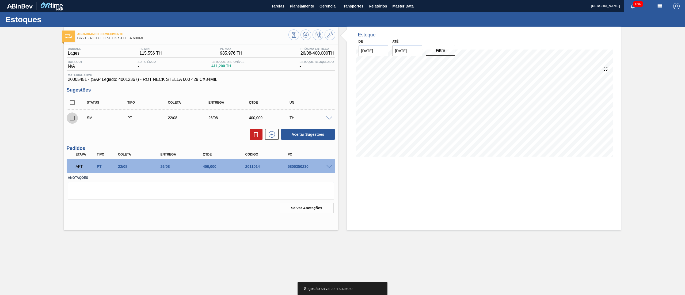
click at [71, 119] on input "checkbox" at bounding box center [72, 117] width 11 height 11
click at [294, 137] on button "Aceitar Sugestões" at bounding box center [308, 134] width 54 height 11
checkbox input "false"
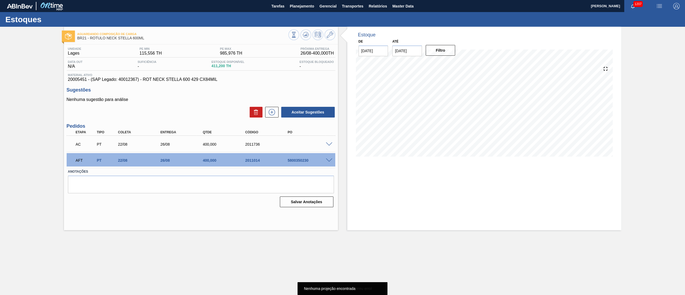
click at [328, 161] on span at bounding box center [329, 160] width 6 height 4
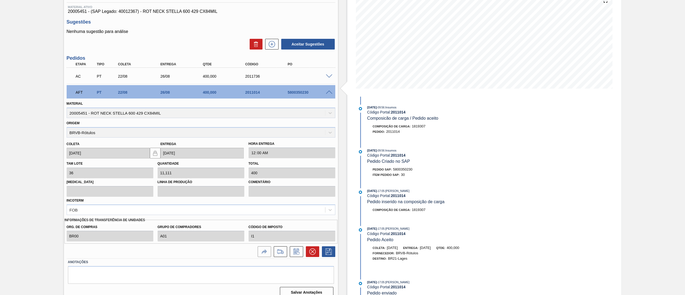
scroll to position [75, 0]
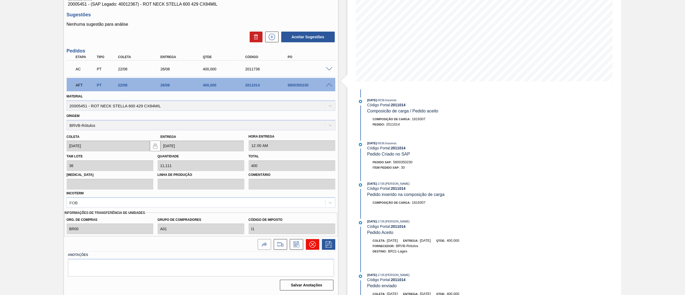
click at [313, 244] on icon at bounding box center [312, 244] width 3 height 3
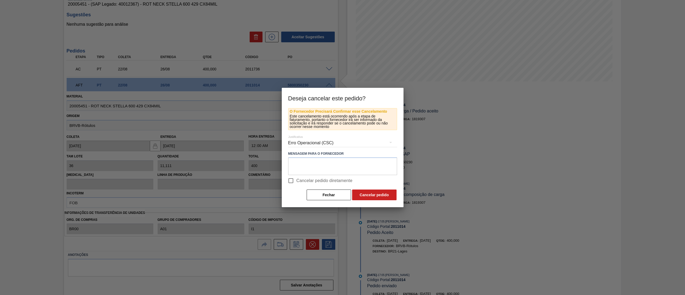
click at [295, 183] on input "Cancelar pedido diretamente" at bounding box center [290, 180] width 11 height 11
checkbox input "true"
drag, startPoint x: 368, startPoint y: 188, endPoint x: 371, endPoint y: 194, distance: 6.7
click at [370, 192] on div "O Fornecedor Precisará Confirmar esse Cancelamento Este cancelamento está ocorr…" at bounding box center [342, 154] width 109 height 93
click at [371, 194] on button "Cancelar pedido" at bounding box center [374, 194] width 44 height 11
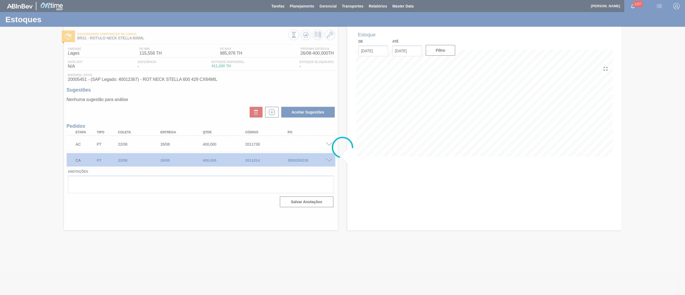
scroll to position [0, 0]
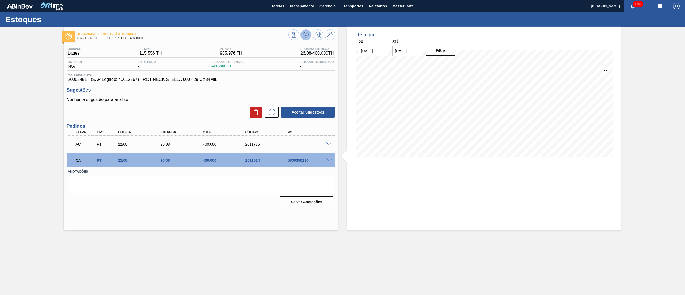
click at [297, 36] on icon at bounding box center [294, 35] width 6 height 6
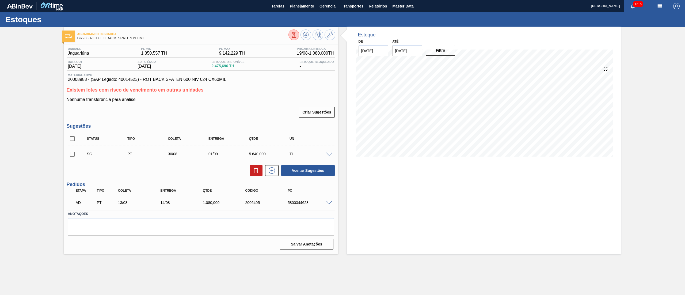
click at [329, 152] on div "SG PT 30/08 01/09 5.640,000 TH" at bounding box center [201, 153] width 269 height 13
click at [329, 154] on span at bounding box center [329, 155] width 6 height 4
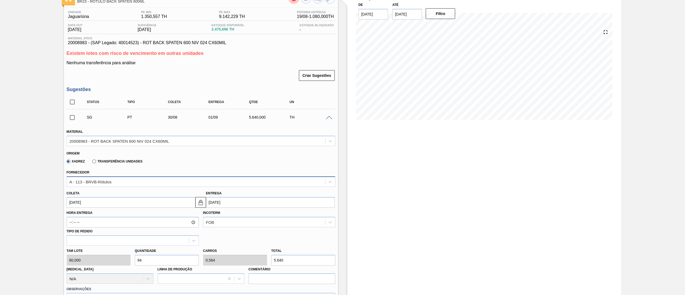
scroll to position [54, 0]
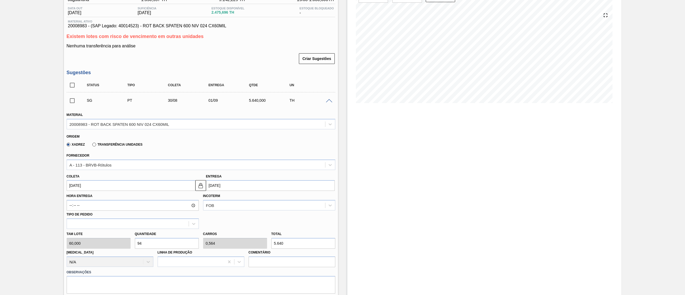
click at [231, 244] on div "Tam lote 60,000 Quantidade 94 Carros 0,564 Total 5.640 [MEDICAL_DATA] N/A Linha…" at bounding box center [200, 248] width 273 height 38
type input "0,05"
type input "0"
type input "3"
type input "0,533"
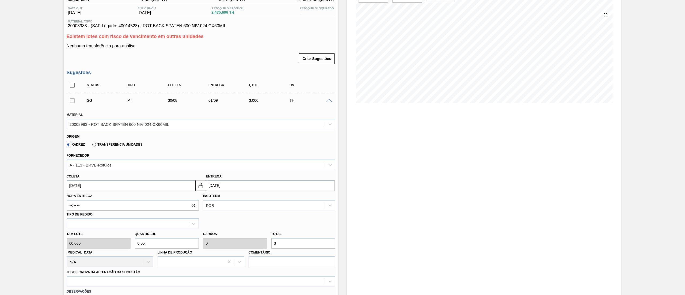
type input "0,003"
type input "32"
type input "5,4"
type input "0,032"
type input "324"
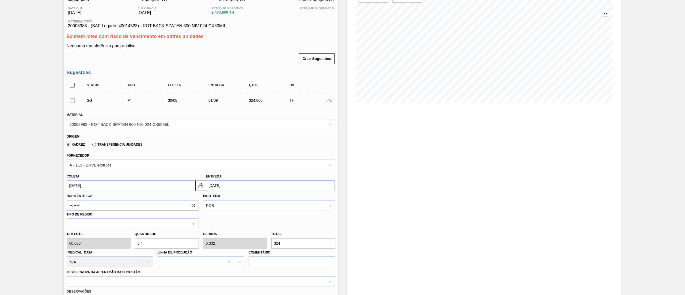
type input "54"
type input "0,324"
type input "3.240"
click at [98, 184] on input "[DATE]" at bounding box center [131, 185] width 129 height 11
click at [113, 242] on div "22" at bounding box center [116, 241] width 7 height 7
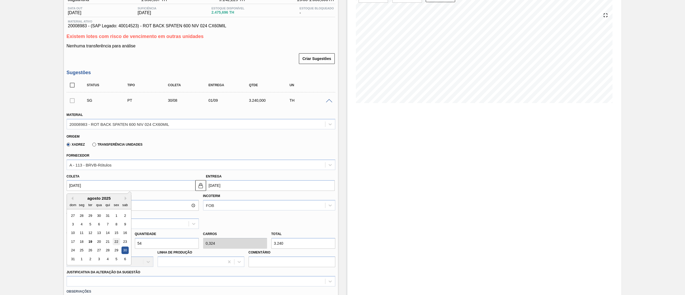
type input "[DATE]"
type input "24/08/2025"
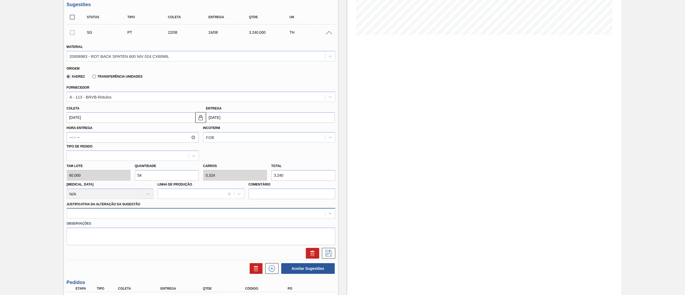
scroll to position [161, 0]
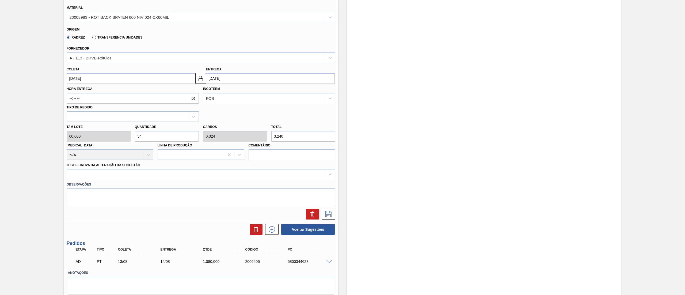
drag, startPoint x: 62, startPoint y: 162, endPoint x: 66, endPoint y: 177, distance: 15.6
click at [62, 170] on div "Aguardando Descarga BR23 - RÓTULO BACK SPATEN 600ML Unidade Jaguariúna PE MIN 1…" at bounding box center [342, 89] width 685 height 447
click at [66, 177] on div "Justificativa da Alteração da Sugestão" at bounding box center [200, 170] width 273 height 18
click at [79, 180] on div "Observações" at bounding box center [200, 192] width 273 height 27
click at [88, 174] on div at bounding box center [196, 174] width 258 height 8
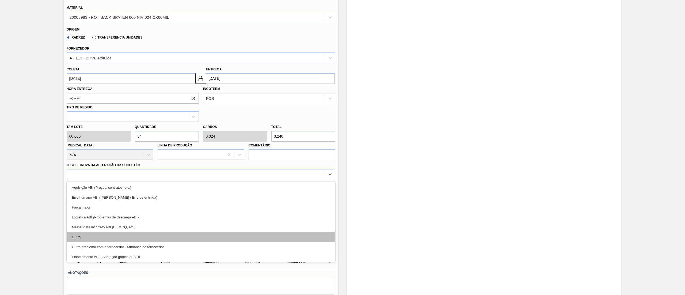
click at [99, 238] on div "Outro" at bounding box center [201, 237] width 269 height 10
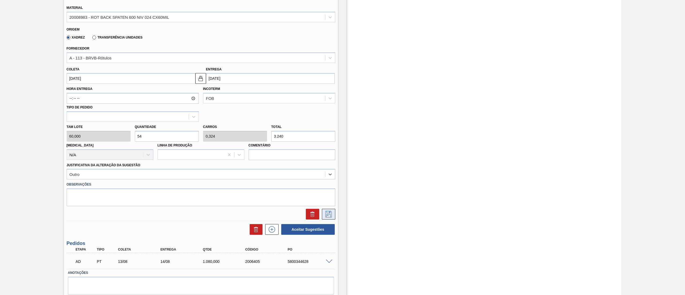
click at [324, 218] on button at bounding box center [328, 214] width 13 height 11
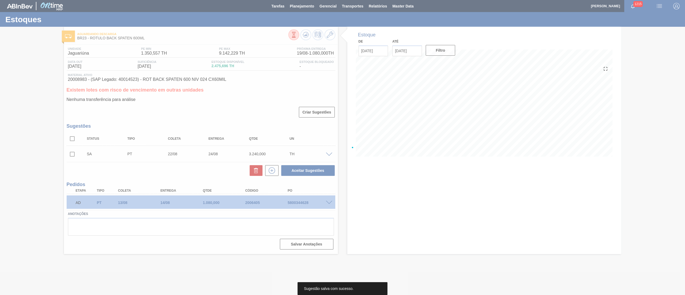
scroll to position [0, 0]
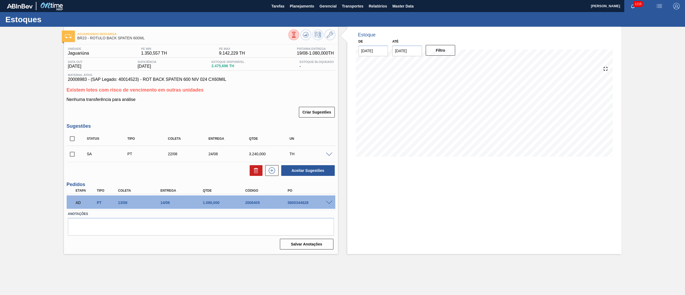
click at [71, 154] on input "checkbox" at bounding box center [72, 154] width 11 height 11
click at [298, 172] on button "Aceitar Sugestões" at bounding box center [308, 170] width 54 height 11
checkbox input "false"
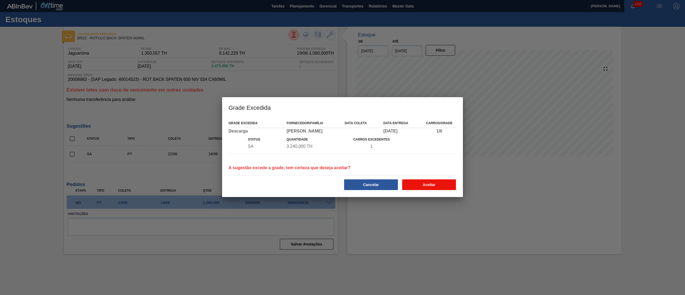
click at [423, 187] on button "Aceitar" at bounding box center [429, 184] width 54 height 11
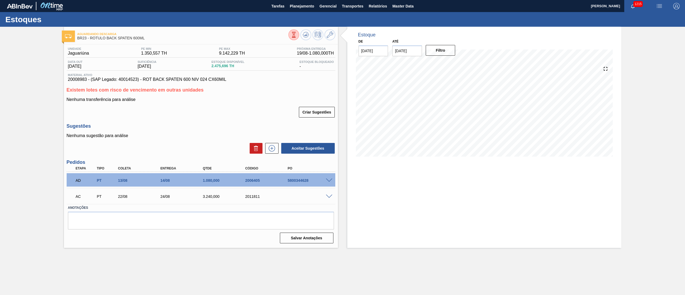
click at [325, 195] on div at bounding box center [330, 196] width 11 height 4
click at [327, 199] on div "AC PT 22/08 24/08 3.240,000 2011811" at bounding box center [201, 195] width 269 height 13
click at [328, 196] on span at bounding box center [329, 197] width 6 height 4
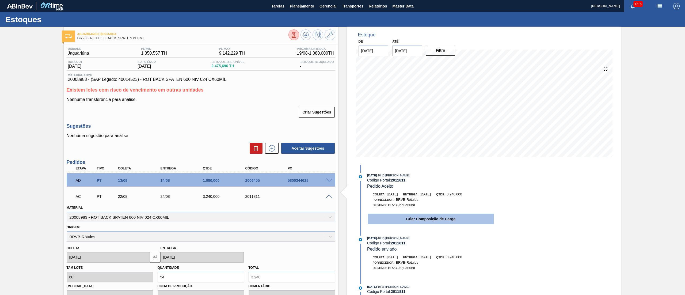
click at [391, 223] on button "Criar Composição de Carga" at bounding box center [431, 219] width 126 height 11
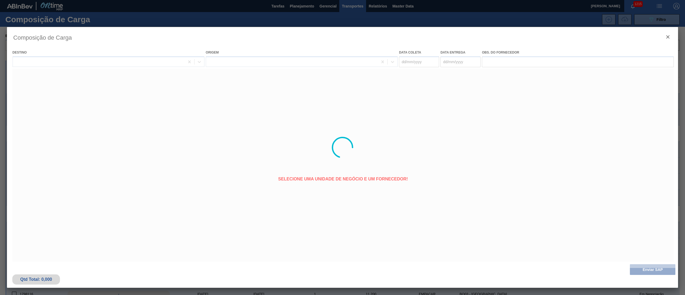
type coleta "[DATE]"
type entrega "[DATE]"
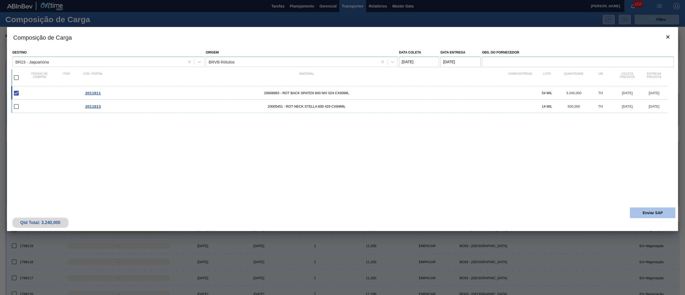
click at [650, 210] on button "Enviar SAP" at bounding box center [652, 212] width 45 height 11
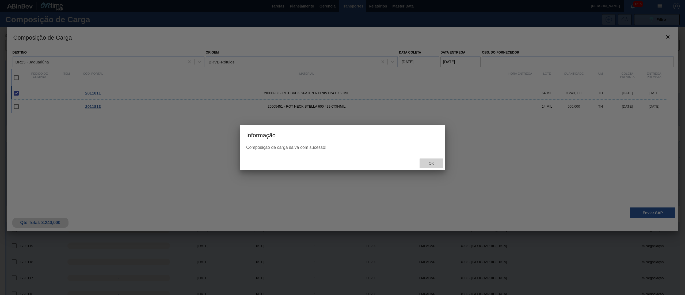
click at [430, 164] on span "Ok" at bounding box center [431, 163] width 14 height 4
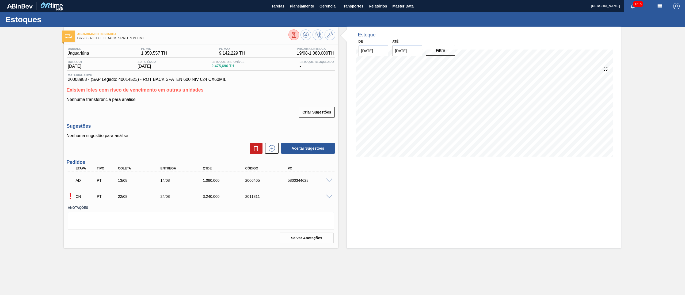
click at [330, 196] on span at bounding box center [329, 197] width 6 height 4
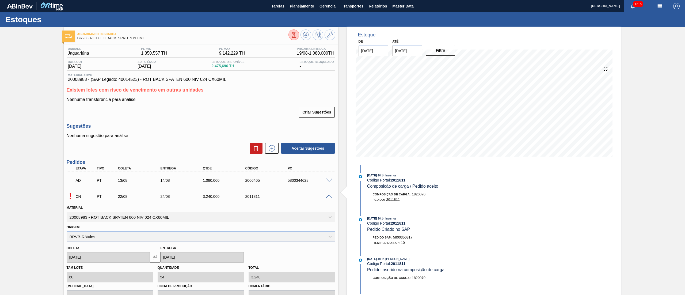
scroll to position [111, 0]
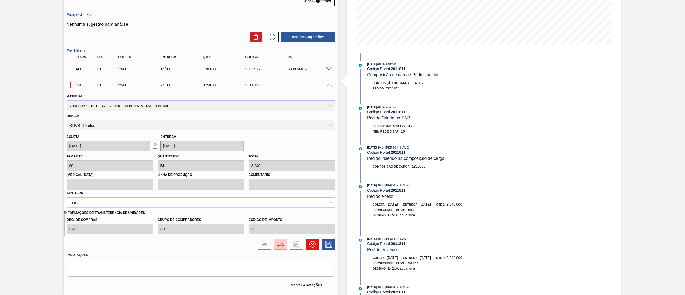
click at [313, 244] on icon at bounding box center [312, 244] width 3 height 3
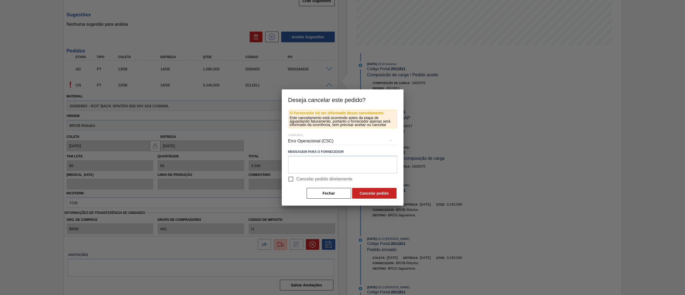
click at [294, 180] on input "Cancelar pedido diretamente" at bounding box center [290, 178] width 11 height 11
checkbox input "true"
click at [373, 193] on button "Cancelar pedido" at bounding box center [374, 193] width 44 height 11
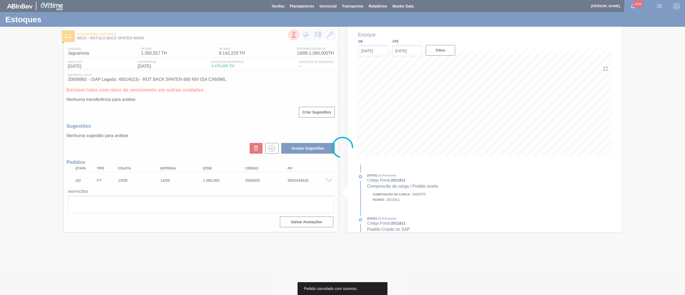
scroll to position [0, 0]
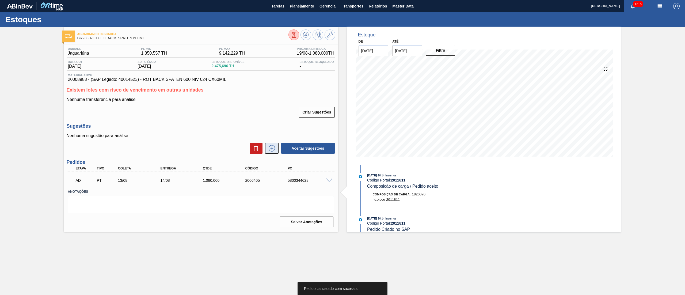
click at [274, 146] on icon at bounding box center [272, 148] width 9 height 6
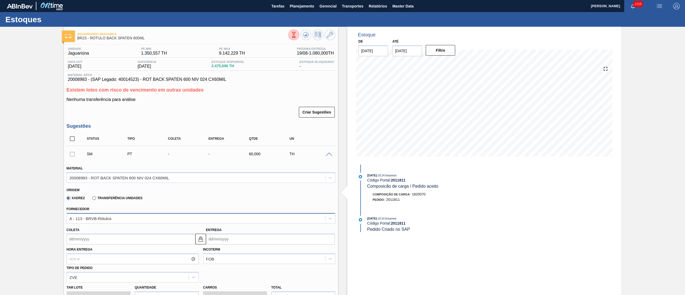
scroll to position [161, 0]
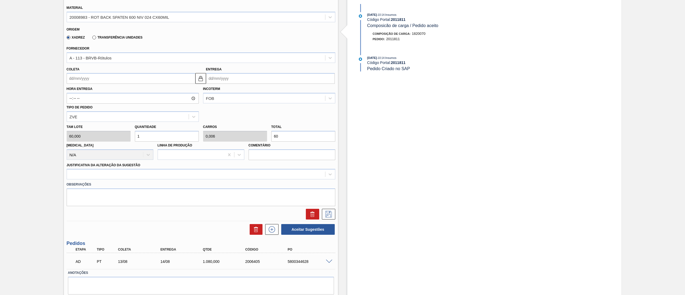
drag, startPoint x: 294, startPoint y: 134, endPoint x: 235, endPoint y: 127, distance: 59.2
click at [235, 128] on div "Tam lote 60,000 Quantidade 1 Carros 0,006 Total 60 Doca N/A Linha de Produção C…" at bounding box center [200, 141] width 273 height 38
type input "0,05"
type input "0"
type input "3"
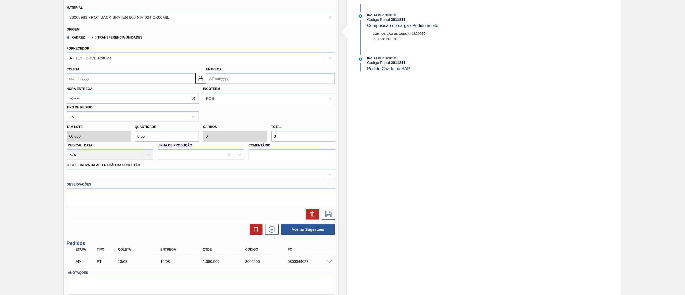
type input "0,533"
type input "0,003"
type input "32"
type input "5,4"
type input "0,032"
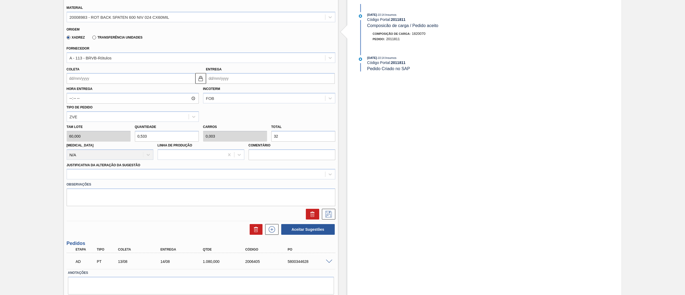
type input "324"
type input "54"
type input "0,324"
type input "3.240"
click at [128, 80] on input "Coleta" at bounding box center [131, 78] width 129 height 11
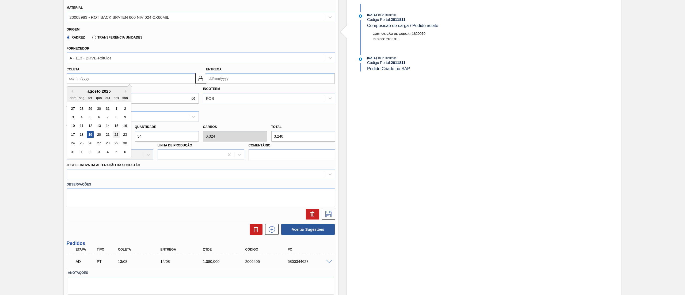
click at [114, 133] on div "22" at bounding box center [116, 134] width 7 height 7
type input "[DATE]"
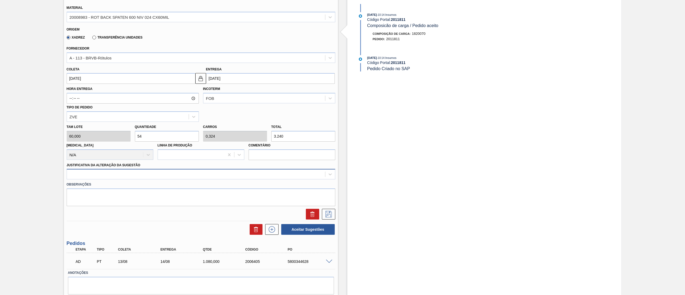
click at [97, 179] on div at bounding box center [201, 174] width 269 height 10
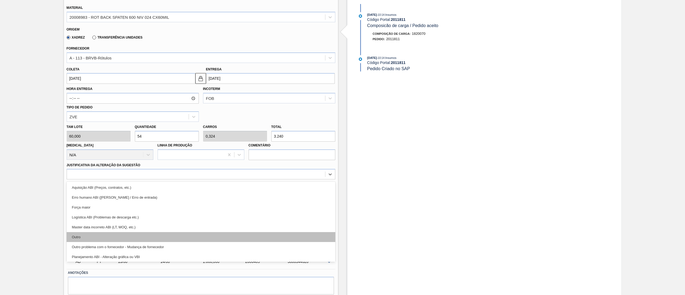
click at [88, 234] on div "Outro" at bounding box center [201, 237] width 269 height 10
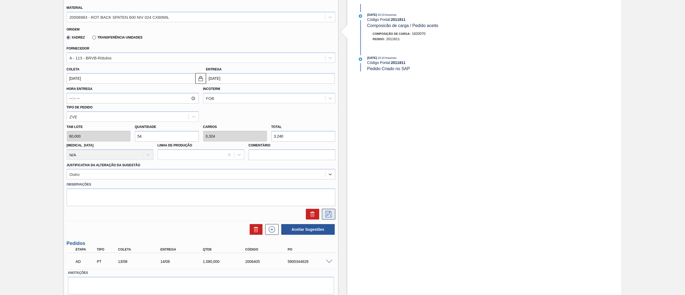
click at [329, 212] on icon at bounding box center [328, 214] width 9 height 6
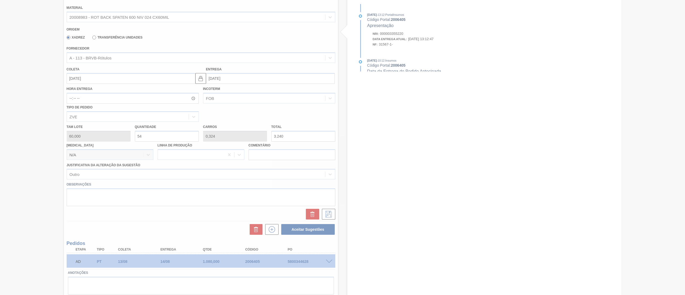
scroll to position [0, 0]
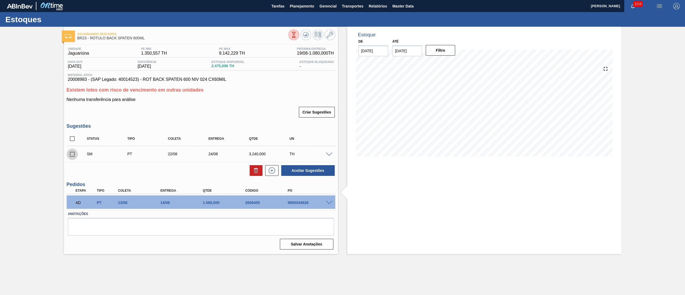
click at [70, 155] on input "checkbox" at bounding box center [72, 154] width 11 height 11
click at [297, 176] on button "Aceitar Sugestões" at bounding box center [308, 170] width 54 height 11
checkbox input "false"
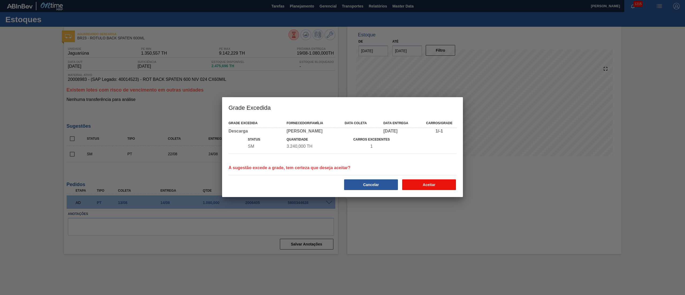
click at [414, 187] on button "Aceitar" at bounding box center [429, 184] width 54 height 11
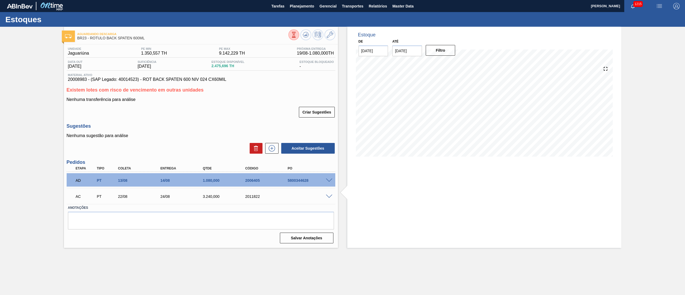
click at [330, 199] on div "AC PT 22/08 24/08 3.240,000 2011822" at bounding box center [201, 195] width 269 height 13
click at [329, 197] on span at bounding box center [329, 197] width 6 height 4
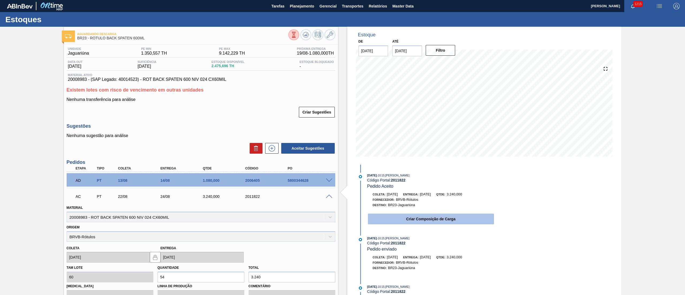
click at [422, 217] on button "Criar Composição de Carga" at bounding box center [431, 219] width 126 height 11
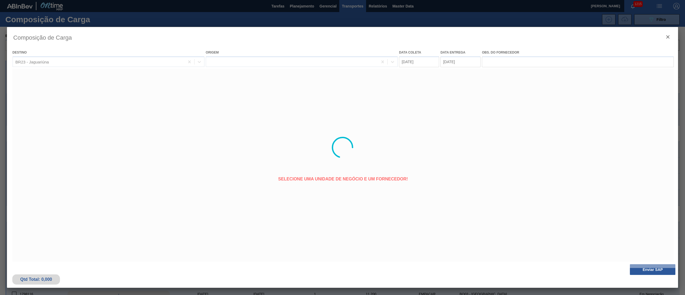
type coleta "[DATE]"
type entrega "[DATE]"
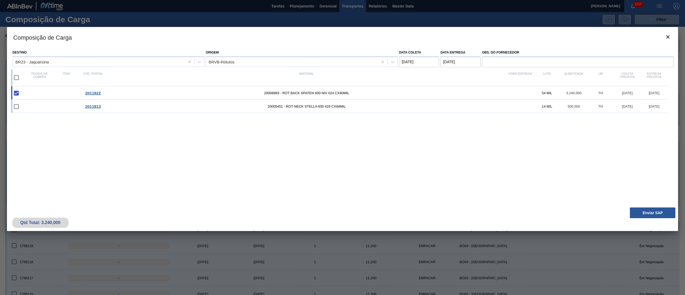
click at [15, 75] on input "checkbox" at bounding box center [16, 77] width 11 height 11
checkbox input "true"
click at [651, 213] on button "Enviar SAP" at bounding box center [652, 212] width 45 height 11
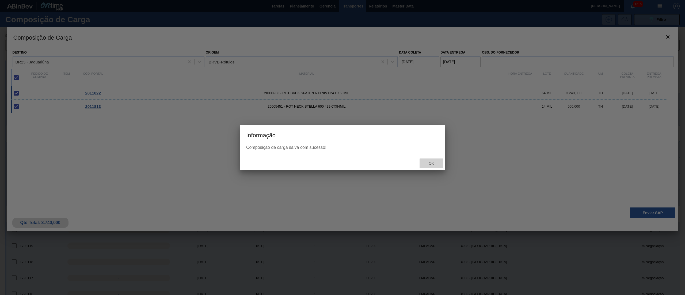
click at [432, 164] on span "Ok" at bounding box center [431, 163] width 14 height 4
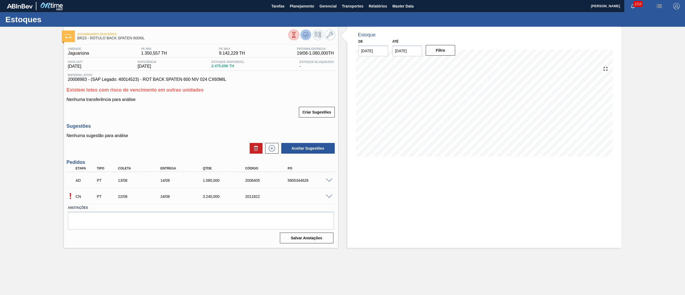
click at [297, 35] on icon at bounding box center [294, 35] width 6 height 6
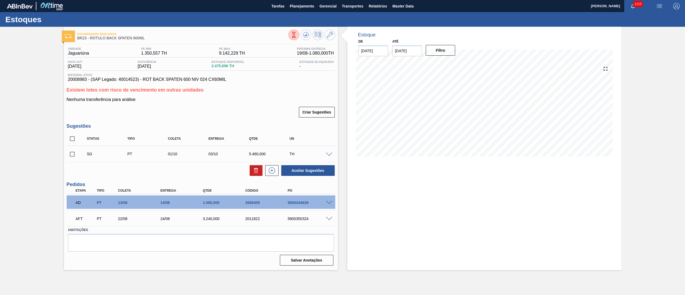
click at [291, 220] on div "5800350324" at bounding box center [310, 219] width 48 height 4
click at [279, 222] on div "AFT PT 22/08 24/08 3.240,000 2011822 5800350324" at bounding box center [199, 218] width 255 height 11
click at [296, 217] on div "5800350324" at bounding box center [310, 219] width 48 height 4
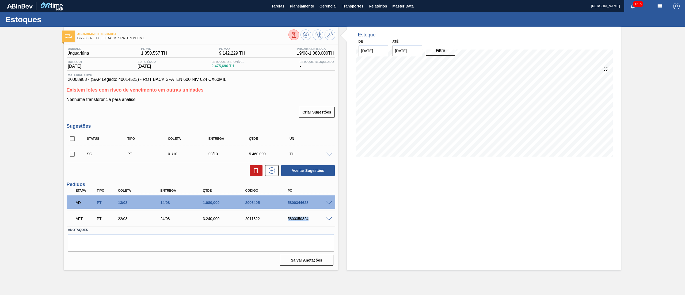
copy div "5800350324"
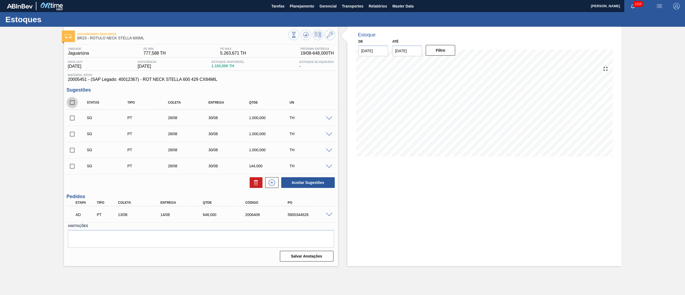
click at [69, 103] on input "checkbox" at bounding box center [72, 102] width 11 height 11
checkbox input "true"
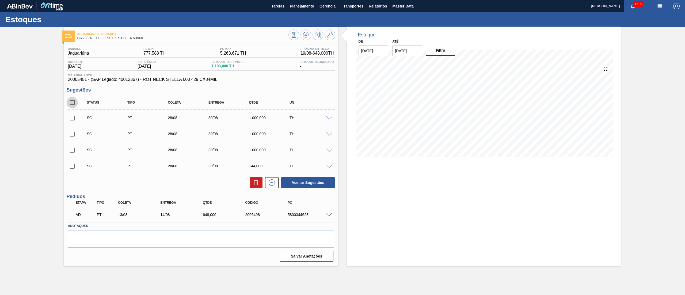
checkbox input "true"
click at [251, 179] on button at bounding box center [256, 182] width 13 height 11
checkbox input "false"
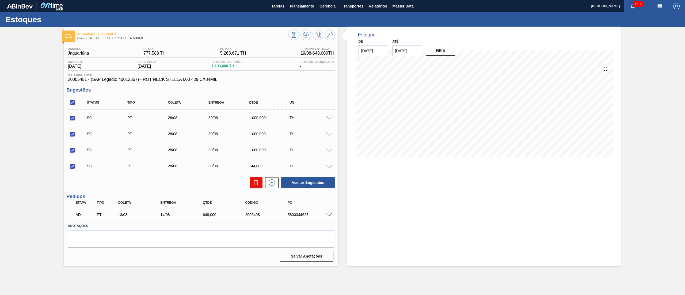
checkbox input "false"
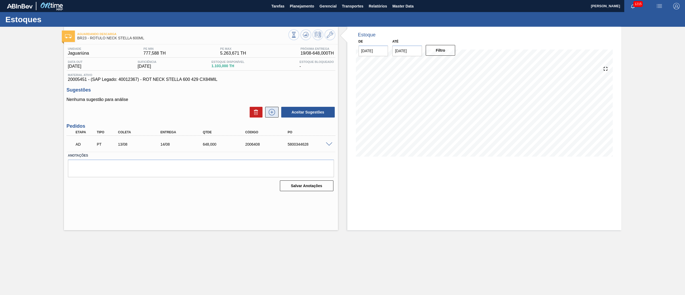
click at [270, 112] on icon at bounding box center [272, 112] width 9 height 6
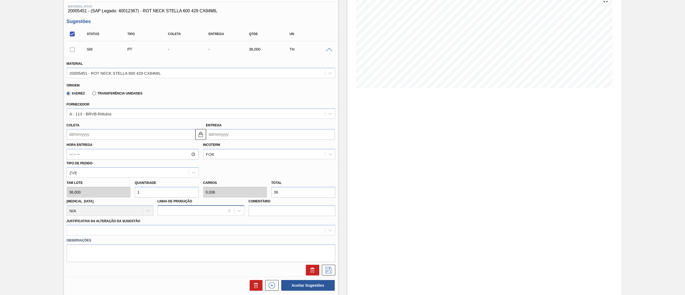
scroll to position [107, 0]
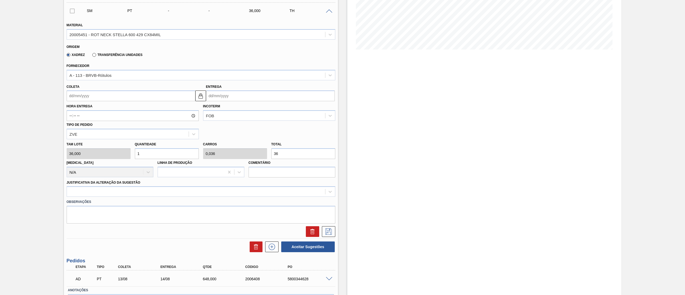
click at [227, 153] on div "Tam lote 36,000 Quantidade 1 Carros 0,036 Total 36 Doca N/A Linha de Produção C…" at bounding box center [200, 158] width 273 height 38
type input "0,139"
type input "0,005"
type input "5"
type input "1,389"
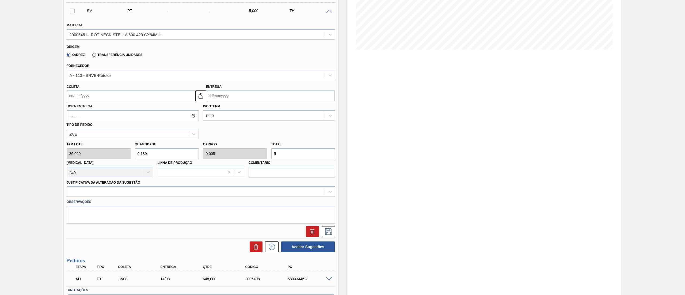
type input "0,05"
type input "50"
type input "13,889"
type input "0,5"
type input "500"
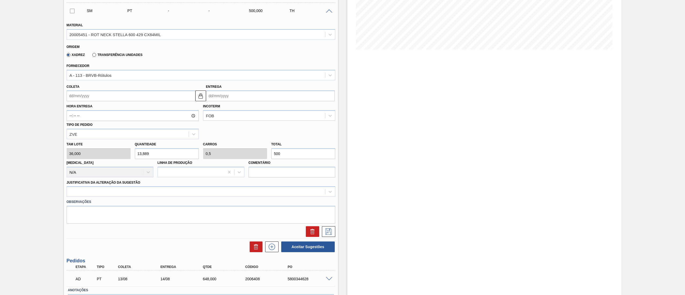
click at [219, 100] on input "Entrega" at bounding box center [270, 95] width 129 height 11
click at [164, 95] on input "Coleta" at bounding box center [131, 95] width 129 height 11
click at [113, 151] on div "22" at bounding box center [116, 151] width 7 height 7
type input "[DATE]"
type input "24/08/2025"
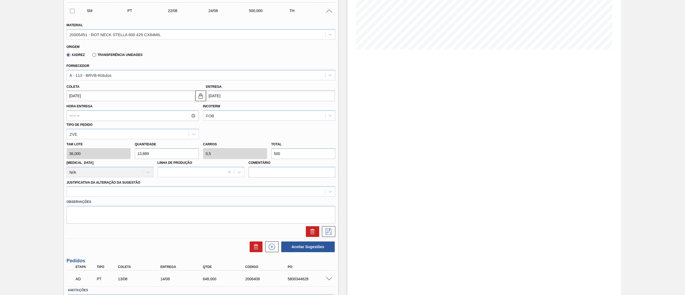
click at [83, 197] on div "Observações" at bounding box center [200, 210] width 273 height 27
click at [82, 195] on div at bounding box center [196, 192] width 258 height 8
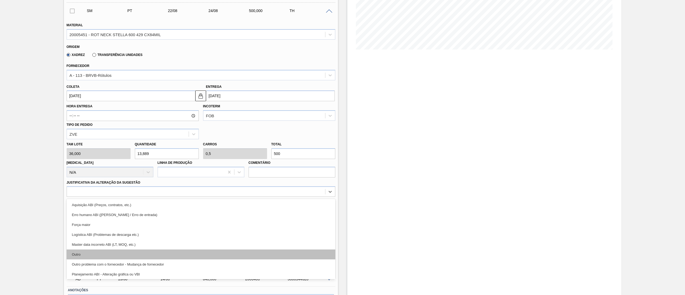
click at [79, 251] on div "Outro" at bounding box center [201, 254] width 269 height 10
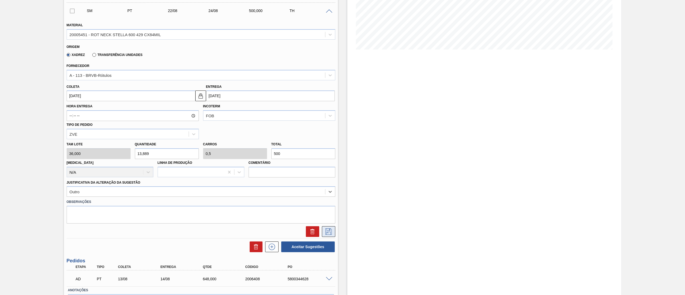
click at [329, 234] on icon at bounding box center [328, 231] width 9 height 6
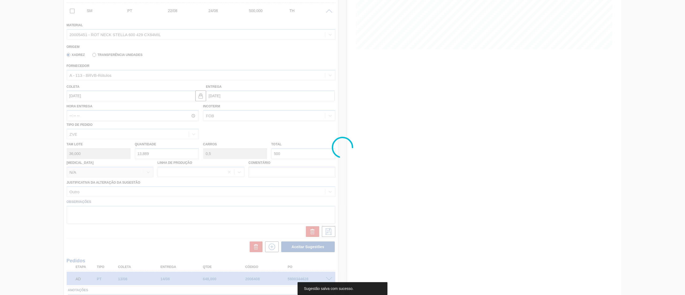
scroll to position [0, 0]
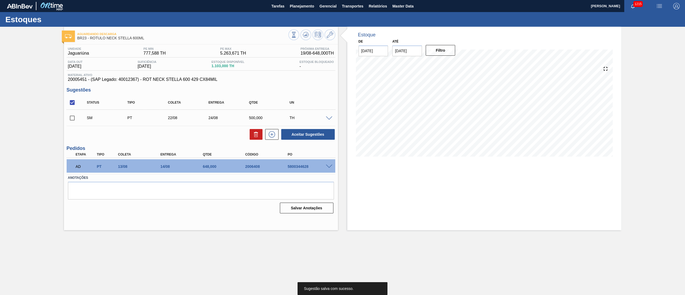
click at [69, 117] on input "checkbox" at bounding box center [72, 117] width 11 height 11
checkbox input "true"
click at [300, 138] on button "Aceitar Sugestões" at bounding box center [308, 134] width 54 height 11
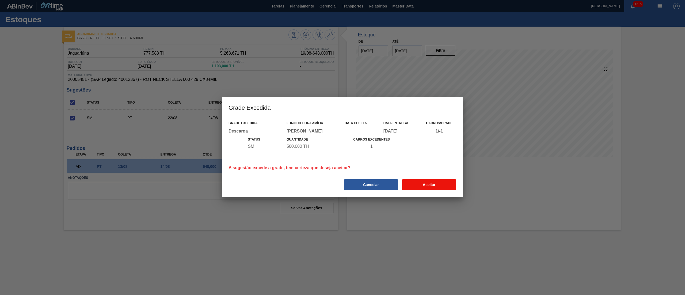
click at [422, 184] on button "Aceitar" at bounding box center [429, 184] width 54 height 11
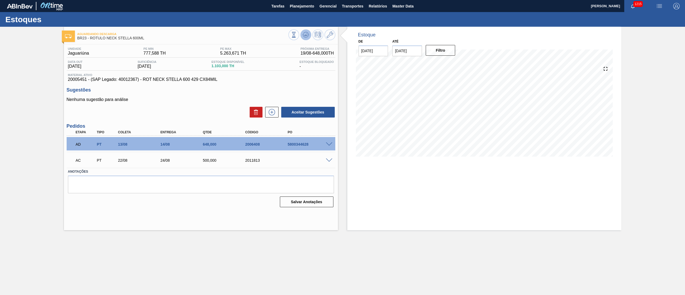
click at [297, 37] on icon at bounding box center [294, 35] width 6 height 6
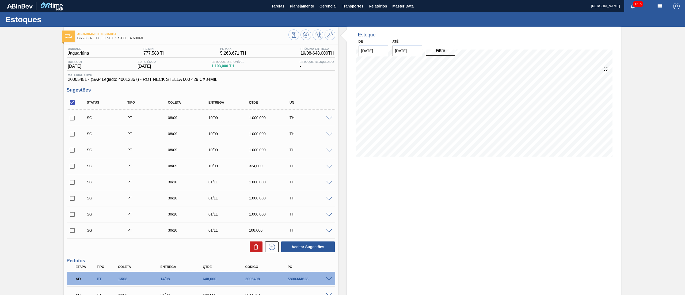
scroll to position [51, 0]
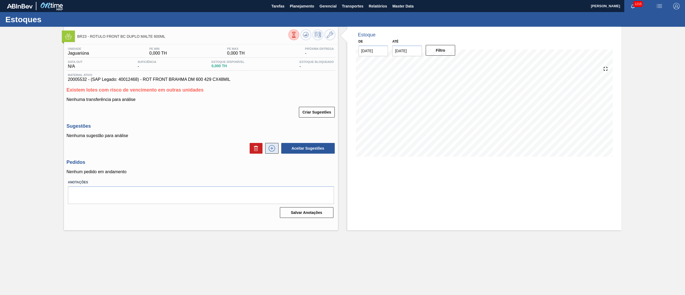
click at [271, 149] on icon at bounding box center [272, 148] width 9 height 6
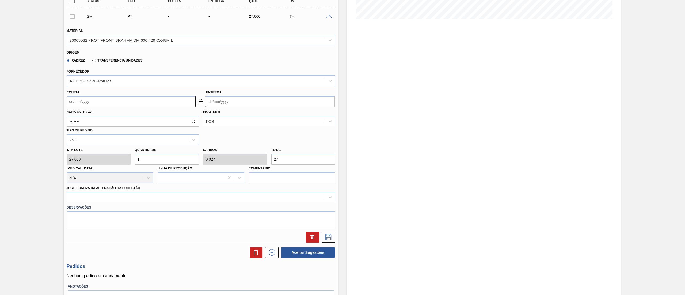
scroll to position [161, 0]
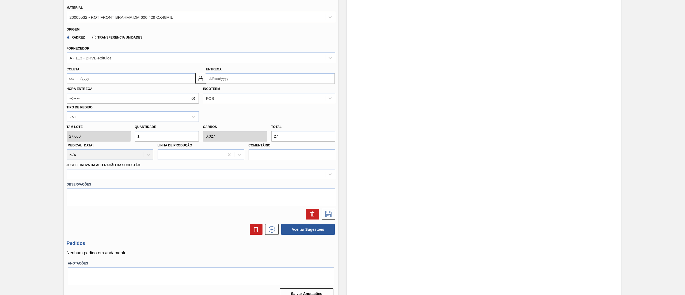
drag, startPoint x: 284, startPoint y: 138, endPoint x: 225, endPoint y: 142, distance: 58.8
click at [225, 142] on div "[PERSON_NAME] 27,000 Quantidade 1 Carros 0,027 Total 27 [MEDICAL_DATA] N/A Linh…" at bounding box center [200, 141] width 273 height 38
type input "0,074"
type input "0,002"
type input "2"
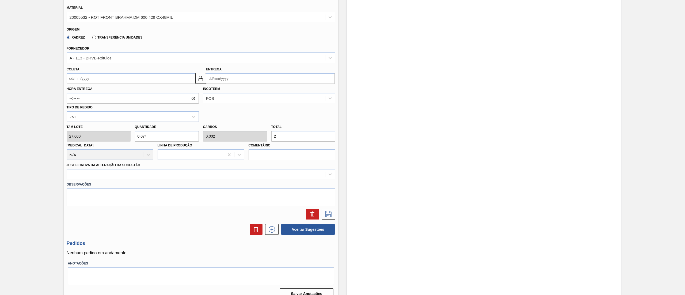
type input "0,926"
type input "0,025"
type input "25"
type input "9,259"
type input "0,25"
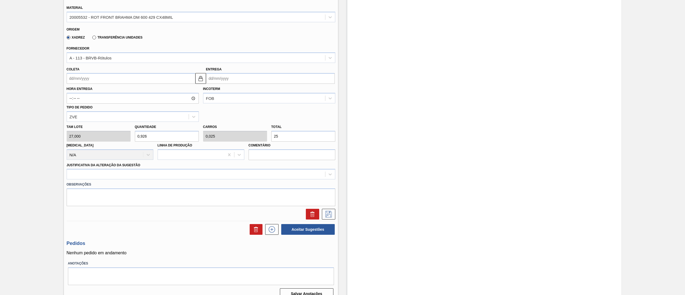
type input "250"
type input "0,926"
type input "0,025"
type input "25"
type input "0,074"
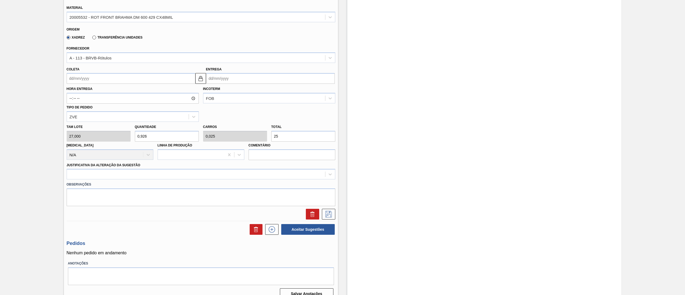
type input "0,002"
type input "2"
type input "0"
type input "0,037"
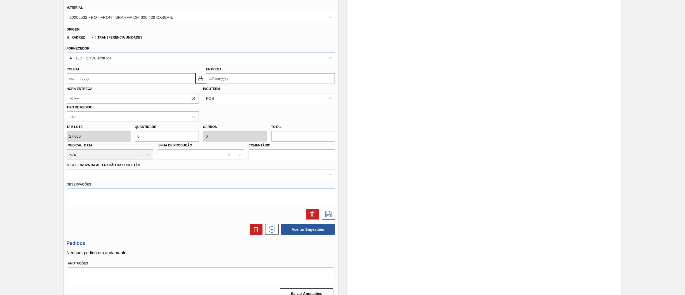
type input "0,001"
type input "1"
type input "0,556"
type input "0,015"
type input "15"
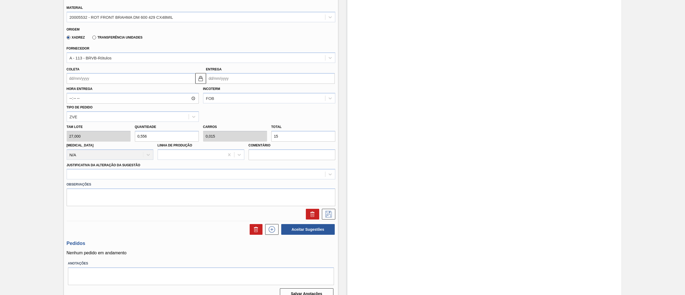
type input "5,556"
type input "0,15"
type input "150"
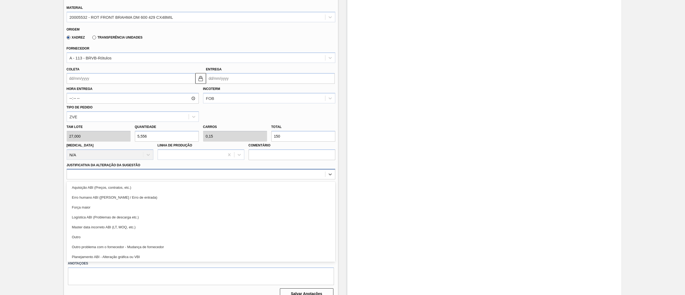
click at [96, 169] on div at bounding box center [201, 174] width 269 height 10
click at [78, 236] on div "Outro" at bounding box center [201, 237] width 269 height 10
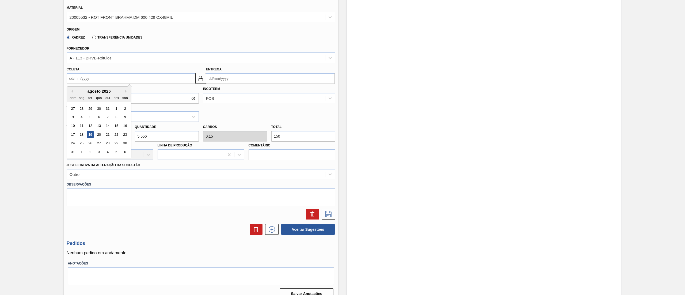
click at [107, 74] on input "Coleta" at bounding box center [131, 78] width 129 height 11
click at [114, 136] on div "22" at bounding box center [116, 134] width 7 height 7
type input "[DATE]"
type input "25/08/2025"
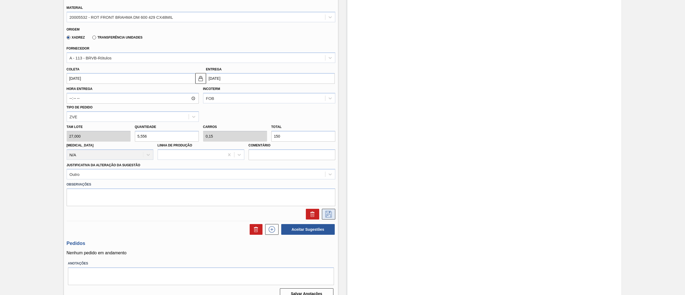
click at [331, 213] on icon at bounding box center [328, 214] width 9 height 6
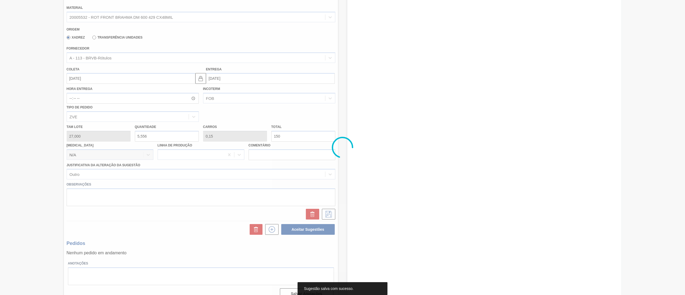
scroll to position [0, 0]
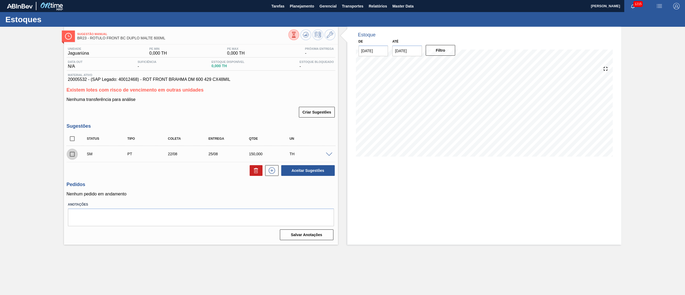
click at [69, 160] on input "checkbox" at bounding box center [72, 154] width 11 height 11
click at [308, 166] on button "Aceitar Sugestões" at bounding box center [308, 170] width 54 height 11
checkbox input "false"
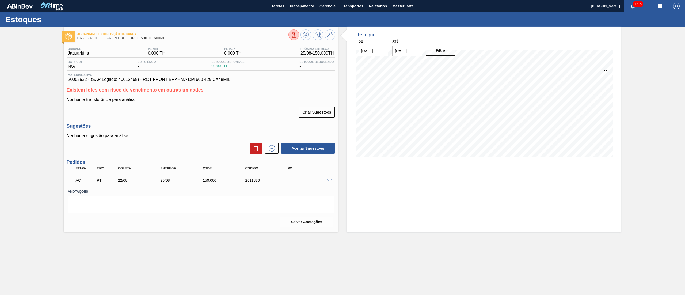
click at [328, 181] on span at bounding box center [329, 181] width 6 height 4
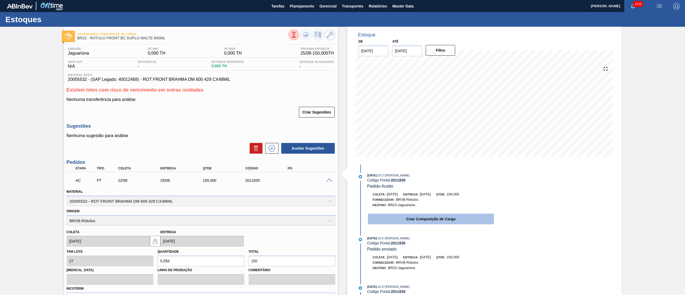
click at [379, 220] on button "Criar Composição de Carga" at bounding box center [431, 219] width 126 height 11
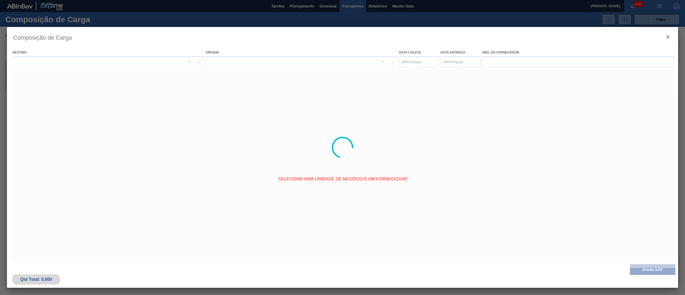
type coleta "[DATE]"
type entrega "25/08/2025"
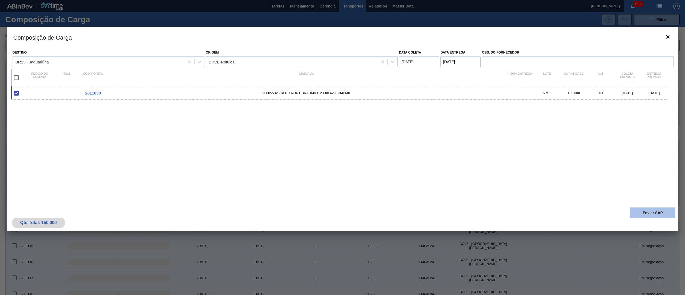
drag, startPoint x: 652, startPoint y: 211, endPoint x: 649, endPoint y: 209, distance: 3.2
click at [649, 209] on button "Enviar SAP" at bounding box center [652, 212] width 45 height 11
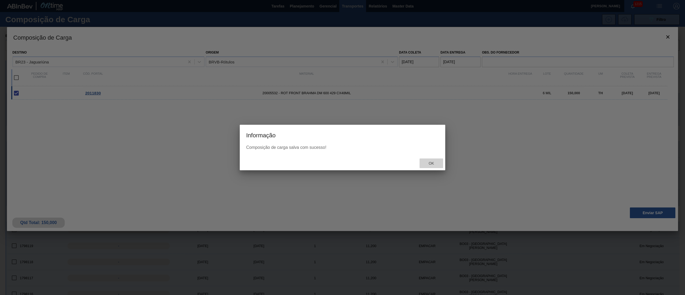
click at [433, 160] on div "Ok" at bounding box center [432, 163] width 24 height 10
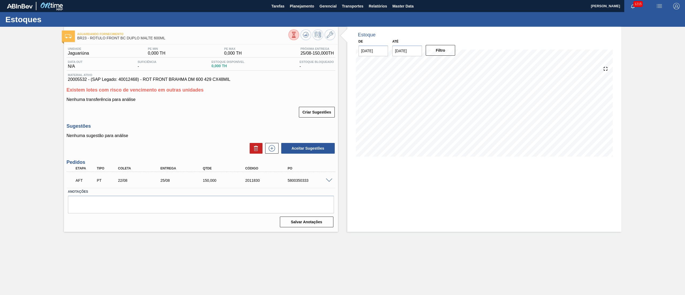
click at [294, 183] on div "AFT PT 22/08 25/08 150,000 2011830 5800350333" at bounding box center [199, 179] width 255 height 11
copy div "5800350333"
click at [331, 181] on span at bounding box center [329, 181] width 6 height 4
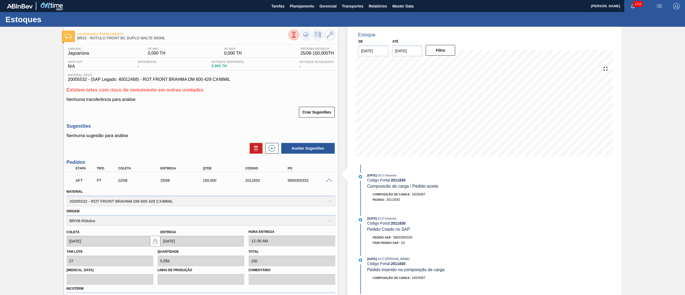
click at [298, 182] on div "5800350333" at bounding box center [310, 180] width 48 height 4
copy div "5800350333"
click at [296, 10] on button "Planejamento" at bounding box center [302, 6] width 30 height 12
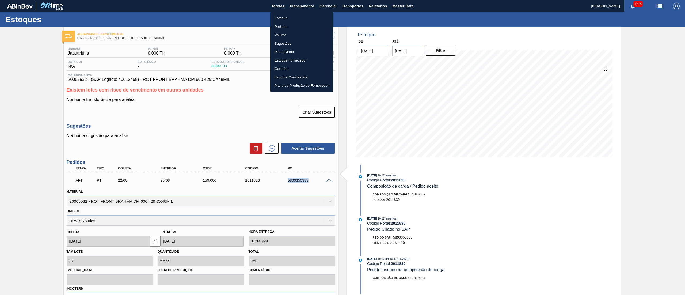
click at [295, 16] on li "Estoque" at bounding box center [301, 18] width 63 height 9
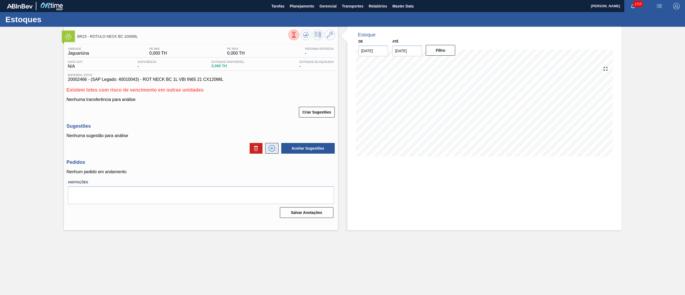
click at [272, 147] on icon at bounding box center [272, 148] width 0 height 3
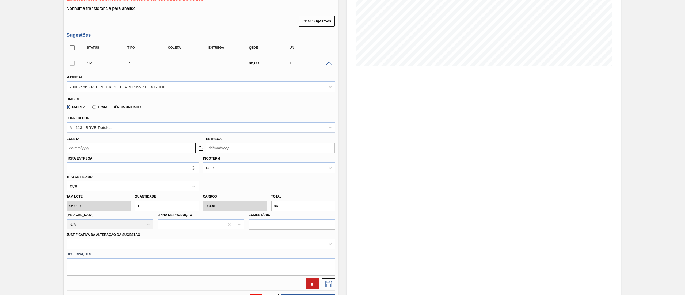
scroll to position [161, 0]
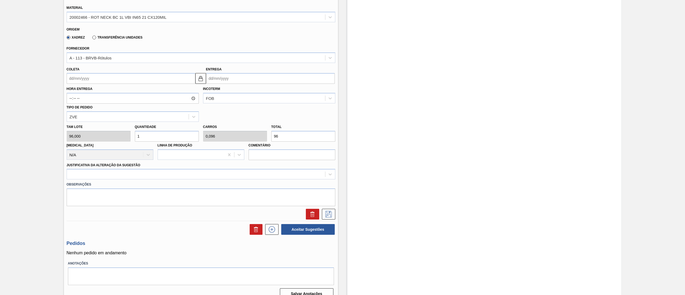
click at [209, 131] on div "Tam lote 96,000 Quantidade 1 Carros 0,096 Total 96 [MEDICAL_DATA] N/A Linha de …" at bounding box center [200, 141] width 273 height 38
type input "0,031"
type input "0,003"
type input "3"
type input "0,313"
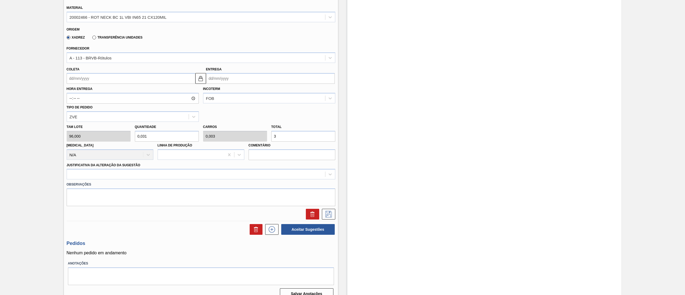
type input "0,03"
type input "30"
type input "3,125"
type input "0,3"
type input "300"
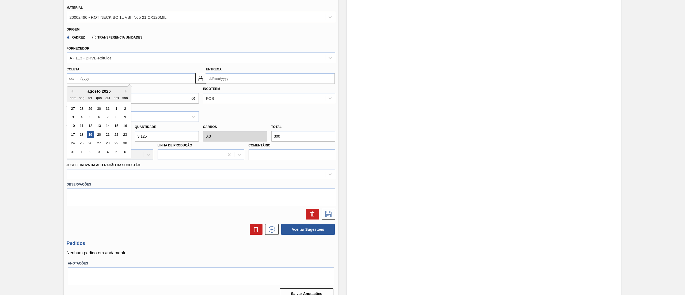
drag, startPoint x: 79, startPoint y: 75, endPoint x: 83, endPoint y: 82, distance: 8.5
click at [82, 79] on input "Coleta" at bounding box center [131, 78] width 129 height 11
click at [114, 135] on div "22" at bounding box center [116, 134] width 7 height 7
type input "[DATE]"
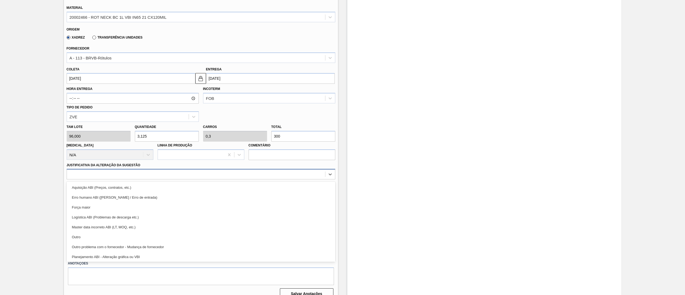
drag, startPoint x: 138, startPoint y: 169, endPoint x: 137, endPoint y: 174, distance: 4.9
click at [138, 171] on div at bounding box center [201, 174] width 269 height 10
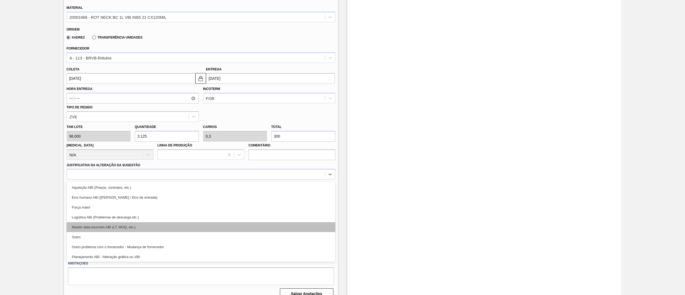
click at [114, 231] on div "Master data incorreto ABI (LT, MOQ, etc.)" at bounding box center [201, 227] width 269 height 10
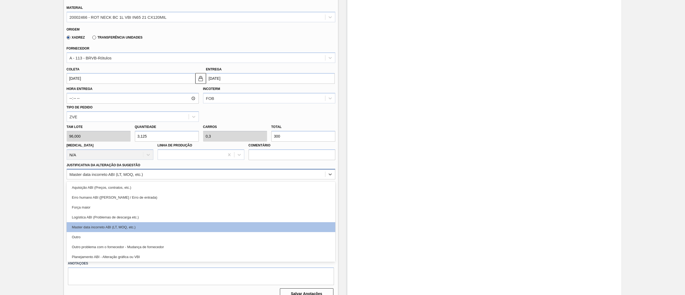
click at [100, 176] on div "Master data incorreto ABI (LT, MOQ, etc.)" at bounding box center [196, 174] width 258 height 8
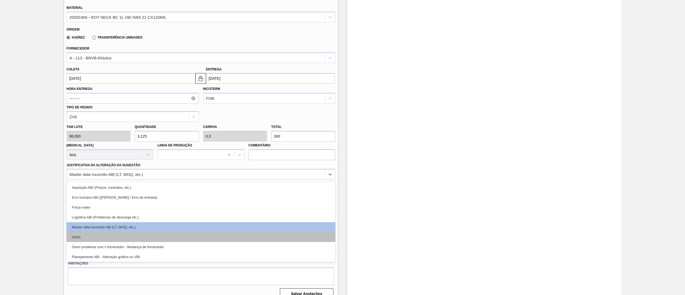
click at [97, 241] on div "Outro" at bounding box center [201, 237] width 269 height 10
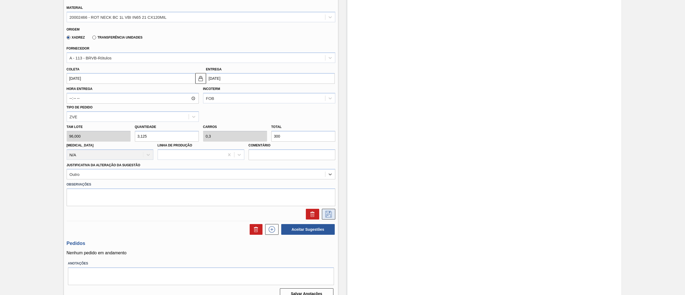
click at [328, 214] on icon at bounding box center [328, 214] width 9 height 6
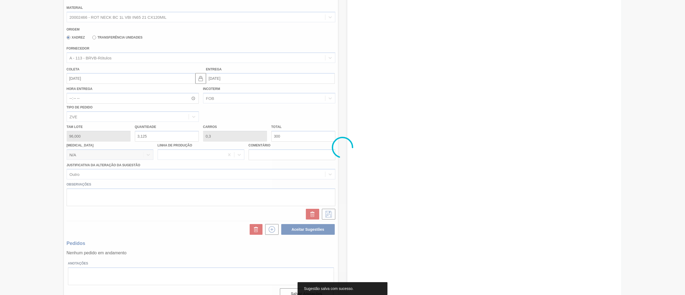
scroll to position [0, 0]
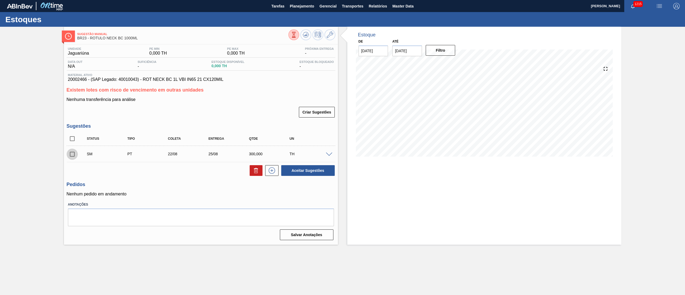
click at [74, 158] on input "checkbox" at bounding box center [72, 154] width 11 height 11
click at [322, 171] on button "Aceitar Sugestões" at bounding box center [308, 170] width 54 height 11
checkbox input "false"
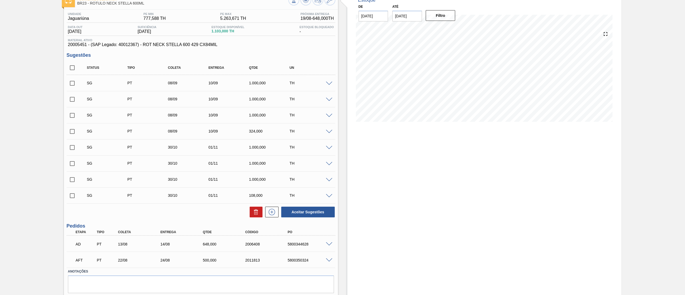
scroll to position [51, 0]
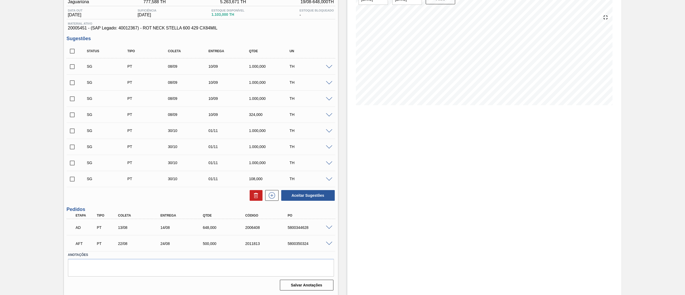
click at [73, 54] on input "checkbox" at bounding box center [72, 50] width 11 height 11
checkbox input "true"
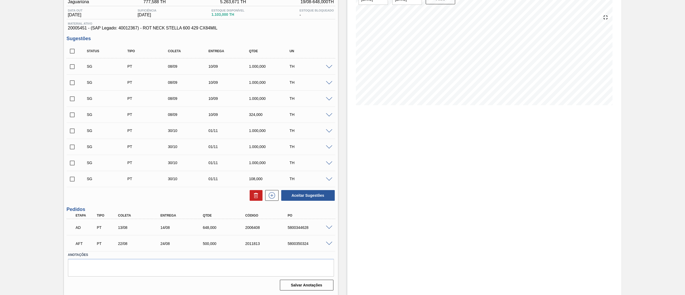
checkbox input "true"
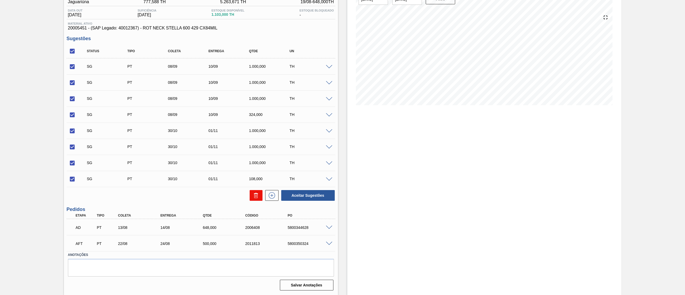
click at [253, 200] on button at bounding box center [256, 195] width 13 height 11
checkbox input "false"
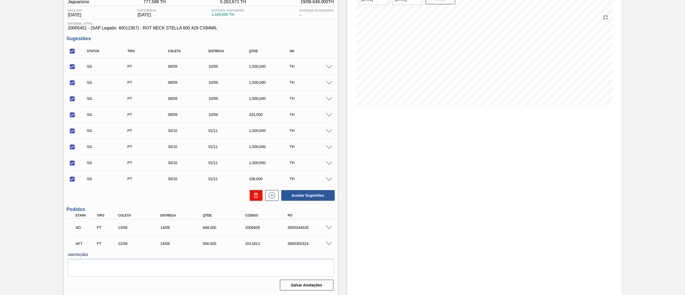
checkbox input "false"
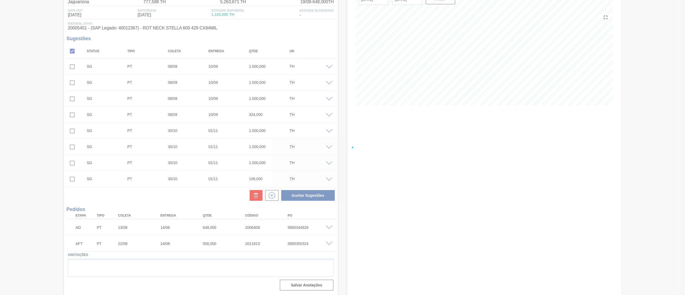
scroll to position [0, 0]
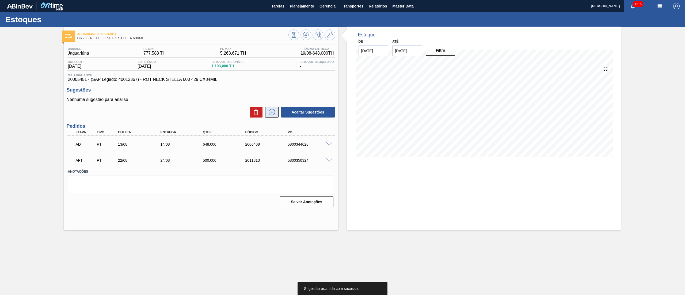
click at [272, 111] on icon at bounding box center [272, 112] width 0 height 3
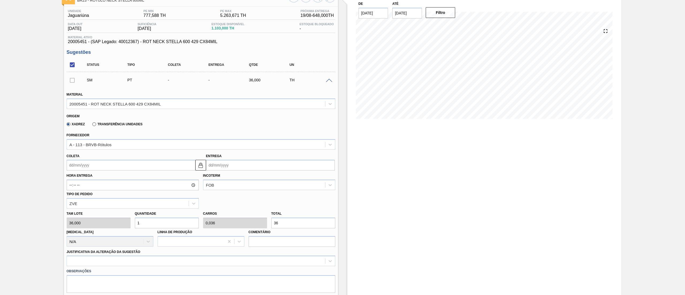
scroll to position [54, 0]
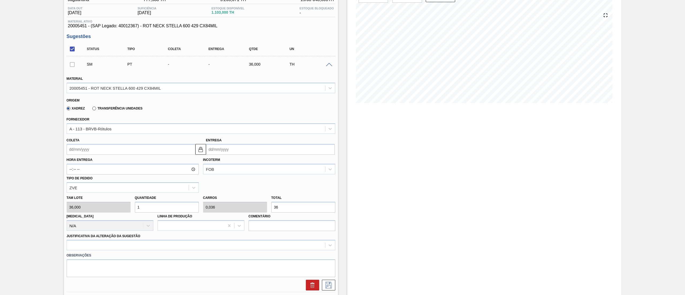
drag, startPoint x: 293, startPoint y: 206, endPoint x: 190, endPoint y: 198, distance: 103.1
click at [190, 198] on div "Tam lote 36,000 Quantidade 1 Carros 0,036 Total 36 [MEDICAL_DATA] N/A Linha de …" at bounding box center [200, 212] width 273 height 38
type input "0,111"
type input "0,004"
type input "4"
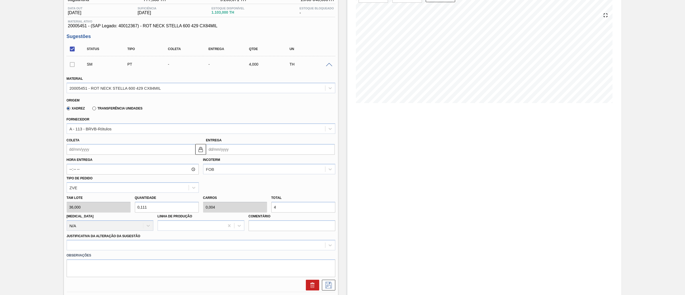
type input "1,111"
type input "0,04"
type input "40"
type input "11,111"
type input "0,4"
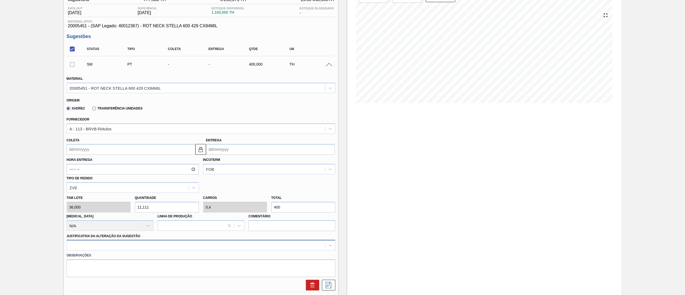
type input "400"
click at [77, 241] on div at bounding box center [201, 245] width 269 height 10
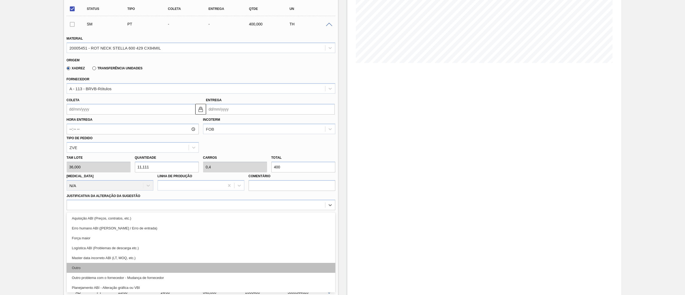
click at [88, 264] on div "Outro" at bounding box center [201, 268] width 269 height 10
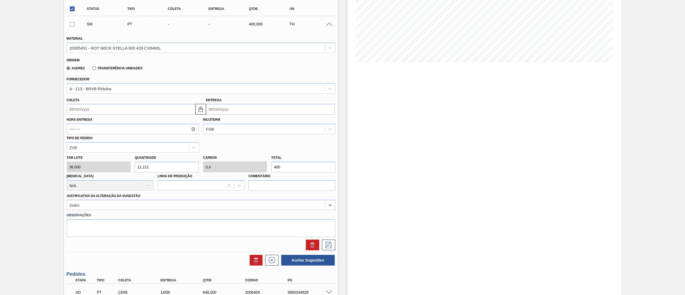
click at [88, 106] on input "Coleta" at bounding box center [131, 109] width 129 height 11
drag, startPoint x: 108, startPoint y: 166, endPoint x: 105, endPoint y: 166, distance: 3.2
click at [105, 166] on div "21" at bounding box center [107, 165] width 7 height 7
type input "[DATE]"
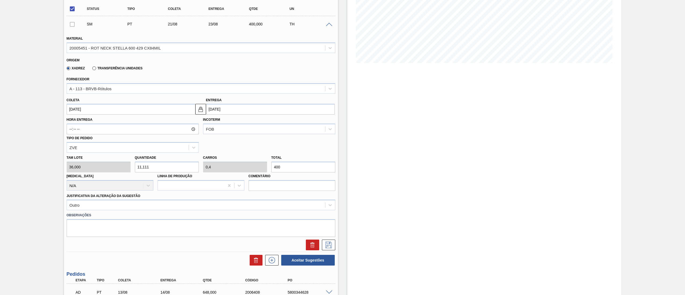
click at [101, 106] on input "[DATE]" at bounding box center [131, 109] width 129 height 11
click at [116, 163] on div "22" at bounding box center [116, 165] width 7 height 7
type input "[DATE]"
click at [140, 198] on div "Justificativa da Alteração da Sugestão Outro" at bounding box center [201, 201] width 269 height 18
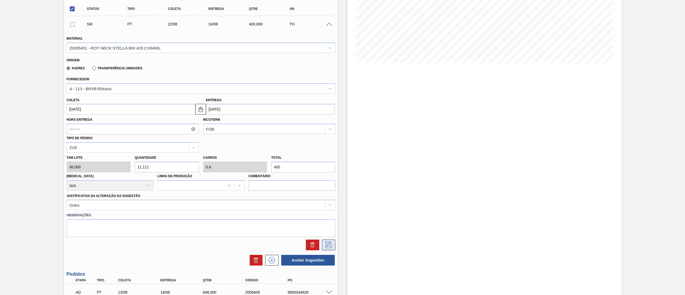
click at [327, 244] on icon at bounding box center [328, 245] width 9 height 6
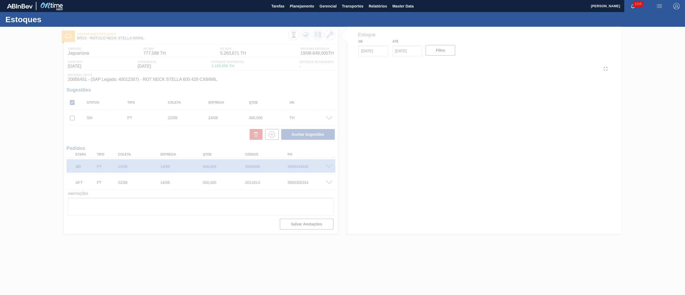
scroll to position [0, 0]
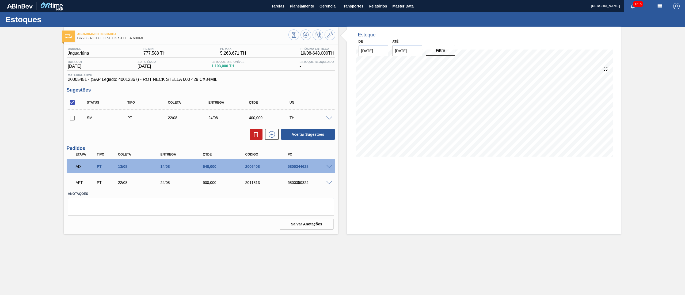
click at [70, 119] on input "checkbox" at bounding box center [72, 117] width 11 height 11
checkbox input "true"
click at [305, 134] on button "Aceitar Sugestões" at bounding box center [308, 134] width 54 height 11
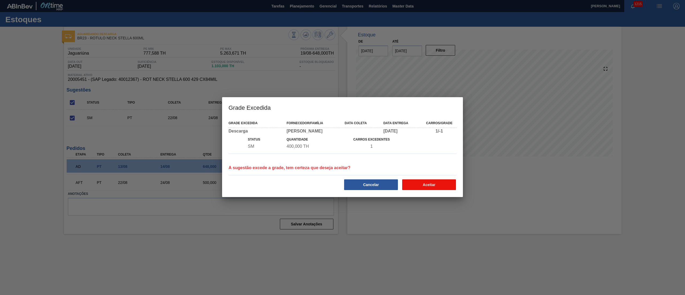
click at [426, 186] on button "Aceitar" at bounding box center [429, 184] width 54 height 11
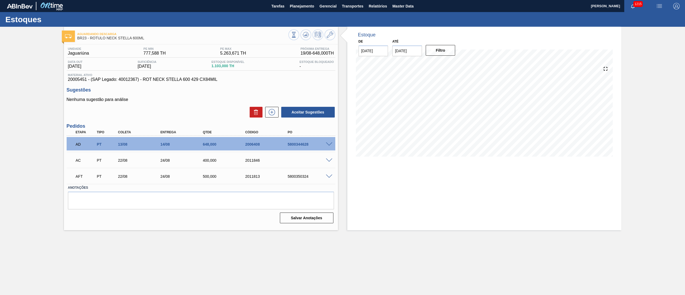
click at [327, 158] on span at bounding box center [329, 160] width 6 height 4
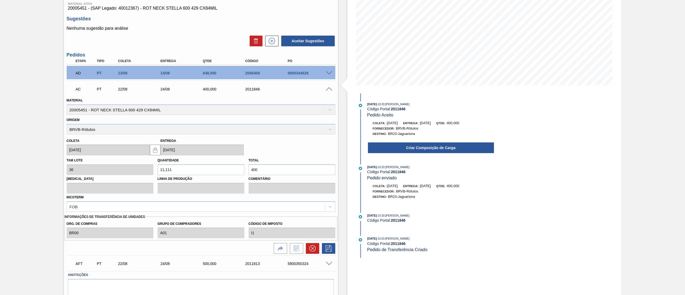
scroll to position [91, 0]
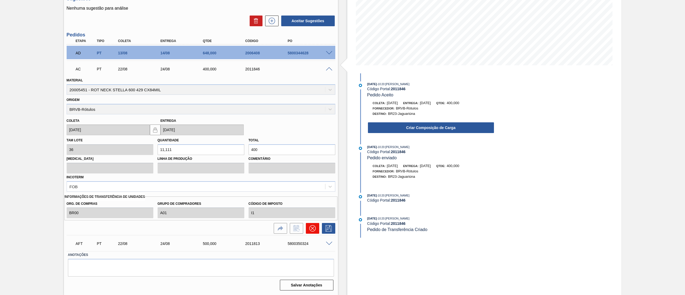
click at [311, 231] on icon at bounding box center [312, 228] width 6 height 6
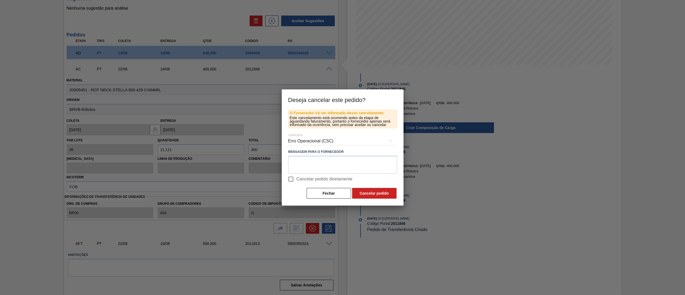
click at [300, 180] on span "Cancelar pedido diretamente" at bounding box center [325, 179] width 56 height 6
click at [297, 180] on input "Cancelar pedido diretamente" at bounding box center [290, 178] width 11 height 11
checkbox input "true"
click at [375, 192] on button "Cancelar pedido" at bounding box center [374, 193] width 44 height 11
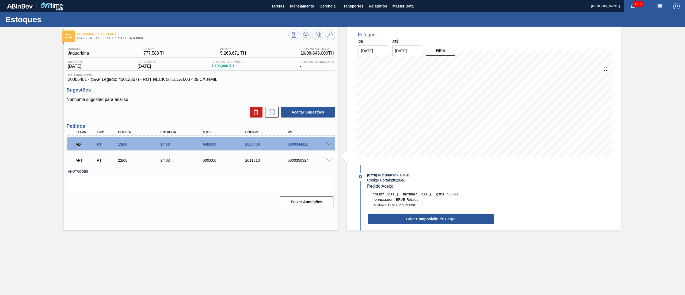
scroll to position [0, 0]
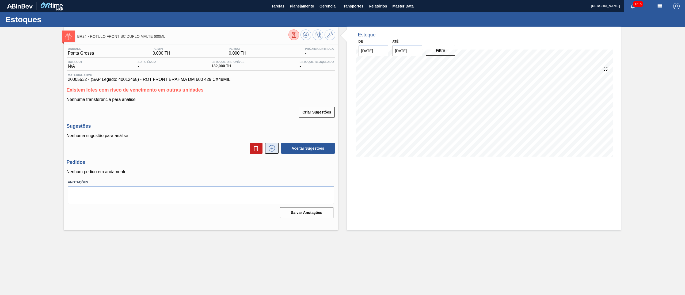
click at [274, 149] on icon at bounding box center [272, 148] width 9 height 6
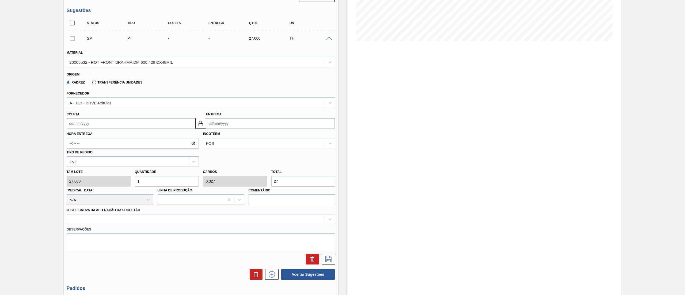
scroll to position [161, 0]
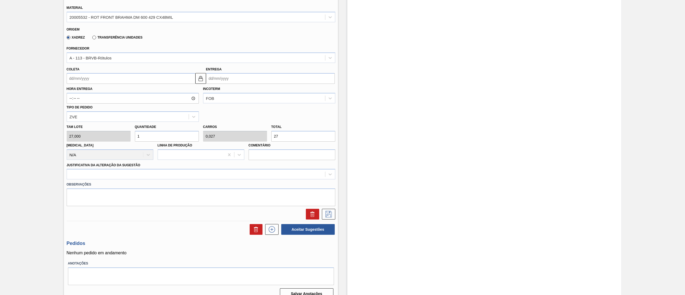
click at [236, 140] on div "Tam lote 27,000 Quantidade 1 Carros 0,027 Total 27 Doca N/A Linha de Produção C…" at bounding box center [200, 141] width 273 height 38
type input "0,037"
type input "0,001"
type input "1"
type input "0,556"
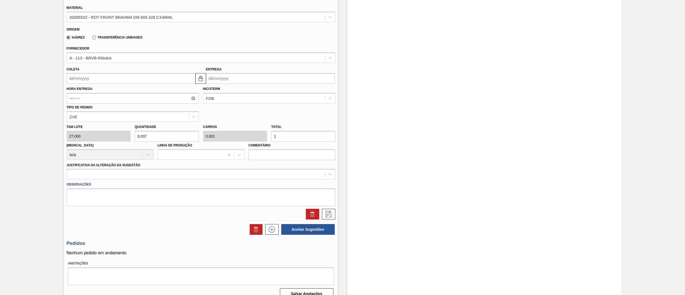
type input "0,015"
type input "15"
type input "5,556"
type input "0,15"
type input "150"
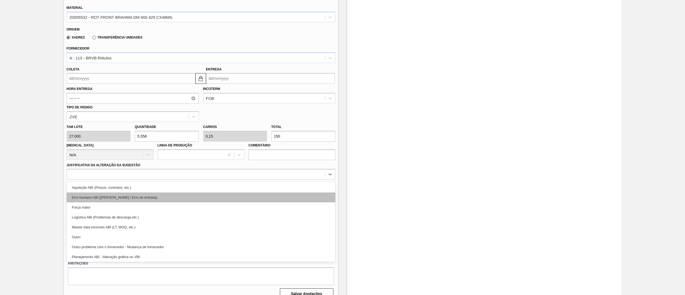
drag, startPoint x: 94, startPoint y: 173, endPoint x: 78, endPoint y: 192, distance: 24.5
click at [91, 174] on div at bounding box center [196, 174] width 258 height 8
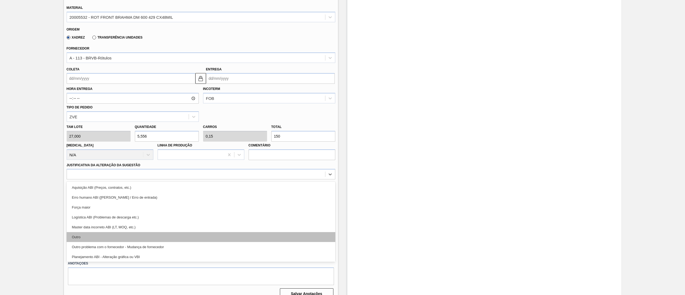
click at [86, 238] on div "Outro" at bounding box center [201, 237] width 269 height 10
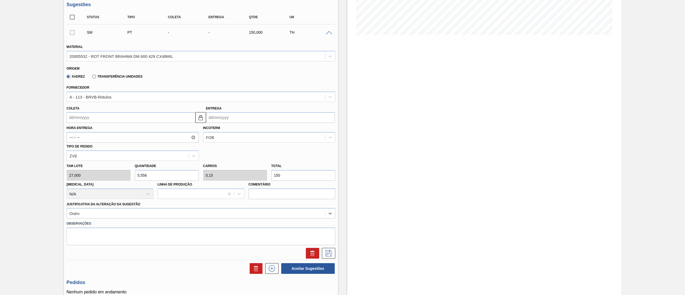
scroll to position [107, 0]
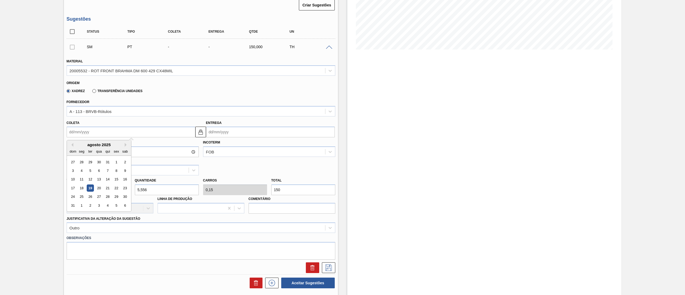
click at [81, 128] on input "Coleta" at bounding box center [131, 132] width 129 height 11
click at [116, 190] on div "22" at bounding box center [116, 187] width 7 height 7
type input "[DATE]"
type input "26/08/2025"
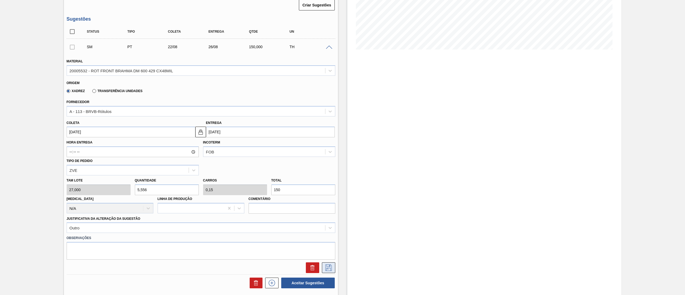
click at [328, 271] on button at bounding box center [328, 267] width 13 height 11
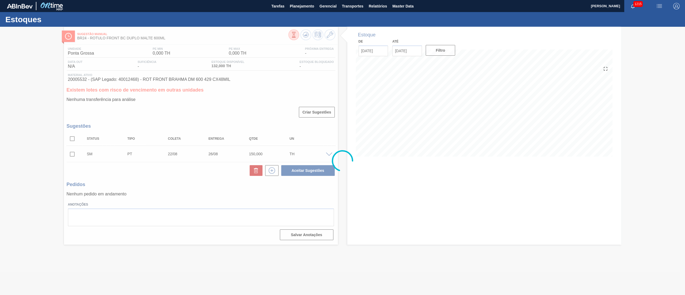
scroll to position [0, 0]
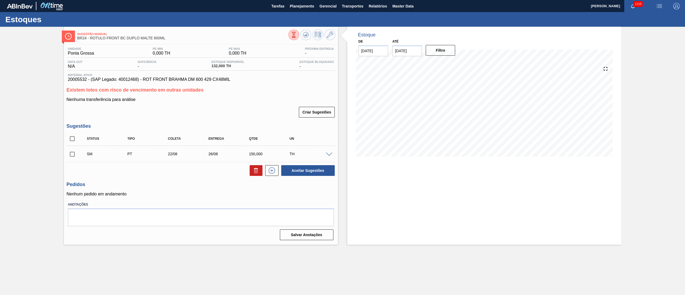
click at [70, 155] on input "checkbox" at bounding box center [72, 154] width 11 height 11
click at [309, 169] on button "Aceitar Sugestões" at bounding box center [308, 170] width 54 height 11
checkbox input "false"
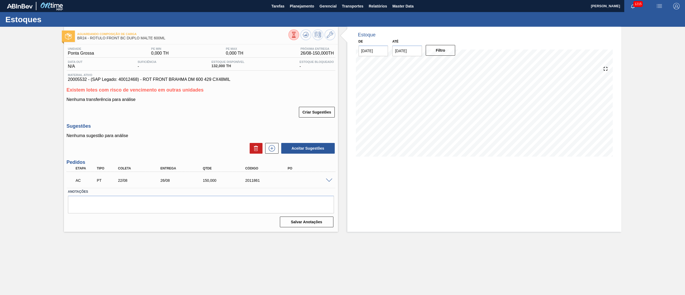
click at [331, 182] on div "AC PT 22/08 26/08 150,000 2011861" at bounding box center [201, 179] width 269 height 13
click at [329, 181] on span at bounding box center [329, 181] width 6 height 4
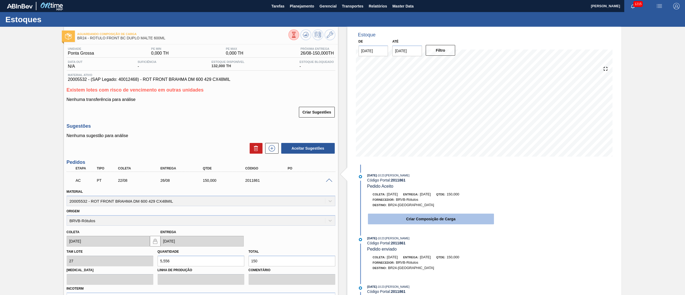
click at [409, 221] on button "Criar Composição de Carga" at bounding box center [431, 219] width 126 height 11
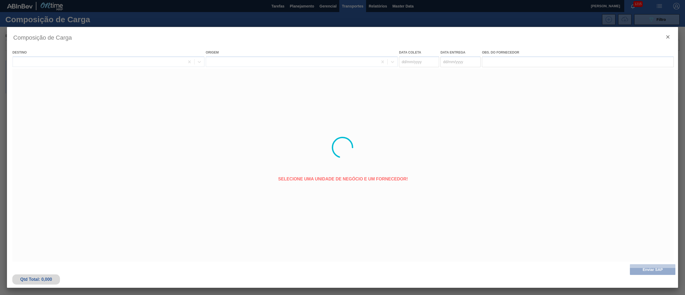
type coleta "[DATE]"
type entrega "26/08/2025"
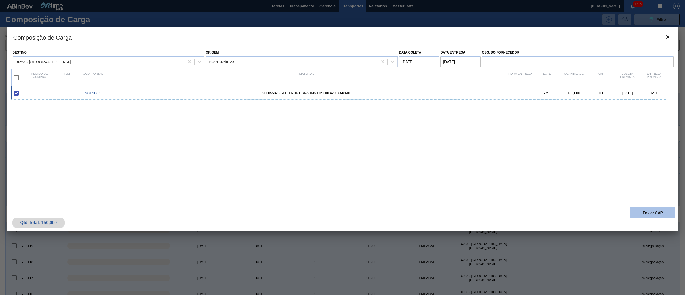
click at [659, 211] on button "Enviar SAP" at bounding box center [652, 212] width 45 height 11
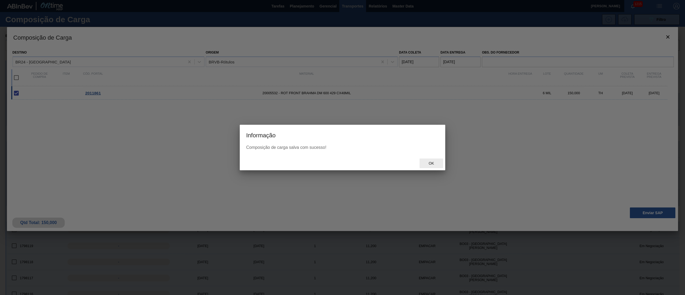
click at [432, 163] on span "Ok" at bounding box center [431, 163] width 14 height 4
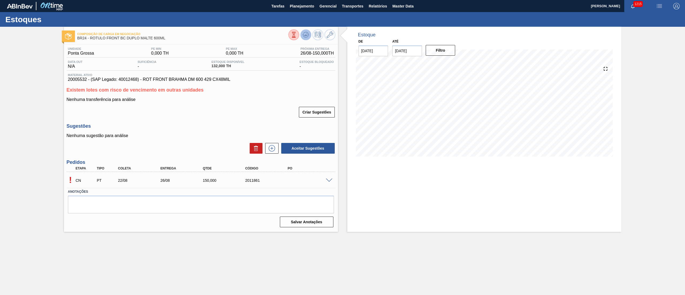
click at [310, 34] on button at bounding box center [306, 34] width 11 height 11
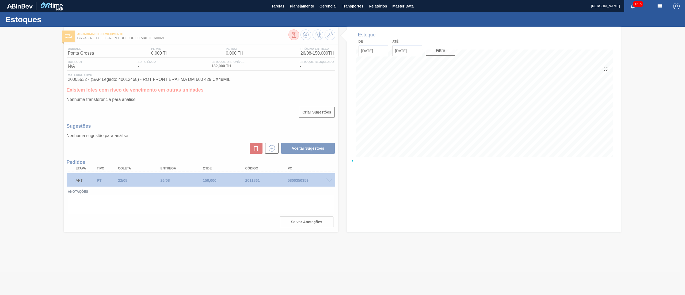
click at [294, 181] on div at bounding box center [342, 161] width 685 height 268
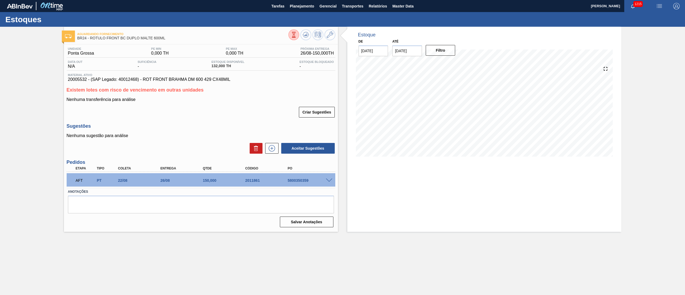
click at [294, 181] on div "5800350359" at bounding box center [310, 180] width 48 height 4
copy div "5800350359"
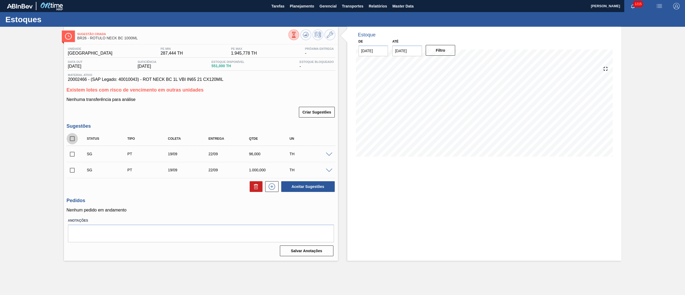
click at [72, 143] on input "checkbox" at bounding box center [72, 138] width 11 height 11
checkbox input "true"
click at [255, 188] on icon at bounding box center [256, 186] width 6 height 6
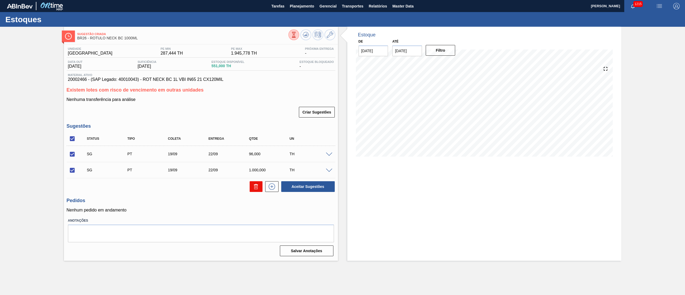
checkbox input "false"
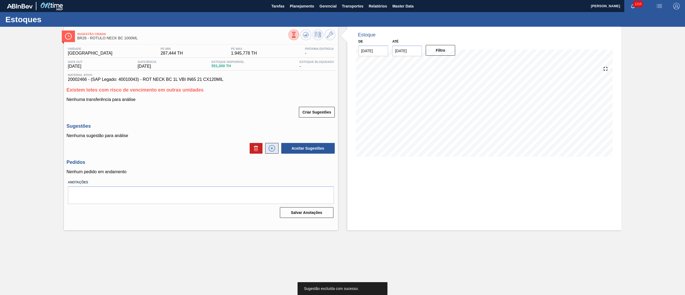
click at [267, 149] on button at bounding box center [271, 148] width 13 height 11
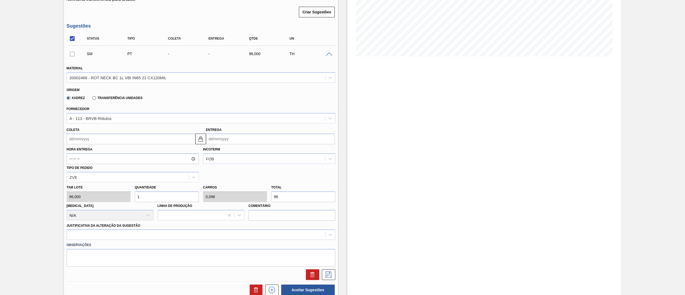
scroll to position [107, 0]
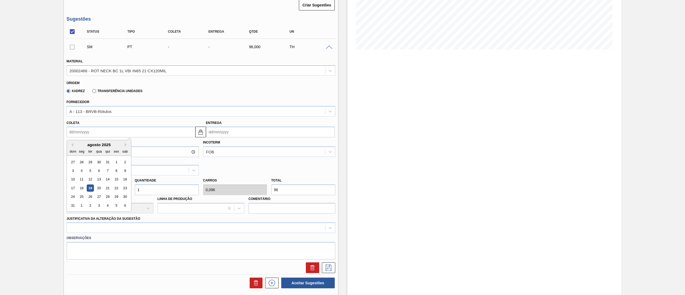
click at [131, 130] on input "Coleta" at bounding box center [131, 132] width 129 height 11
click at [115, 189] on div "22" at bounding box center [116, 187] width 7 height 7
type input "[DATE]"
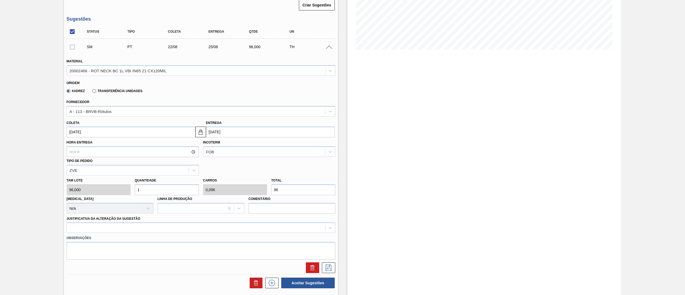
drag, startPoint x: 288, startPoint y: 191, endPoint x: 243, endPoint y: 183, distance: 46.2
click at [243, 183] on div "[PERSON_NAME] 96,000 Quantidade 1 Carros 0,096 Total 96 [MEDICAL_DATA] N/A Linh…" at bounding box center [200, 194] width 273 height 38
type input "0,031"
type input "0,003"
type input "3"
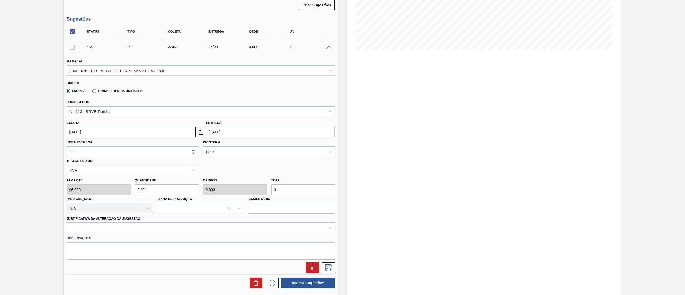
type input "0,313"
type input "0,03"
type input "30"
type input "3,125"
type input "0,3"
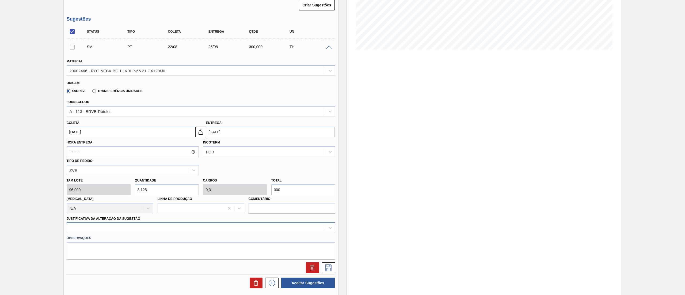
type input "300"
click at [86, 223] on div at bounding box center [201, 227] width 269 height 10
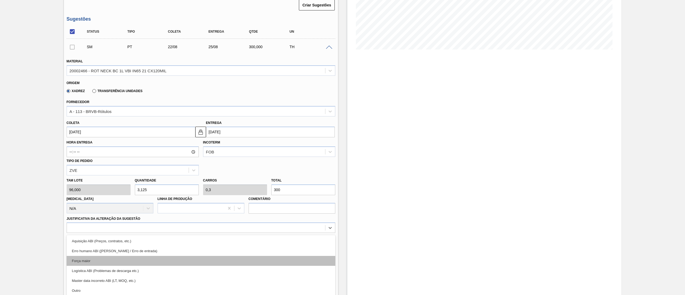
scroll to position [130, 0]
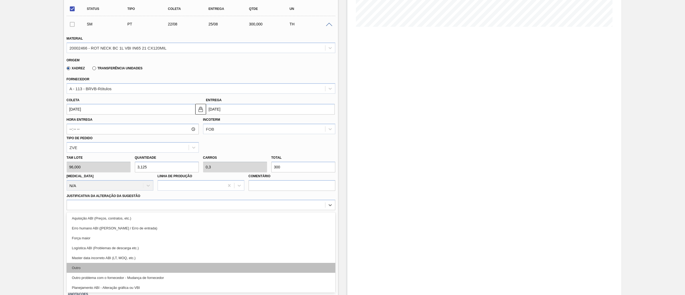
click at [99, 267] on div "Outro" at bounding box center [201, 268] width 269 height 10
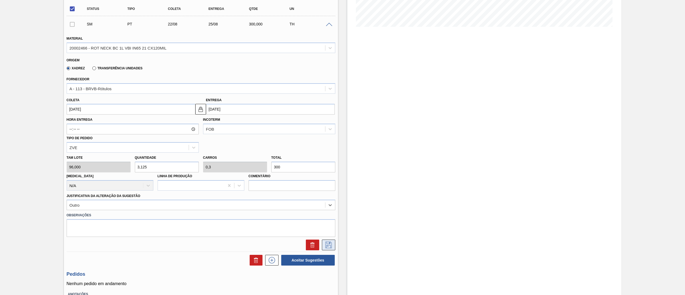
click at [332, 245] on icon at bounding box center [328, 245] width 9 height 6
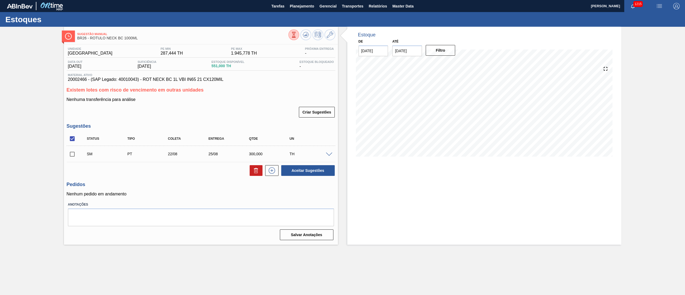
scroll to position [0, 0]
drag, startPoint x: 69, startPoint y: 157, endPoint x: 71, endPoint y: 155, distance: 2.8
click at [71, 155] on input "checkbox" at bounding box center [72, 154] width 11 height 11
checkbox input "true"
click at [308, 168] on button "Aceitar Sugestões" at bounding box center [308, 170] width 54 height 11
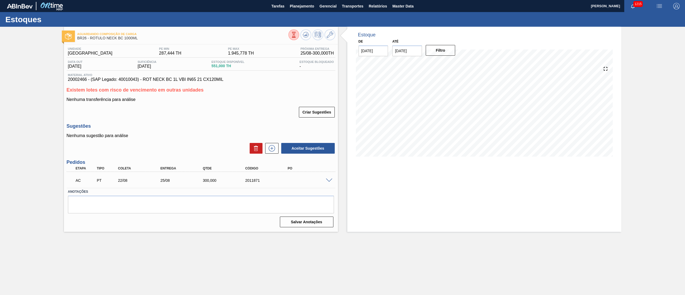
click at [328, 181] on span at bounding box center [329, 181] width 6 height 4
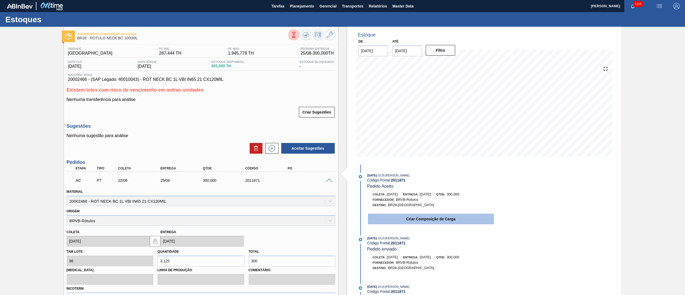
click at [394, 219] on button "Criar Composição de Carga" at bounding box center [431, 219] width 126 height 11
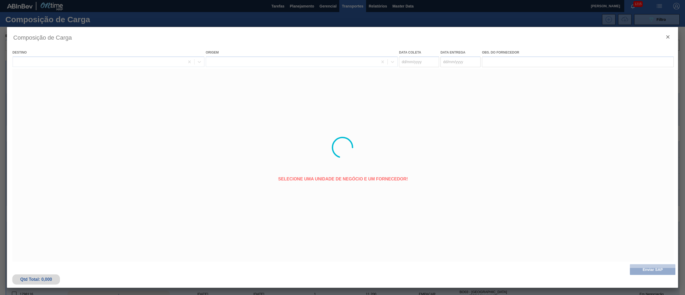
type coleta "[DATE]"
type entrega "[DATE]"
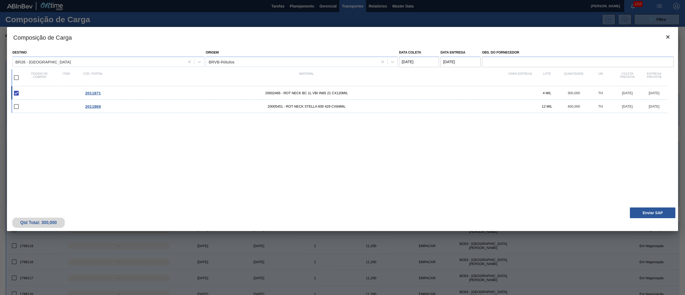
click at [15, 77] on input "checkbox" at bounding box center [16, 77] width 11 height 11
checkbox input "true"
click at [651, 210] on button "Enviar SAP" at bounding box center [652, 212] width 45 height 11
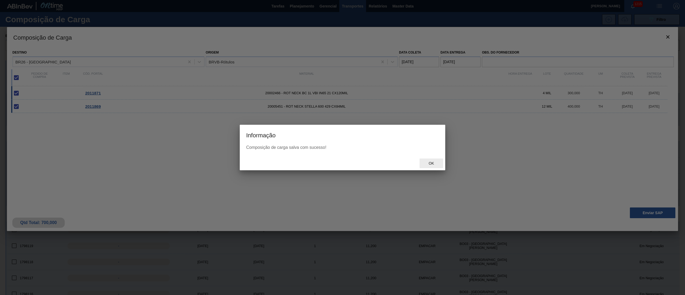
click at [428, 164] on span "Ok" at bounding box center [431, 163] width 14 height 4
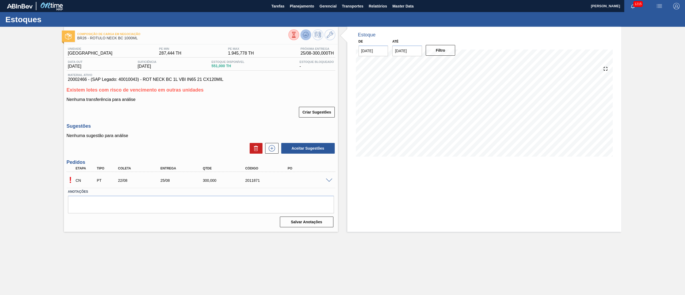
click at [297, 36] on icon at bounding box center [294, 35] width 6 height 6
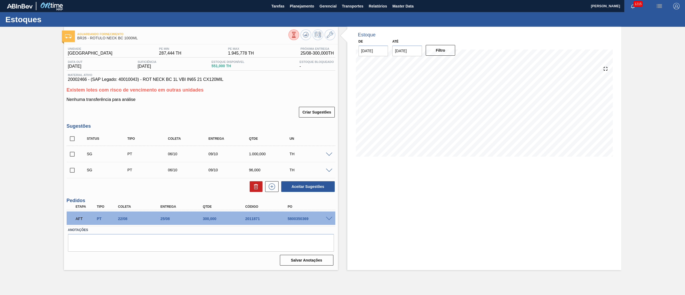
click at [299, 221] on div "AFT PT 22/08 25/08 300,000 2011871 5800350369" at bounding box center [199, 218] width 255 height 11
click at [295, 219] on div "5800350369" at bounding box center [310, 219] width 48 height 4
copy div "5800350369"
click at [297, 10] on button "Planejamento" at bounding box center [302, 6] width 30 height 12
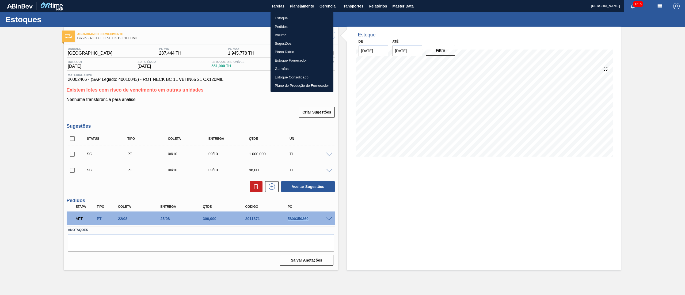
click at [295, 17] on li "Estoque" at bounding box center [302, 18] width 63 height 9
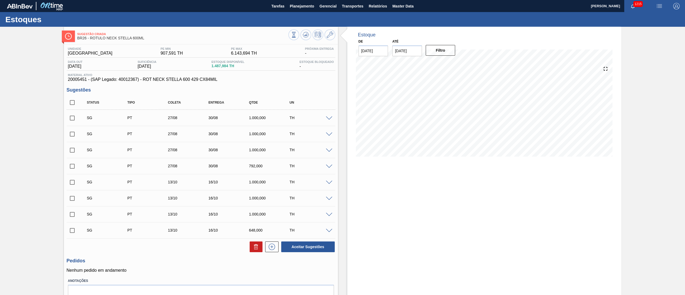
drag, startPoint x: 73, startPoint y: 103, endPoint x: 89, endPoint y: 127, distance: 29.8
click at [73, 103] on input "checkbox" at bounding box center [72, 102] width 11 height 11
checkbox input "true"
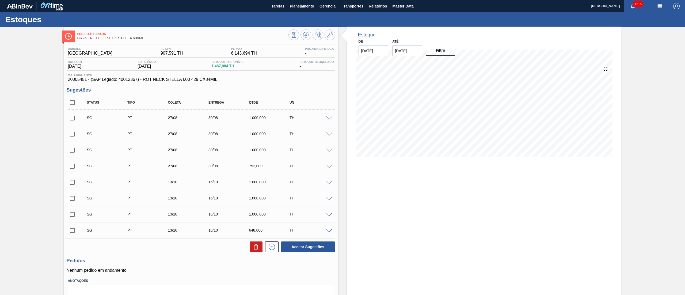
checkbox input "true"
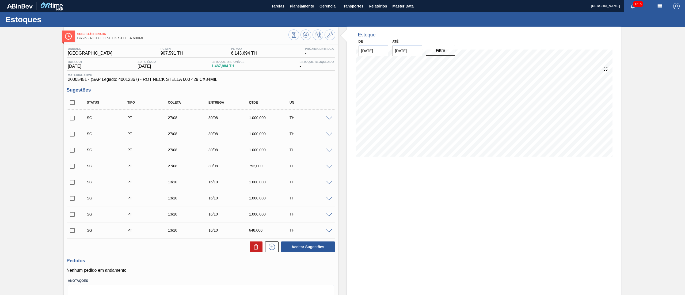
checkbox input "true"
click at [258, 245] on icon at bounding box center [256, 247] width 6 height 6
checkbox input "false"
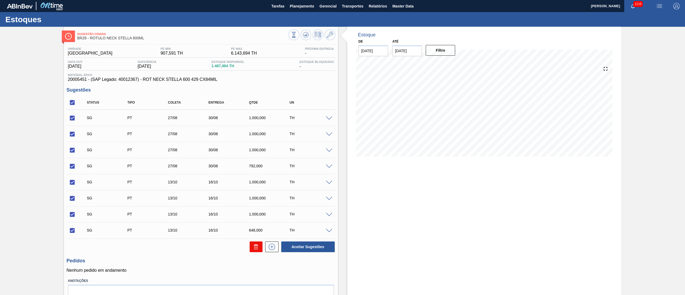
checkbox input "false"
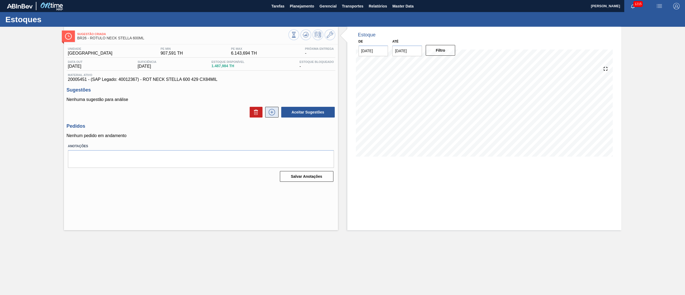
click at [269, 110] on icon at bounding box center [272, 112] width 9 height 6
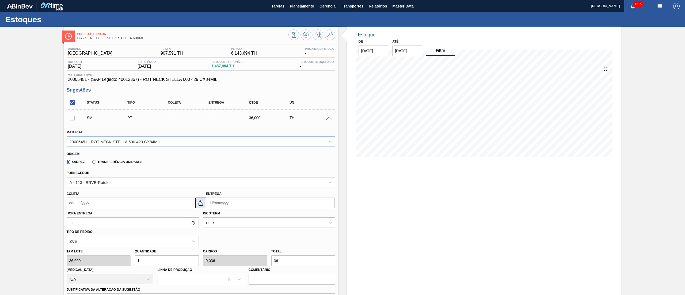
scroll to position [54, 0]
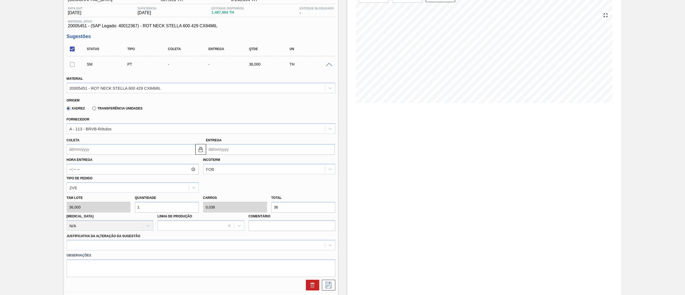
click at [240, 202] on div "Tam lote 36,000 Quantidade 1 Carros 0,036 Total 36 [MEDICAL_DATA] N/A Linha de …" at bounding box center [200, 212] width 273 height 38
type input "0,111"
type input "0,004"
type input "4"
type input "1,111"
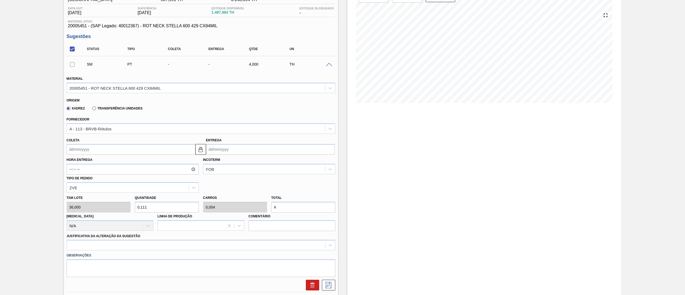
type input "0,04"
type input "40"
type input "11,111"
type input "0,4"
type input "4.000"
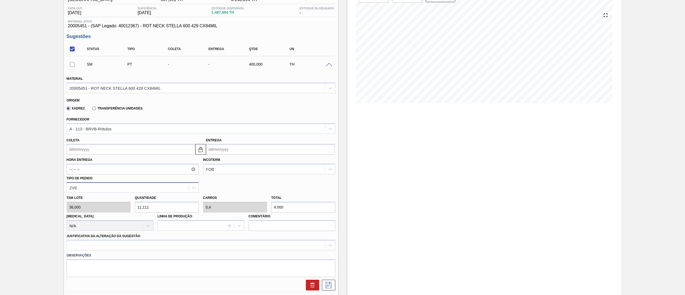
type input "111,111"
type input "4"
type input "11,111"
type input "0,4"
type input "400"
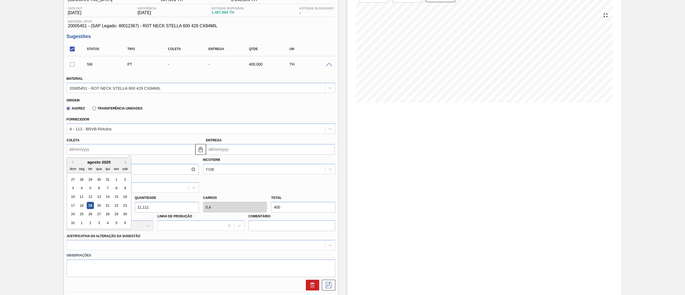
drag, startPoint x: 75, startPoint y: 153, endPoint x: 79, endPoint y: 158, distance: 6.5
click at [75, 153] on input "Coleta" at bounding box center [131, 149] width 129 height 11
click at [113, 206] on div "22" at bounding box center [116, 205] width 7 height 7
type input "[DATE]"
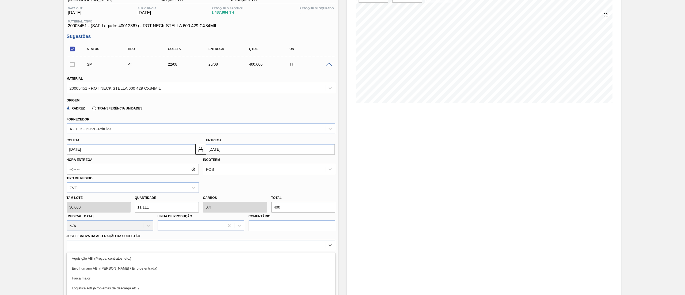
click at [71, 244] on div "option Logística ABI (Problemas de descarga etc.) focused, 4 of 18. 18 results …" at bounding box center [201, 245] width 269 height 10
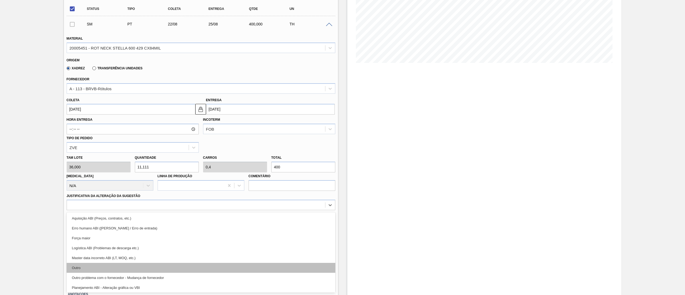
click at [82, 272] on div "Outro" at bounding box center [201, 268] width 269 height 10
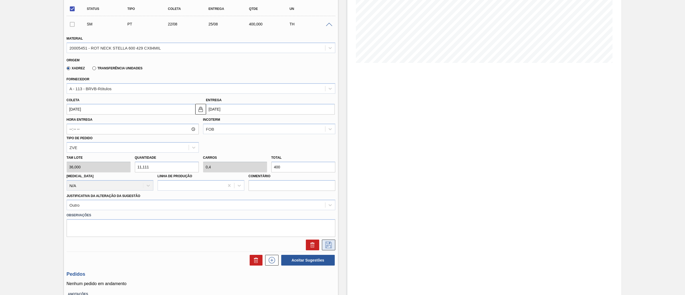
click at [332, 249] on button at bounding box center [328, 245] width 13 height 11
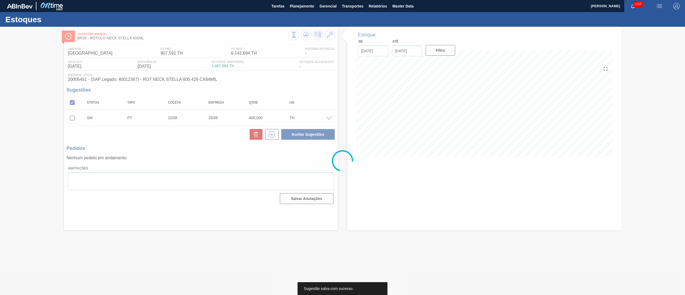
scroll to position [0, 0]
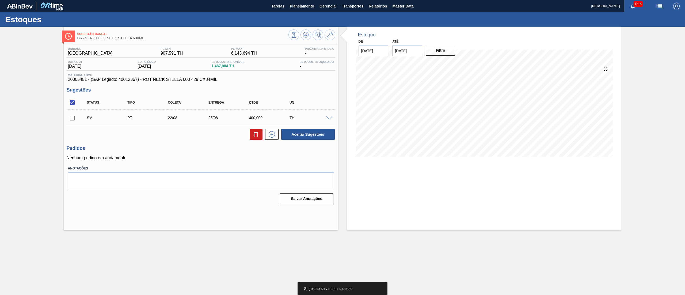
click at [75, 120] on input "checkbox" at bounding box center [72, 117] width 11 height 11
checkbox input "true"
click at [317, 132] on button "Aceitar Sugestões" at bounding box center [308, 134] width 54 height 11
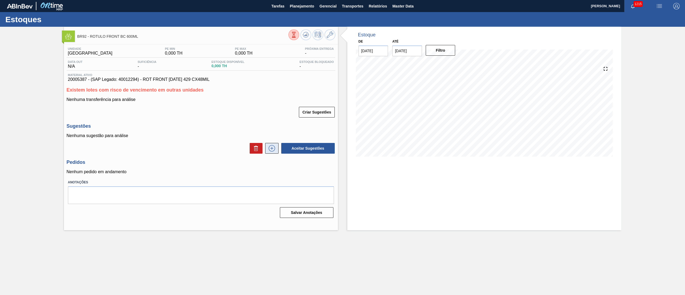
click at [269, 147] on icon at bounding box center [272, 148] width 9 height 6
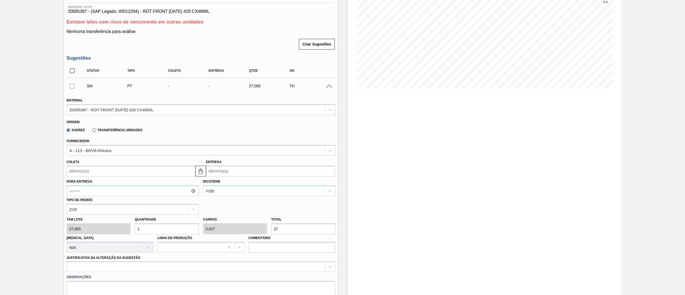
scroll to position [107, 0]
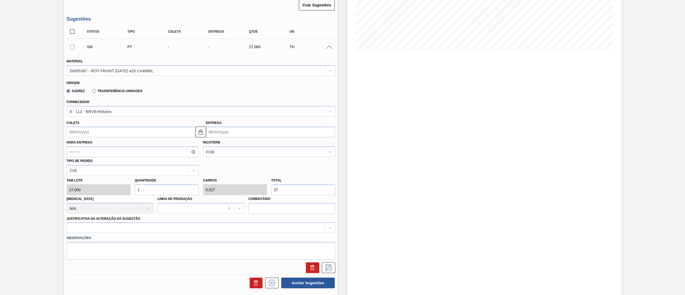
drag, startPoint x: 287, startPoint y: 190, endPoint x: 227, endPoint y: 179, distance: 60.5
click at [227, 179] on div "[PERSON_NAME] 27,000 Quantidade 1 Carros 0,027 Total 27 [MEDICAL_DATA] N/A Linh…" at bounding box center [200, 194] width 273 height 38
type input "0,037"
type input "0,001"
type input "1"
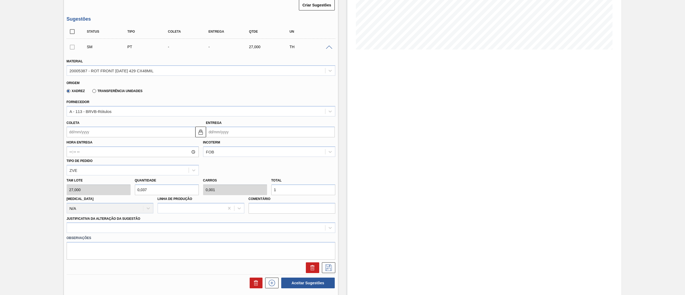
type input "0,519"
type input "0,014"
type input "14"
type input "5,37"
type input "0,145"
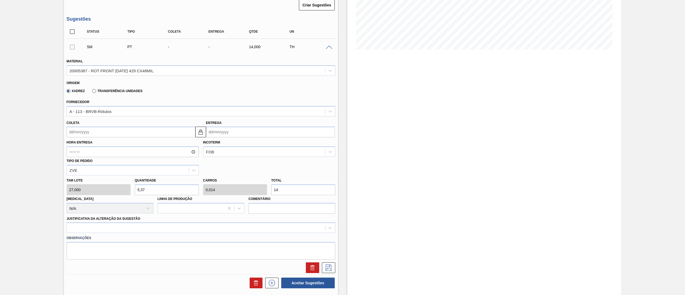
type input "145"
type input "54"
type input "1,458"
type input "1.458"
click at [114, 133] on input "Coleta" at bounding box center [131, 132] width 129 height 11
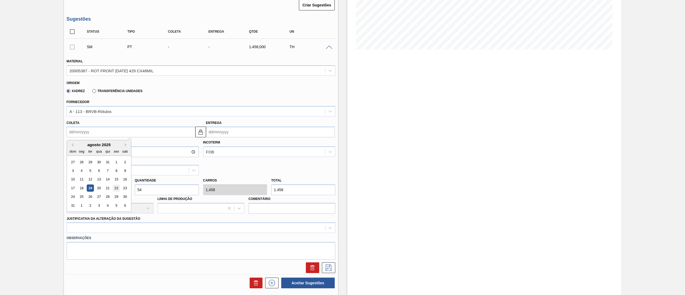
click at [116, 190] on div "22" at bounding box center [116, 187] width 7 height 7
type input "[DATE]"
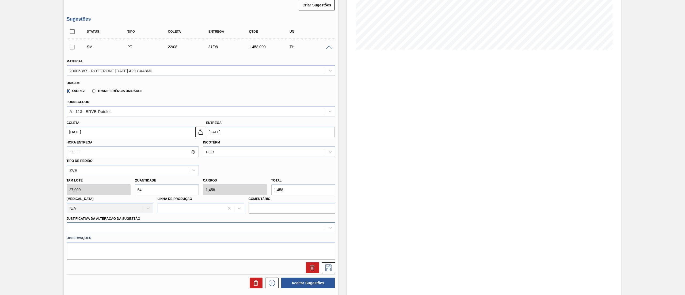
click at [71, 231] on div at bounding box center [201, 227] width 269 height 10
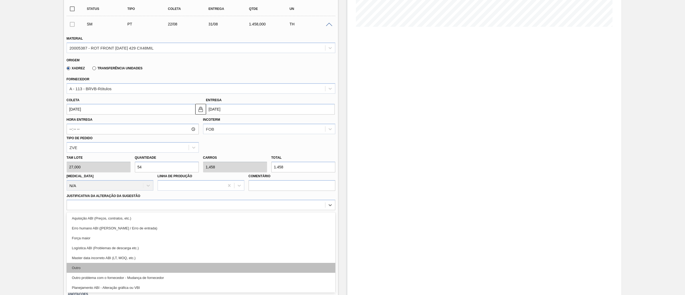
click at [89, 264] on div "Outro" at bounding box center [201, 268] width 269 height 10
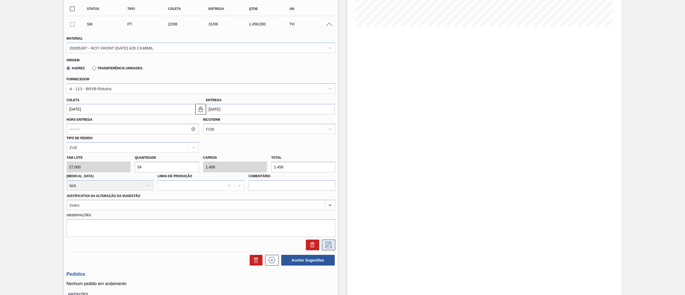
click at [329, 244] on icon at bounding box center [328, 245] width 9 height 6
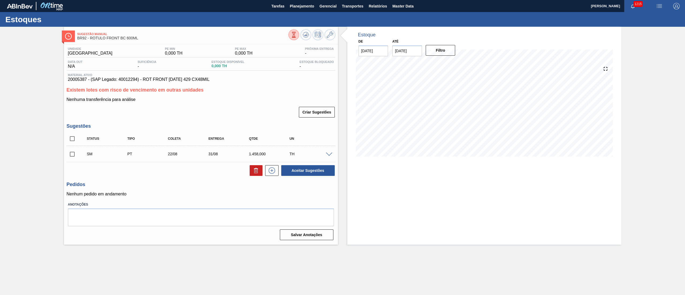
scroll to position [0, 0]
click at [69, 152] on input "checkbox" at bounding box center [72, 154] width 11 height 11
click at [298, 168] on button "Aceitar Sugestões" at bounding box center [308, 170] width 54 height 11
checkbox input "false"
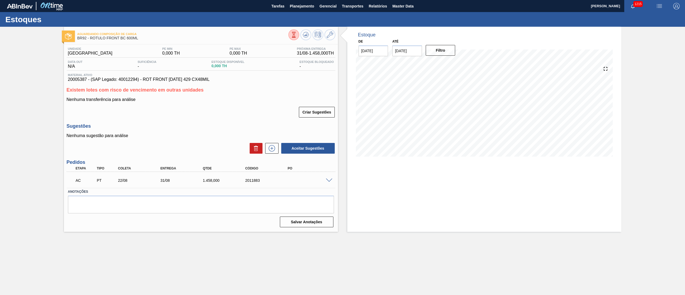
click at [329, 180] on span at bounding box center [329, 181] width 6 height 4
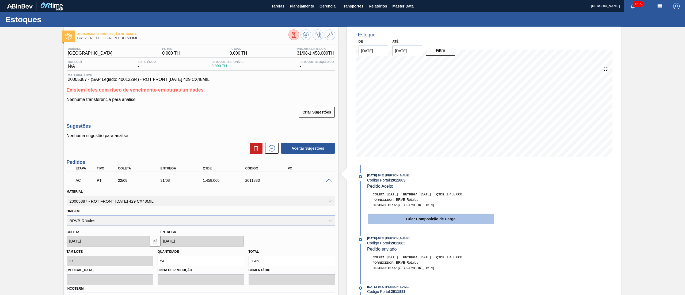
click at [400, 218] on button "Criar Composição de Carga" at bounding box center [431, 219] width 126 height 11
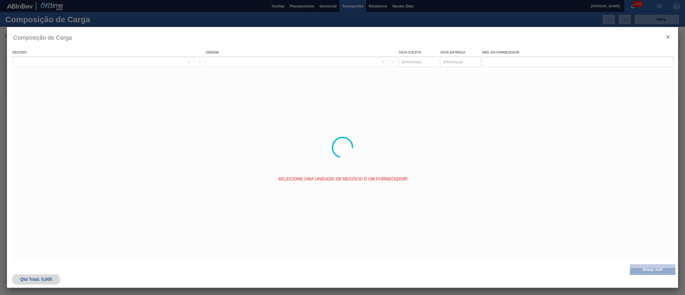
type coleta "[DATE]"
type entrega "[DATE]"
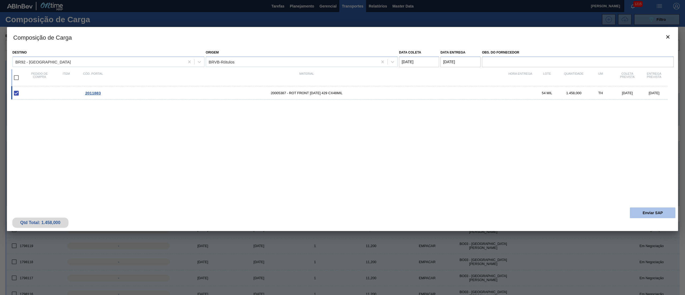
click at [646, 214] on button "Enviar SAP" at bounding box center [652, 212] width 45 height 11
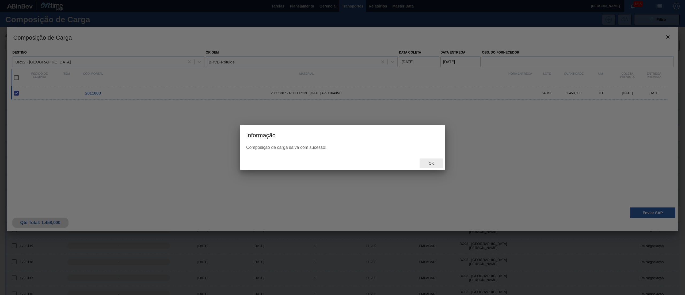
click at [429, 164] on span "Ok" at bounding box center [431, 163] width 14 height 4
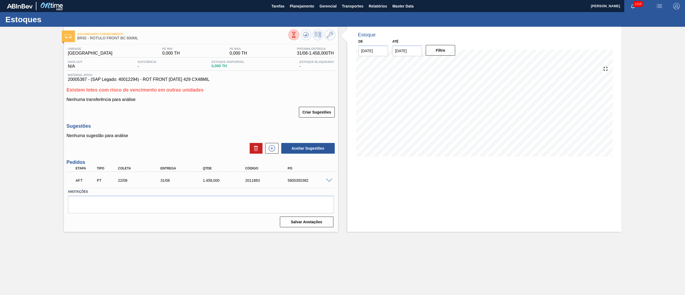
click at [293, 177] on div "AFT PT 22/08 31/08 1.458,000 2011883 5800350382" at bounding box center [199, 179] width 255 height 11
copy div "5800350382"
click at [293, 7] on span "Planejamento" at bounding box center [302, 6] width 24 height 6
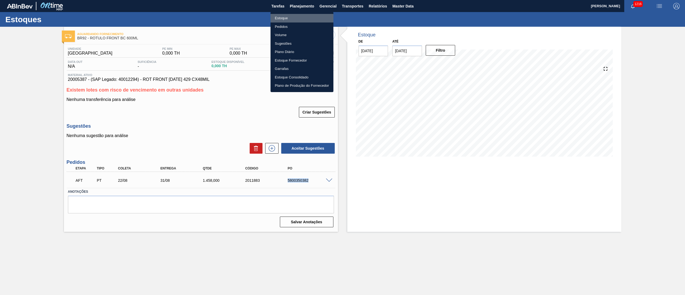
click at [295, 17] on li "Estoque" at bounding box center [302, 18] width 63 height 9
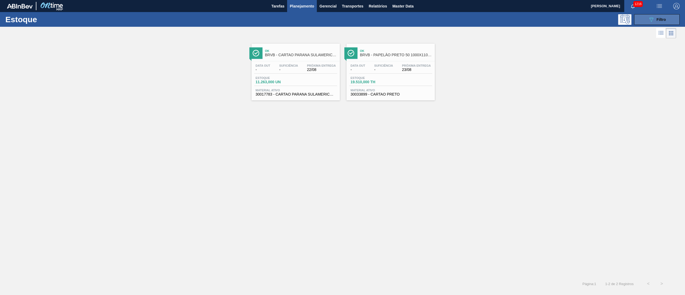
click at [648, 20] on button "089F7B8B-B2A5-4AFE-B5C0-19BA573D28AC Filtro" at bounding box center [656, 19] width 45 height 11
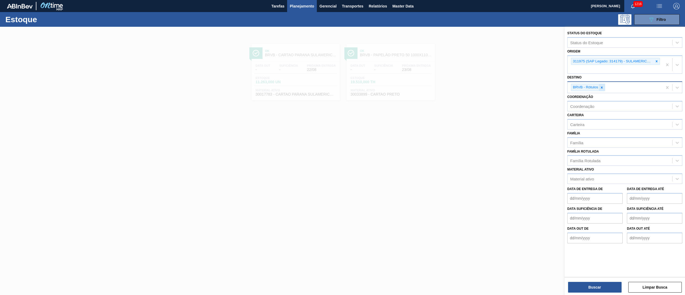
click at [603, 87] on icon at bounding box center [602, 88] width 4 height 4
type input "[PERSON_NAME]"
